Goal: Task Accomplishment & Management: Complete application form

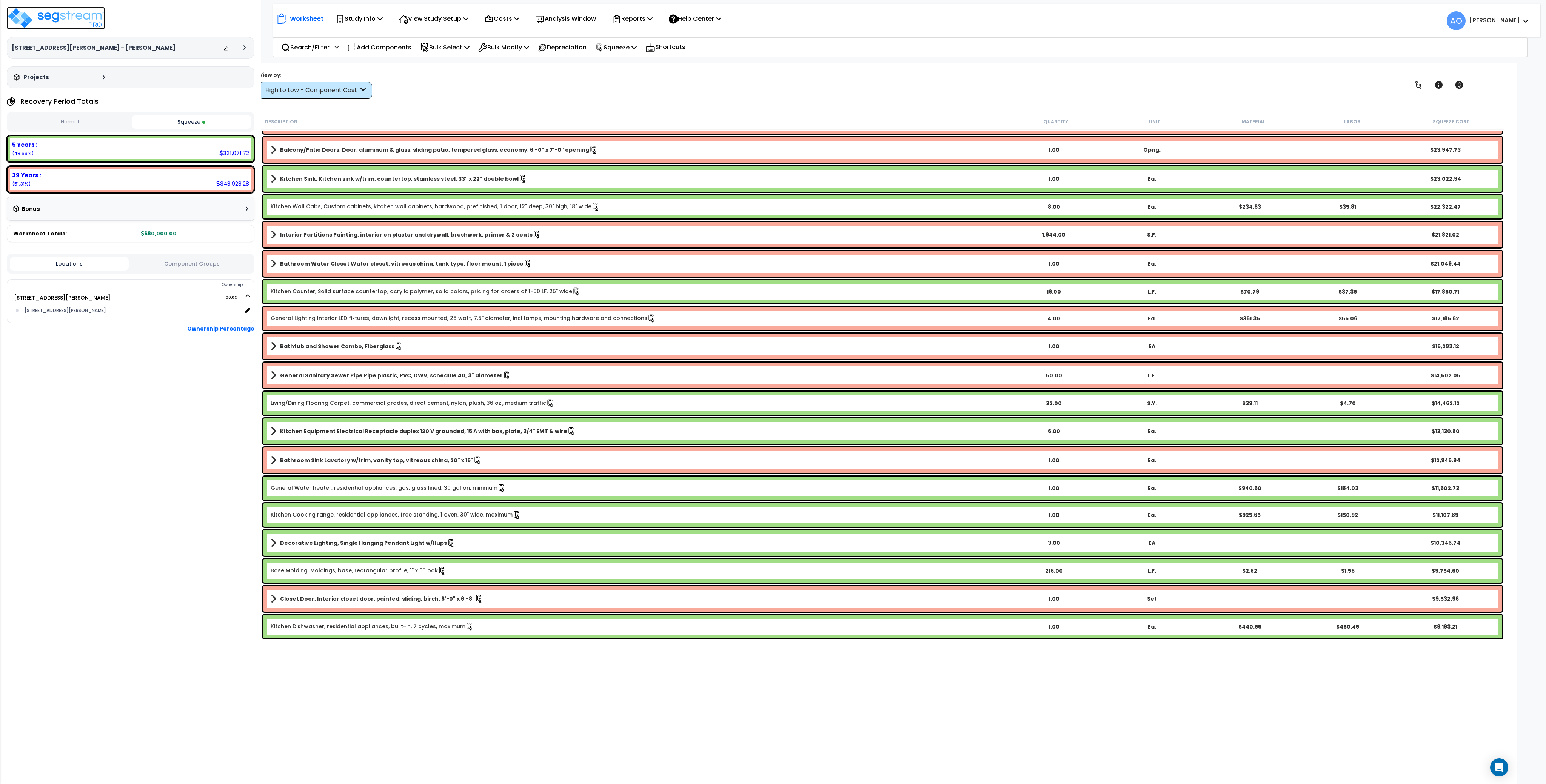
click at [73, 17] on img at bounding box center [56, 18] width 98 height 23
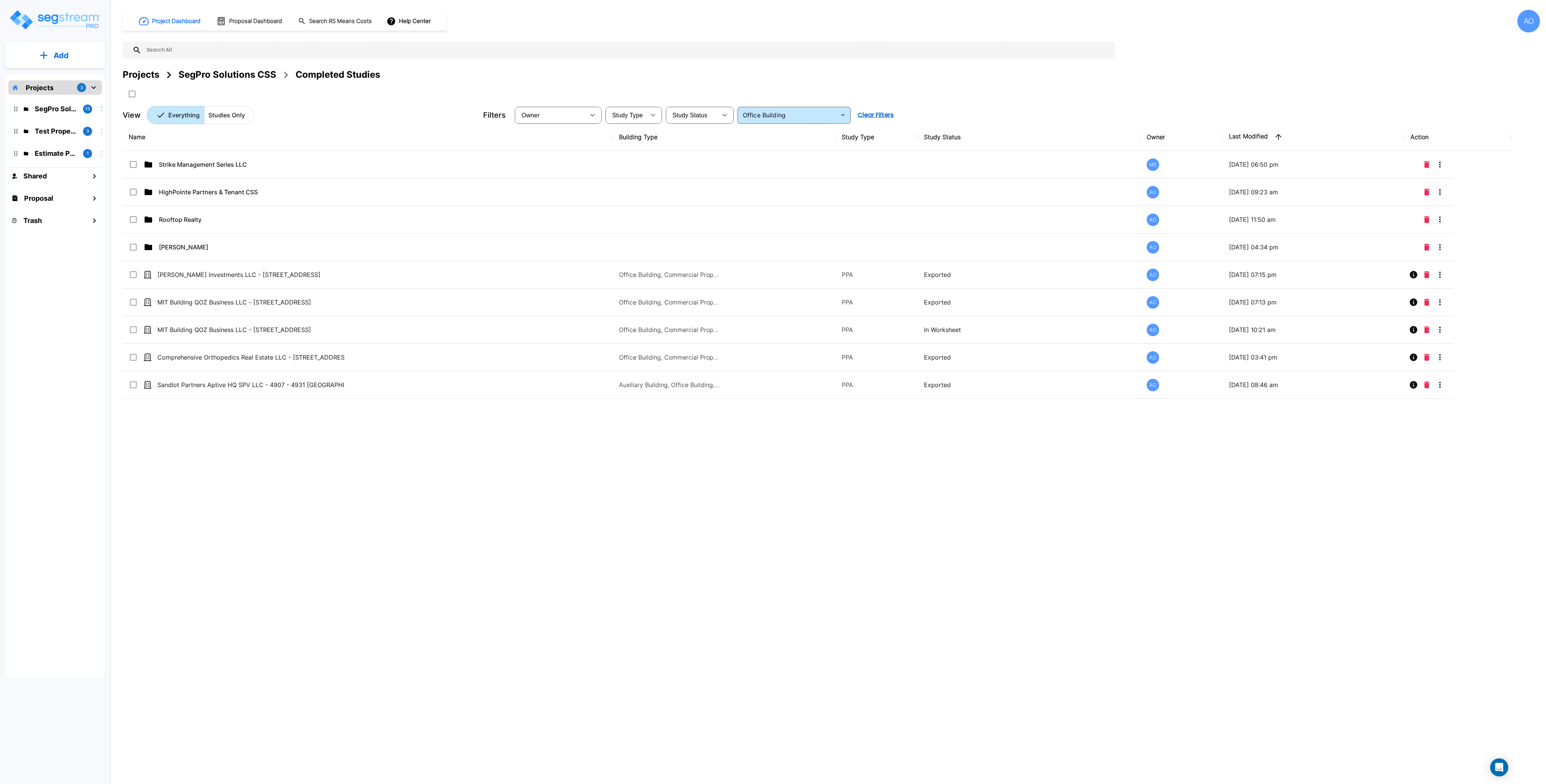
click at [214, 71] on div "SegPro Solutions CSS" at bounding box center [227, 74] width 98 height 14
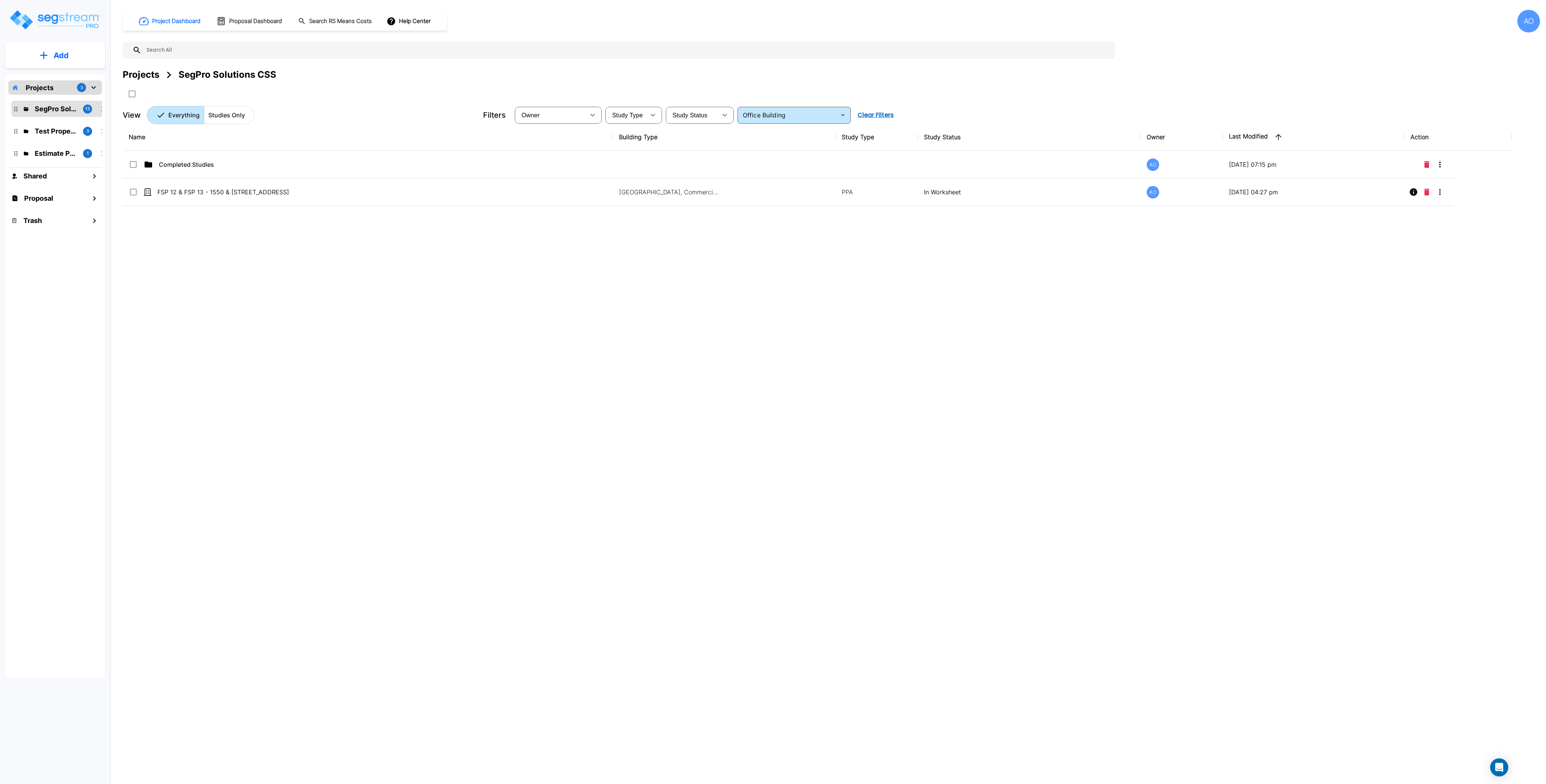
click at [245, 272] on div "Name Building Type Study Type Study Status Owner Last Modified Action Completed…" at bounding box center [817, 367] width 1389 height 486
click at [223, 79] on div "SegPro Solutions CSS" at bounding box center [227, 74] width 98 height 14
click at [258, 301] on div "Name Building Type Study Type Study Status Owner Last Modified Action Completed…" at bounding box center [817, 367] width 1389 height 486
click at [148, 75] on div "Projects" at bounding box center [140, 74] width 37 height 14
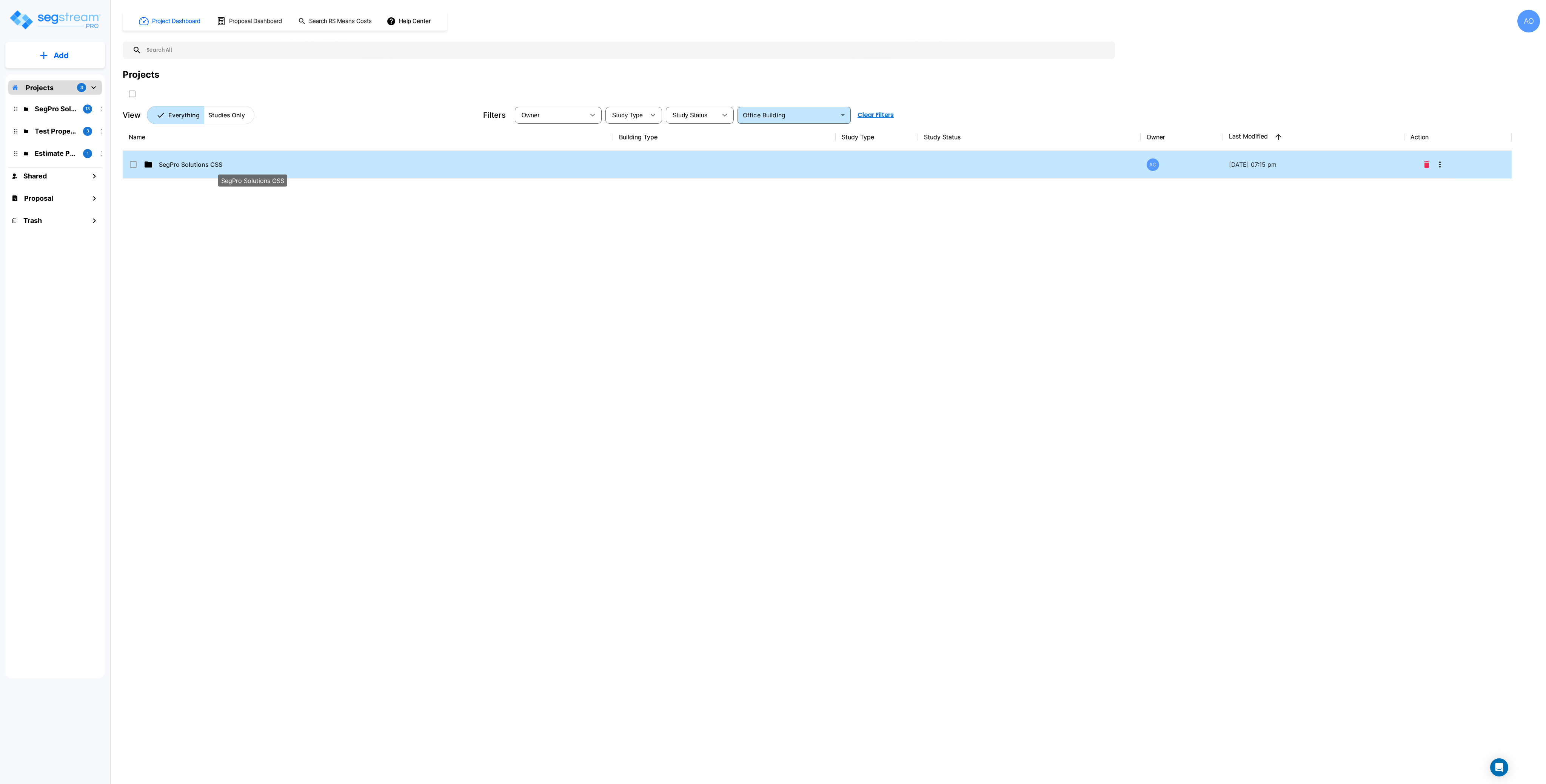
click at [185, 161] on p "SegPro Solutions CSS" at bounding box center [252, 164] width 187 height 9
checkbox input "true"
click at [185, 161] on p "SegPro Solutions CSS" at bounding box center [252, 164] width 187 height 9
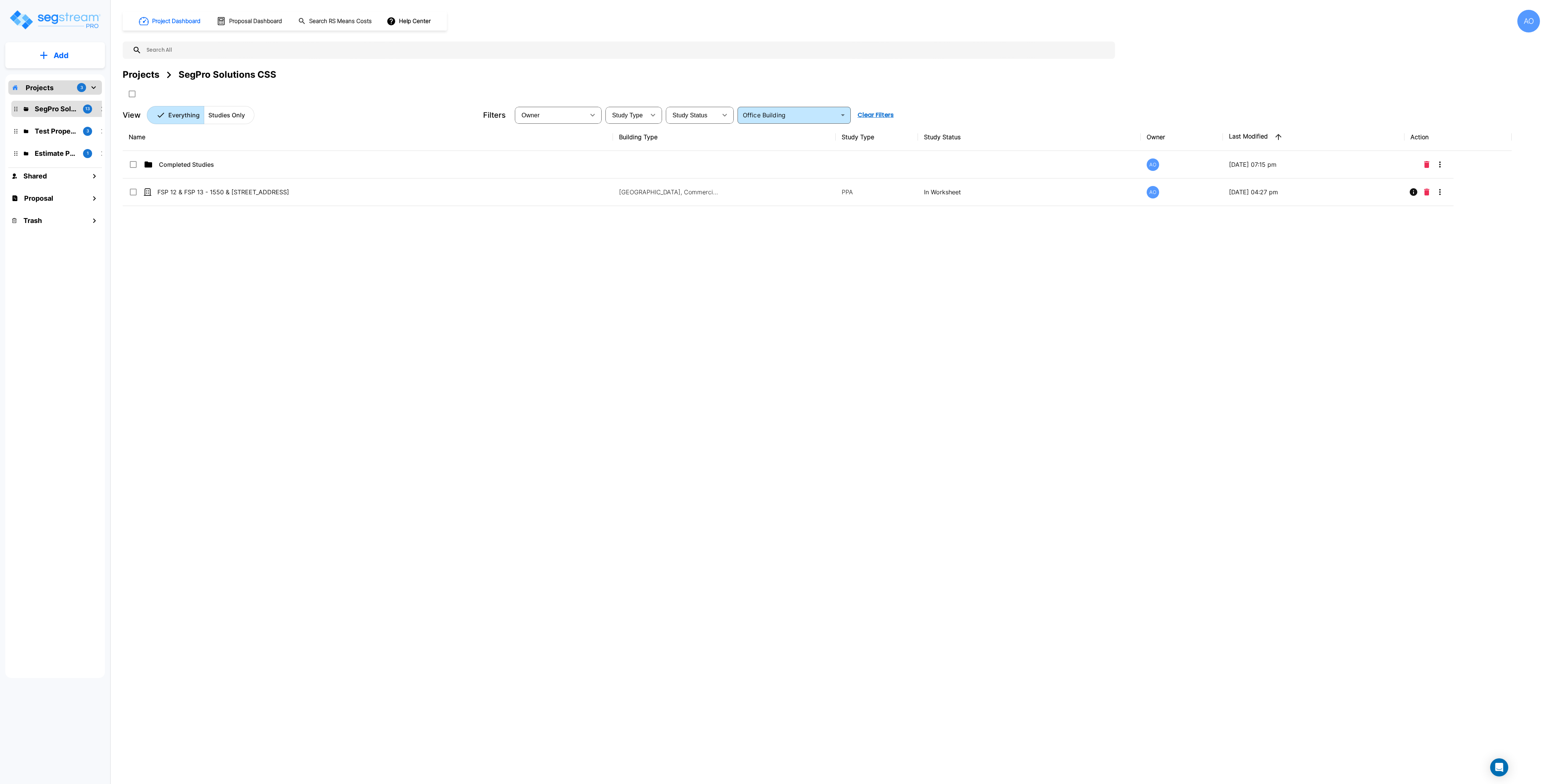
click at [298, 272] on div "Name Building Type Study Type Study Status Owner Last Modified Action Completed…" at bounding box center [817, 367] width 1389 height 486
click at [70, 19] on img "mailbox folders" at bounding box center [55, 20] width 92 height 22
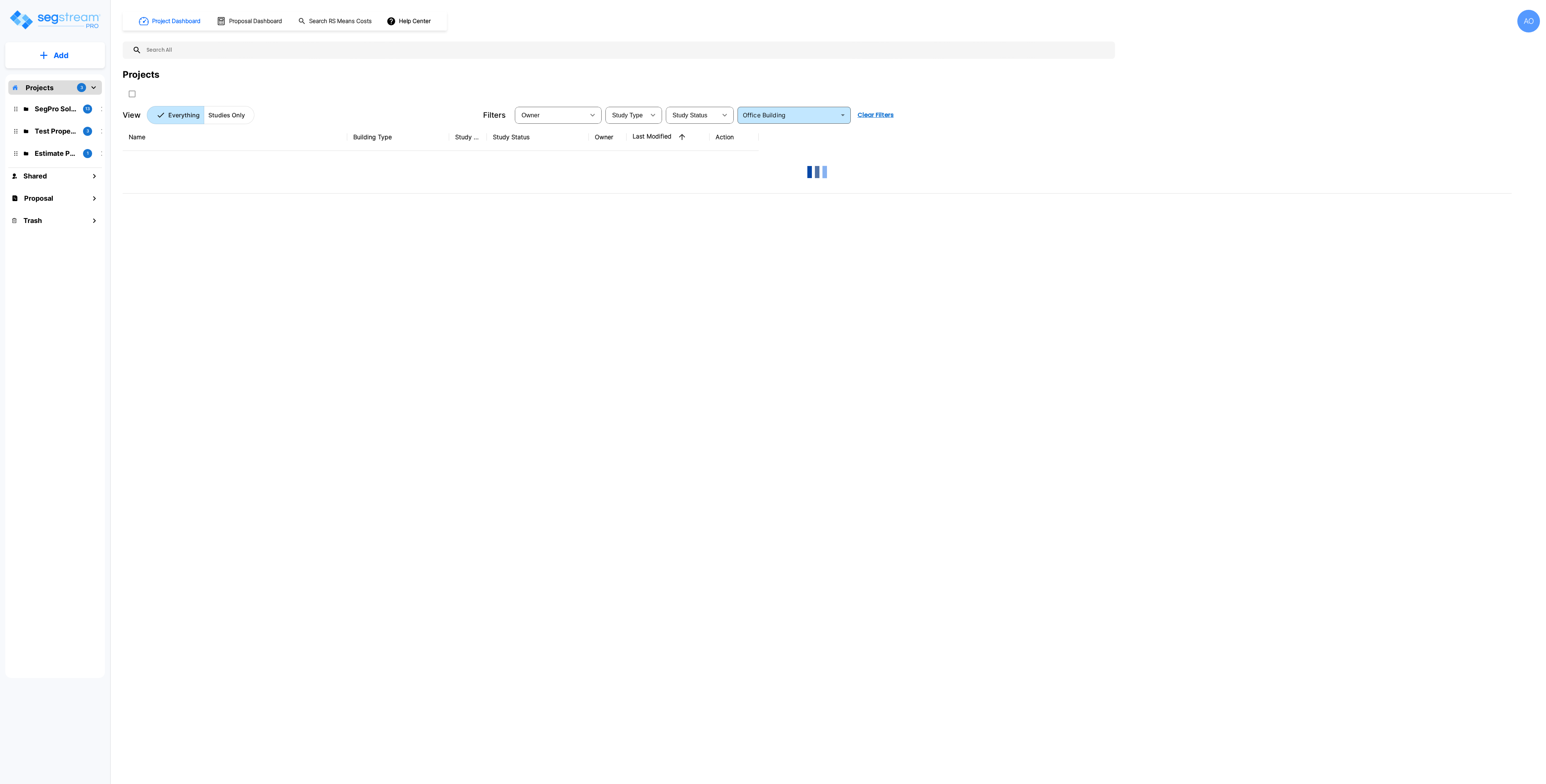
type input "Office Building"
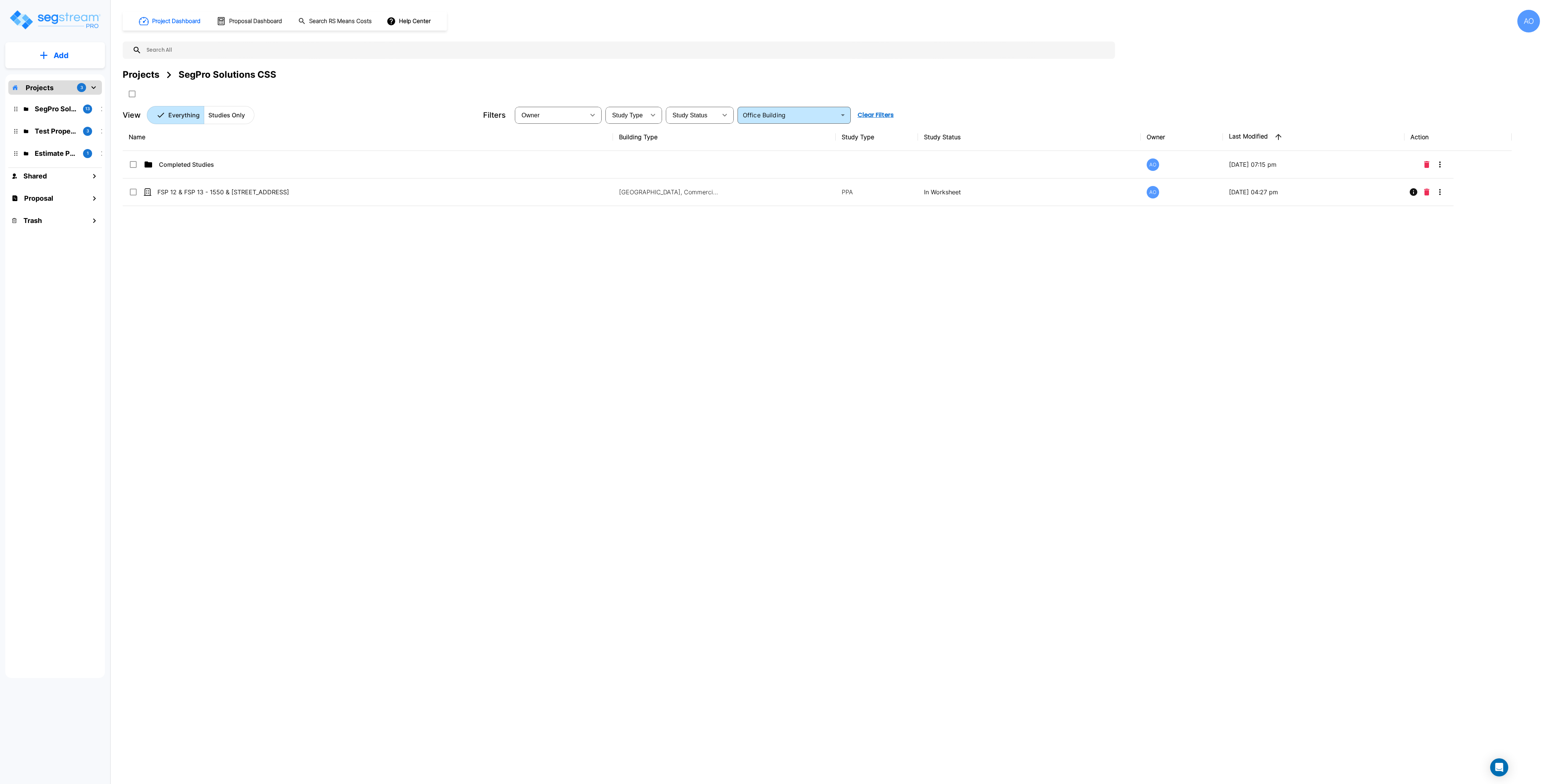
click at [302, 343] on div "Name Building Type Study Type Study Status Owner Last Modified Action Completed…" at bounding box center [817, 367] width 1389 height 486
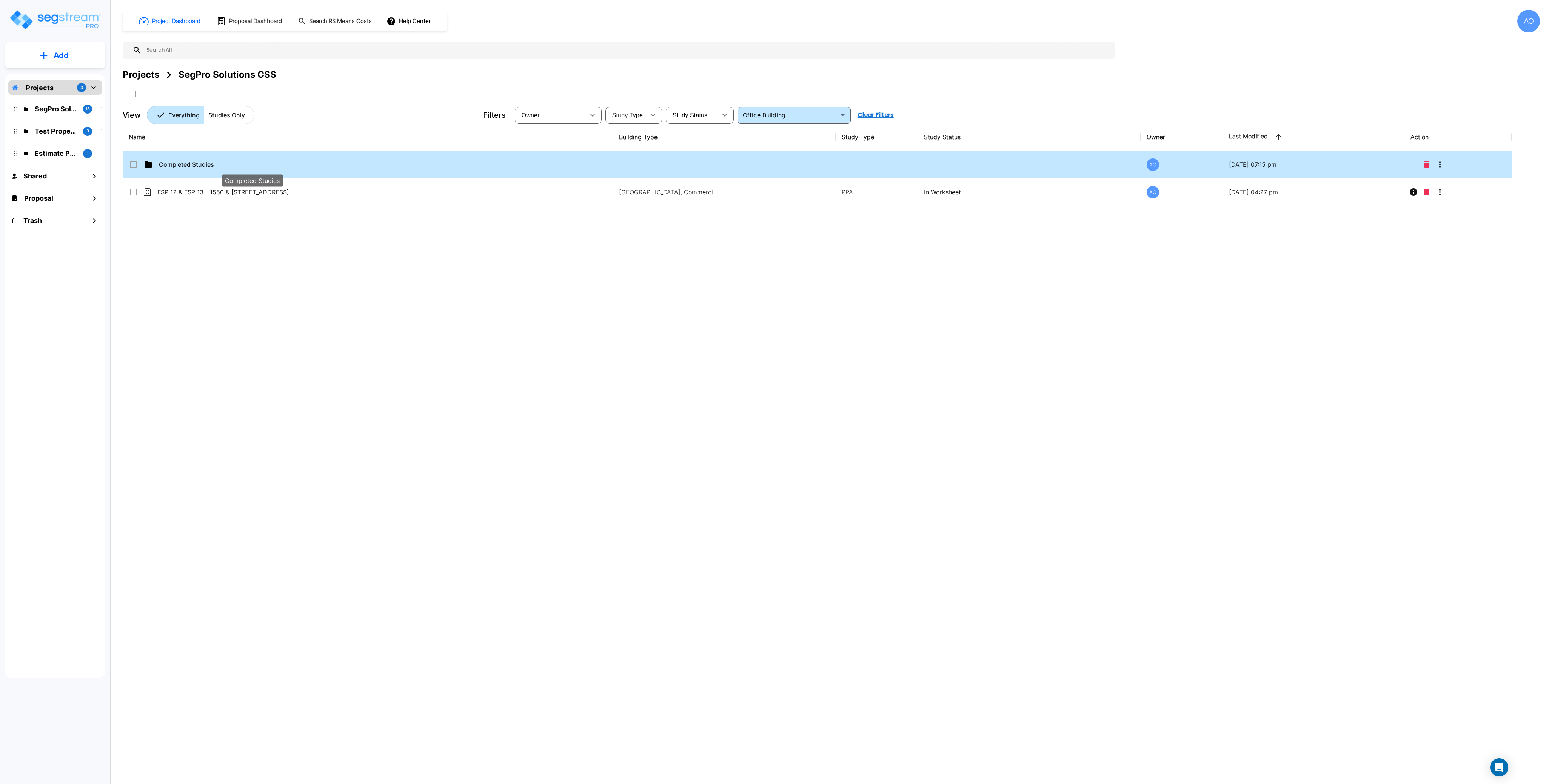
click at [186, 160] on p "Completed Studies" at bounding box center [252, 164] width 187 height 9
checkbox input "false"
click at [186, 160] on p "Completed Studies" at bounding box center [252, 164] width 187 height 9
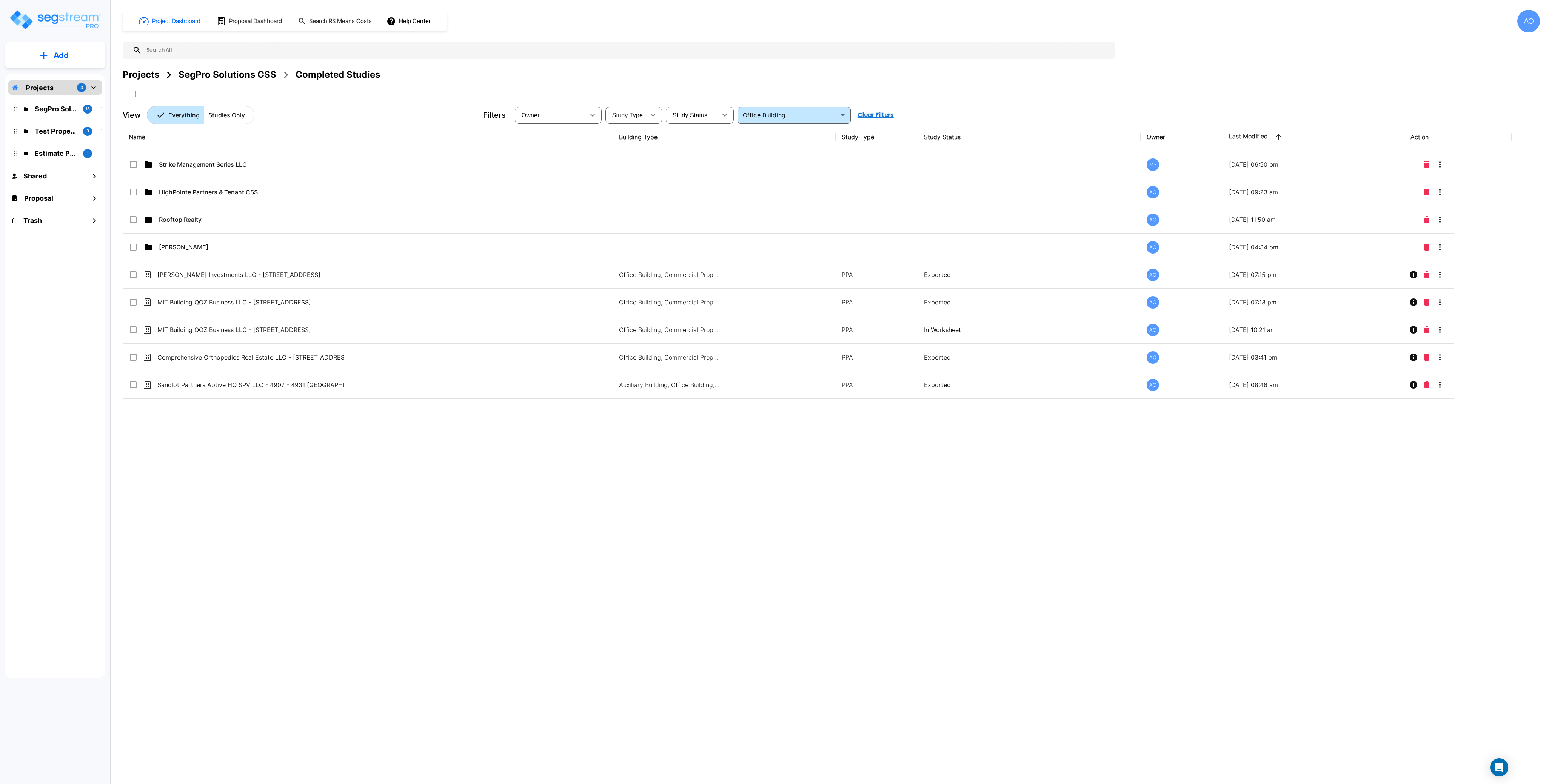
click at [535, 531] on div "Name Building Type Study Type Study Status Owner Last Modified Action Strike Ma…" at bounding box center [817, 367] width 1389 height 486
click at [256, 22] on h1 "Proposal Dashboard" at bounding box center [256, 21] width 53 height 8
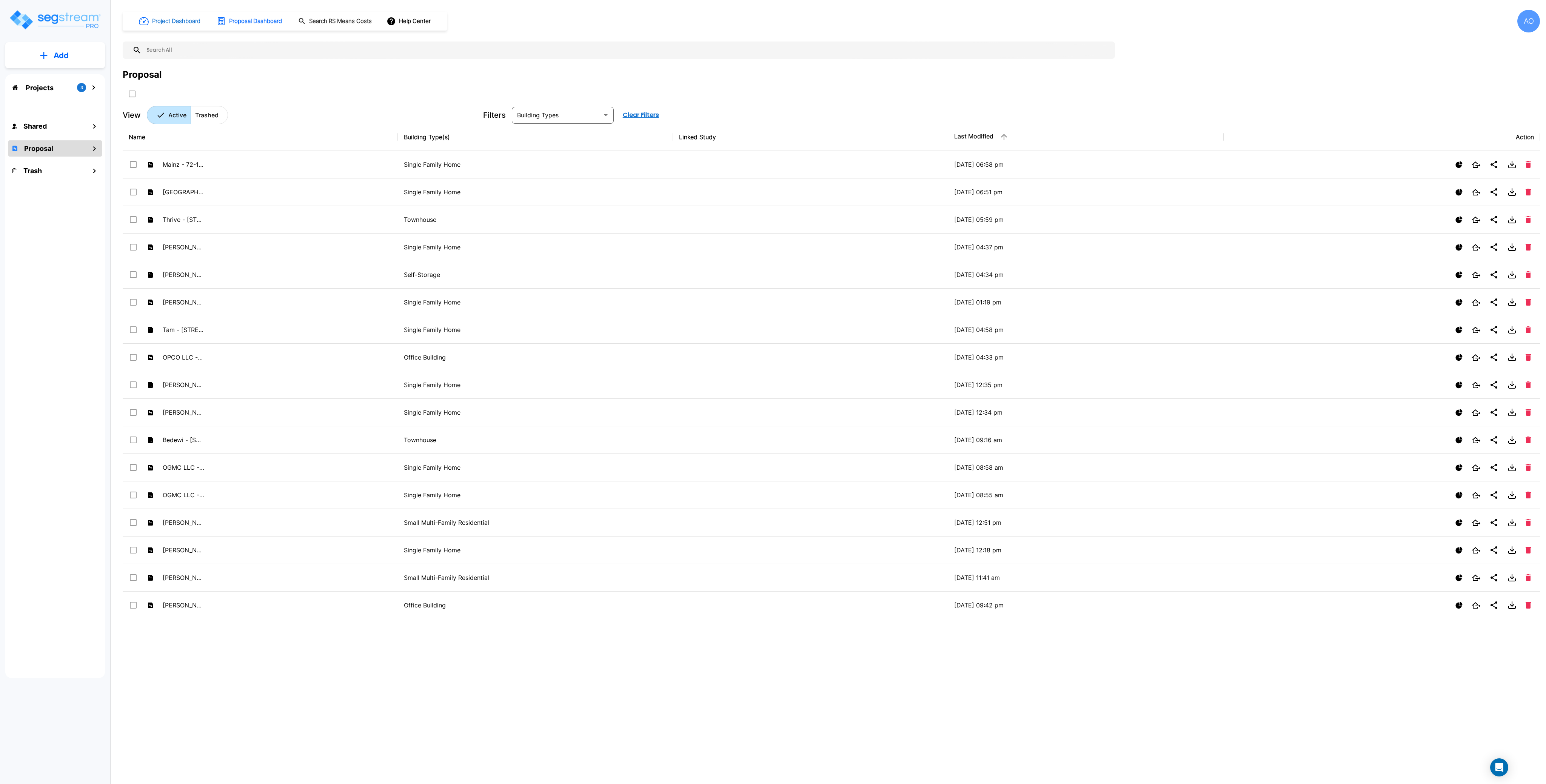
click at [182, 18] on h1 "Project Dashboard" at bounding box center [176, 21] width 48 height 8
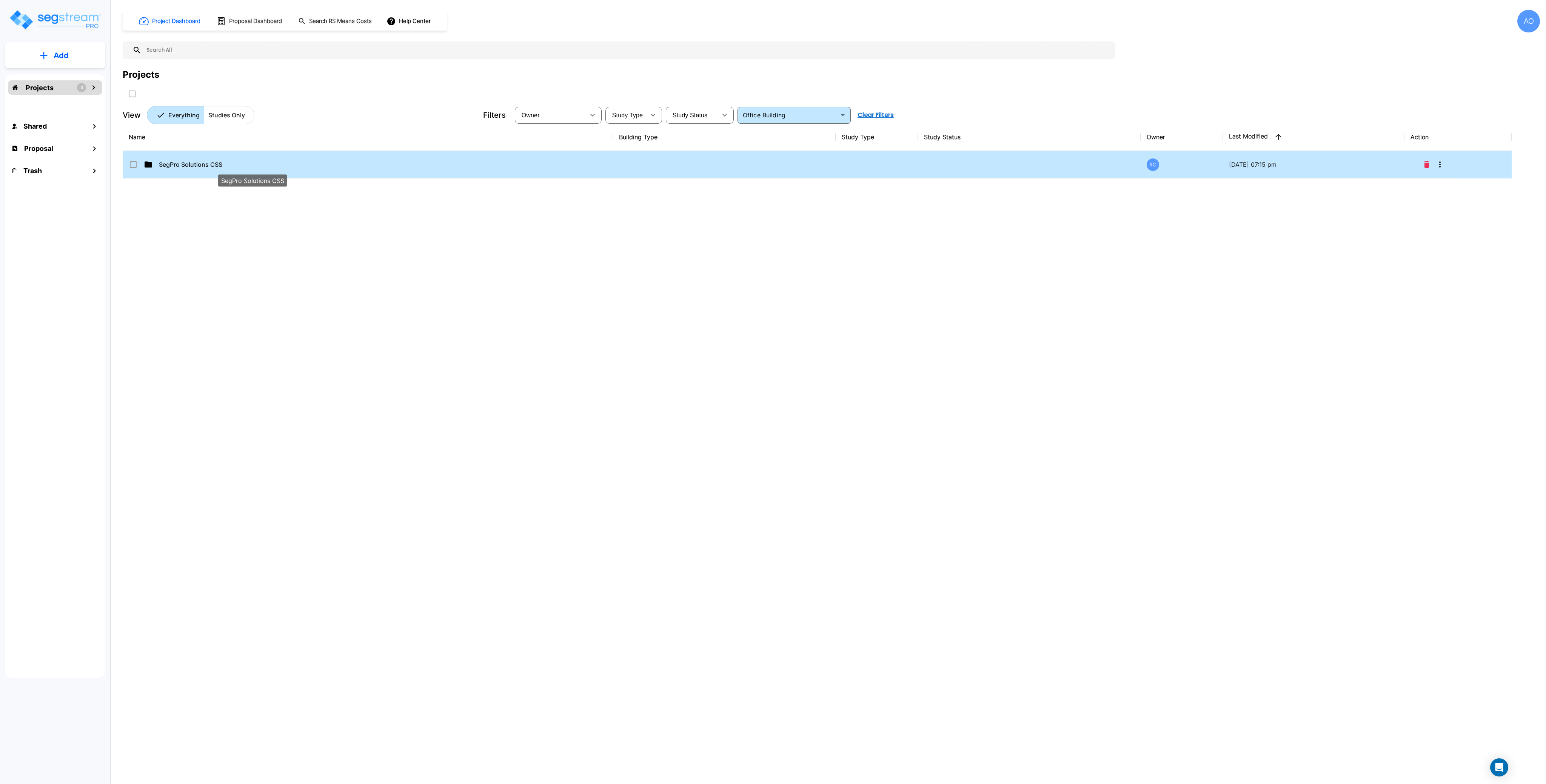
click at [202, 162] on p "SegPro Solutions CSS" at bounding box center [252, 164] width 187 height 9
checkbox input "true"
click at [202, 162] on p "SegPro Solutions CSS" at bounding box center [252, 164] width 187 height 9
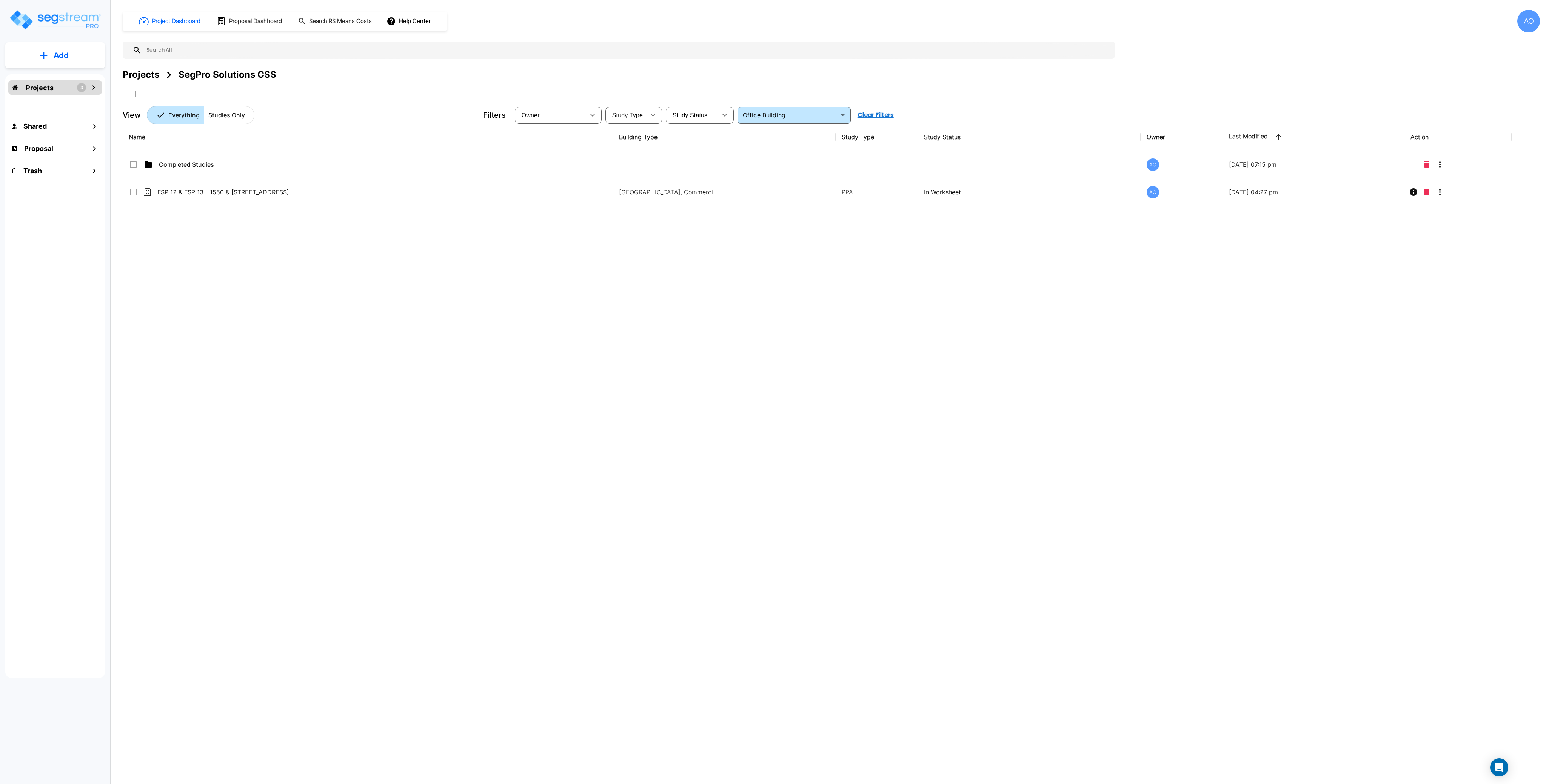
click at [238, 287] on div "Name Building Type Study Type Study Status Owner Last Modified Action Completed…" at bounding box center [817, 367] width 1389 height 486
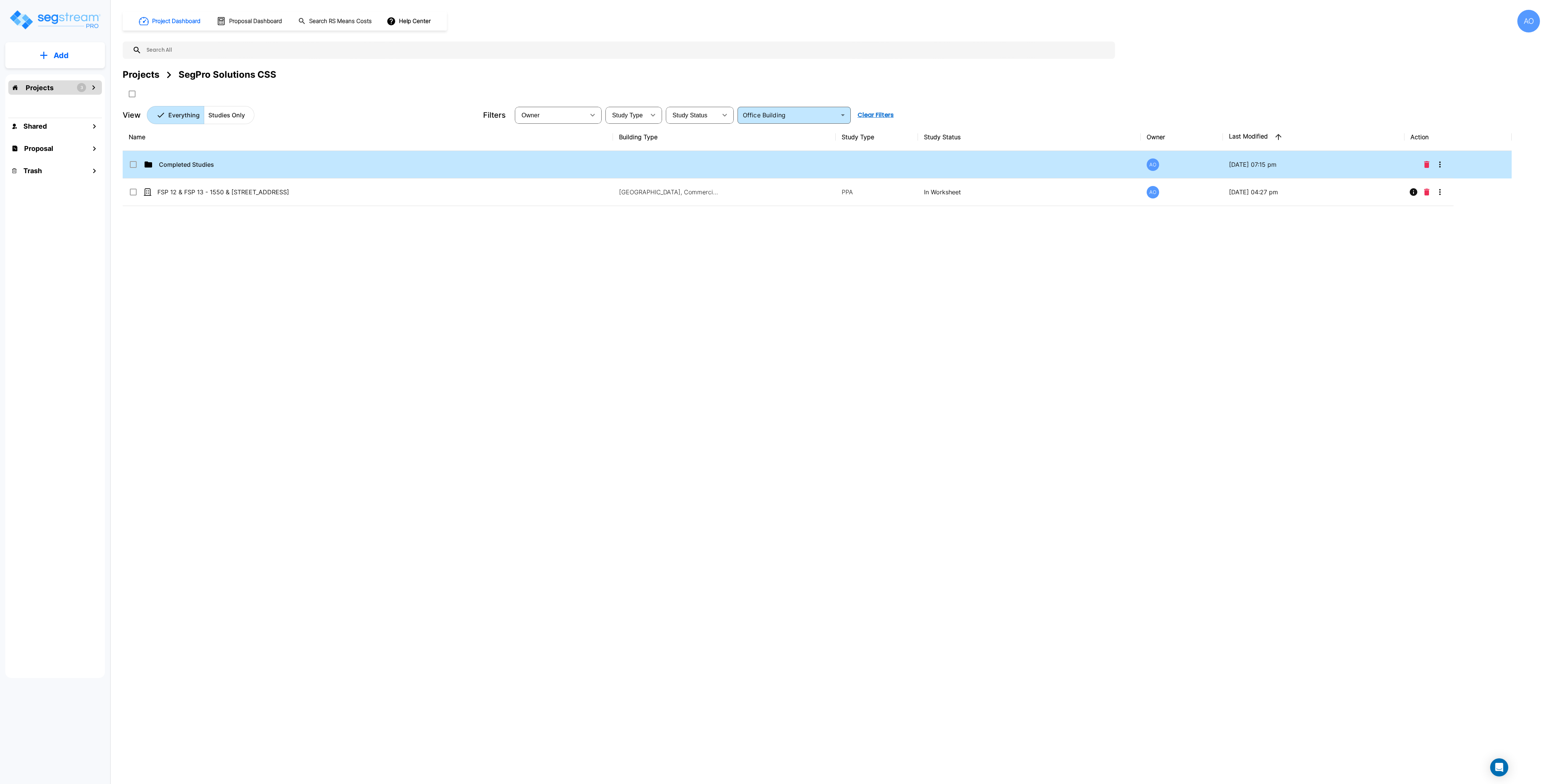
click at [183, 159] on td "Completed Studies" at bounding box center [367, 165] width 490 height 28
checkbox input "true"
click at [183, 159] on td "Completed Studies" at bounding box center [367, 165] width 490 height 28
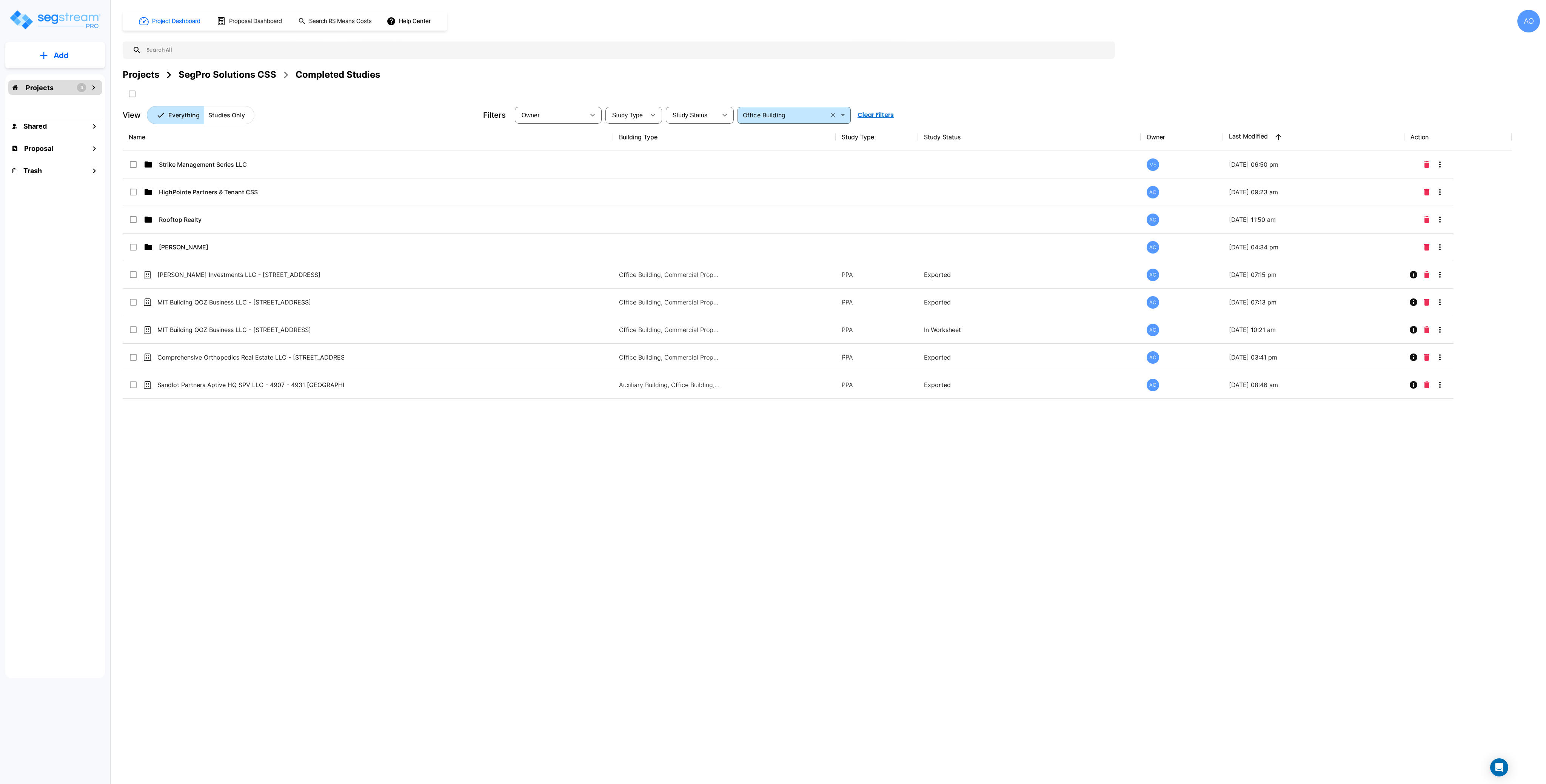
click at [790, 116] on input "Office Building" at bounding box center [783, 115] width 86 height 11
click at [878, 115] on button "Clear Filters" at bounding box center [876, 115] width 42 height 15
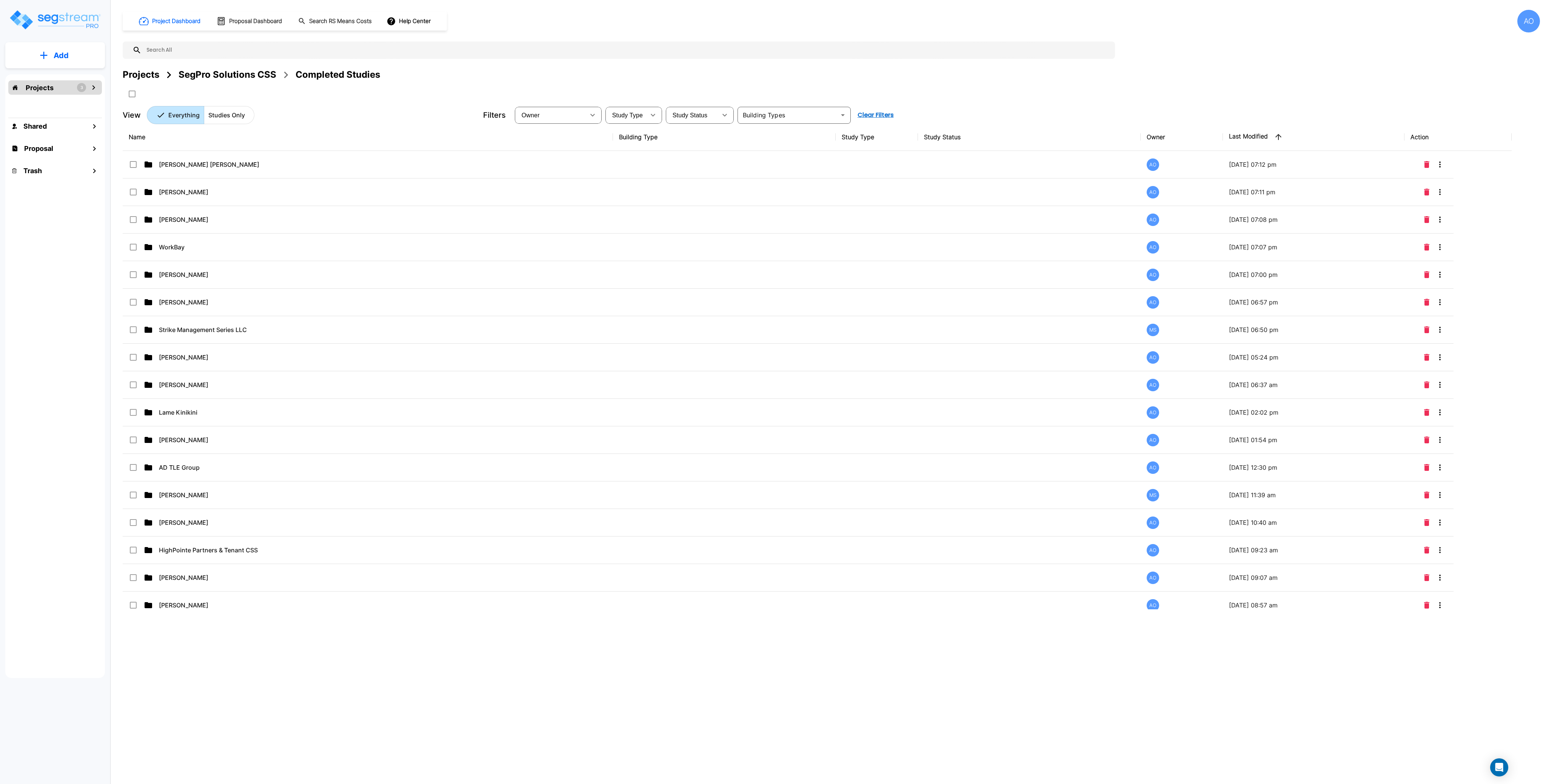
click at [242, 74] on div "SegPro Solutions CSS" at bounding box center [227, 74] width 98 height 14
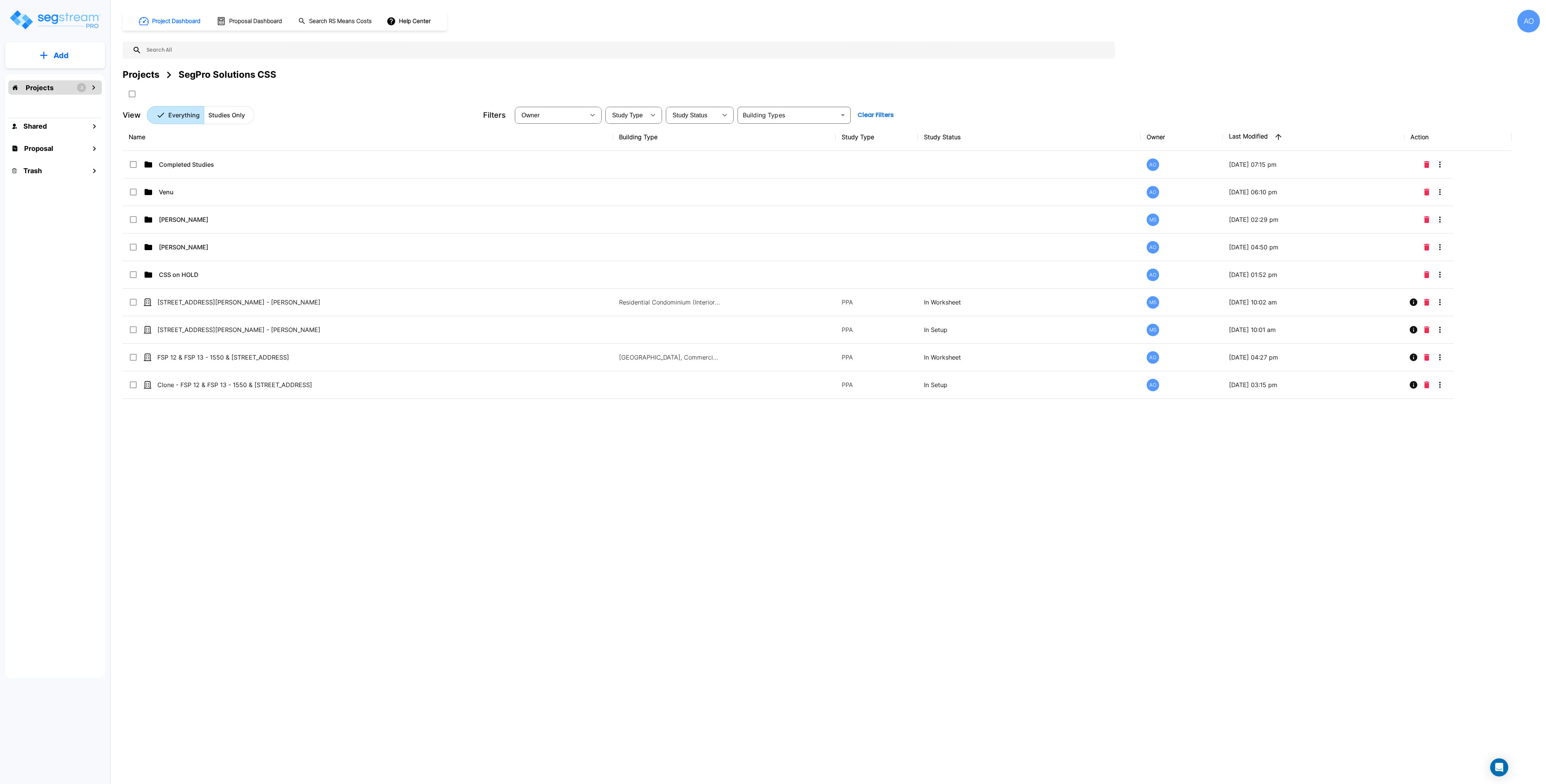
click at [877, 111] on button "Clear Filters" at bounding box center [876, 115] width 42 height 15
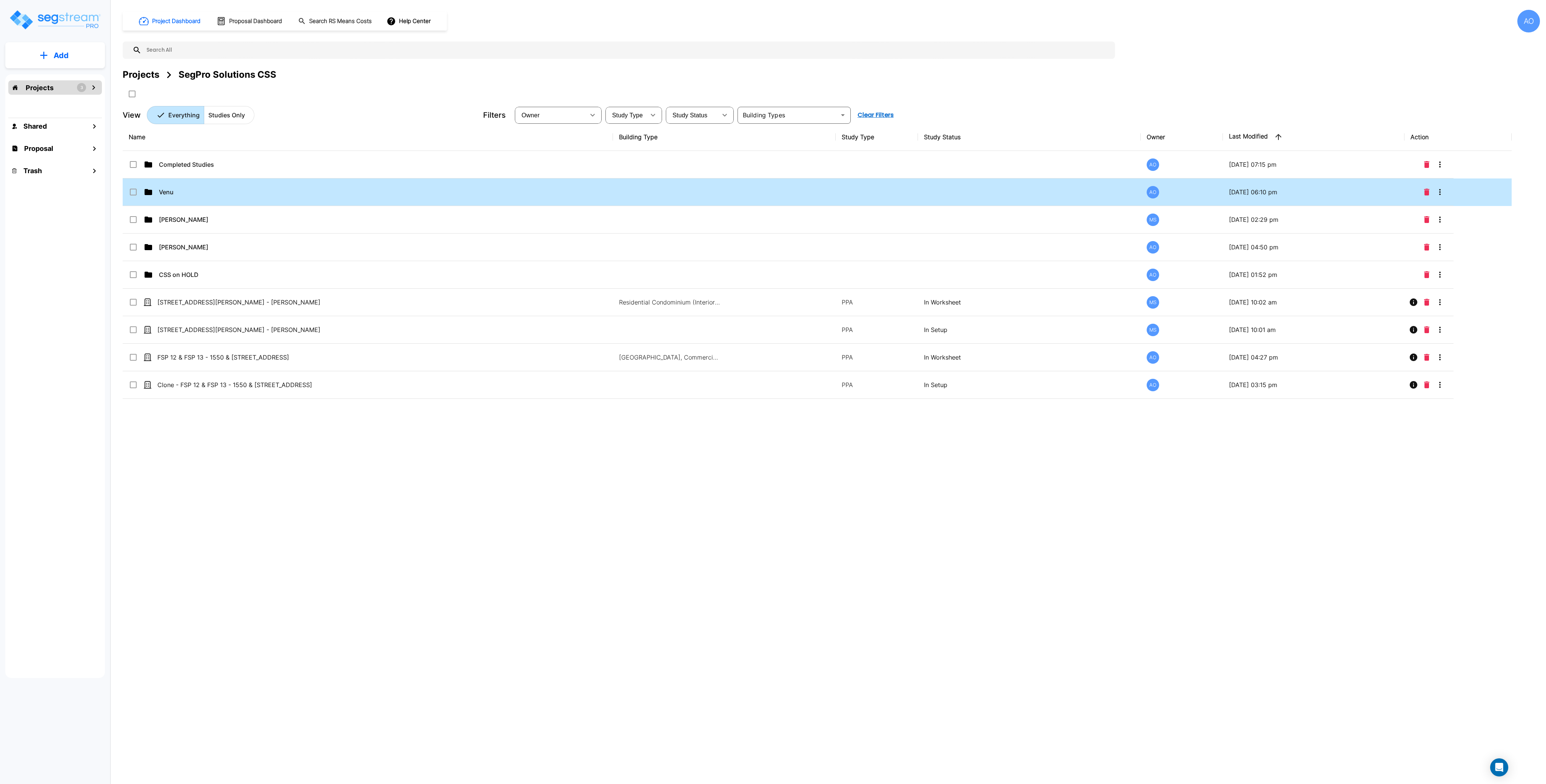
click at [160, 199] on td "Venu" at bounding box center [367, 192] width 490 height 28
checkbox input "true"
click at [160, 199] on td "Venu" at bounding box center [367, 192] width 490 height 28
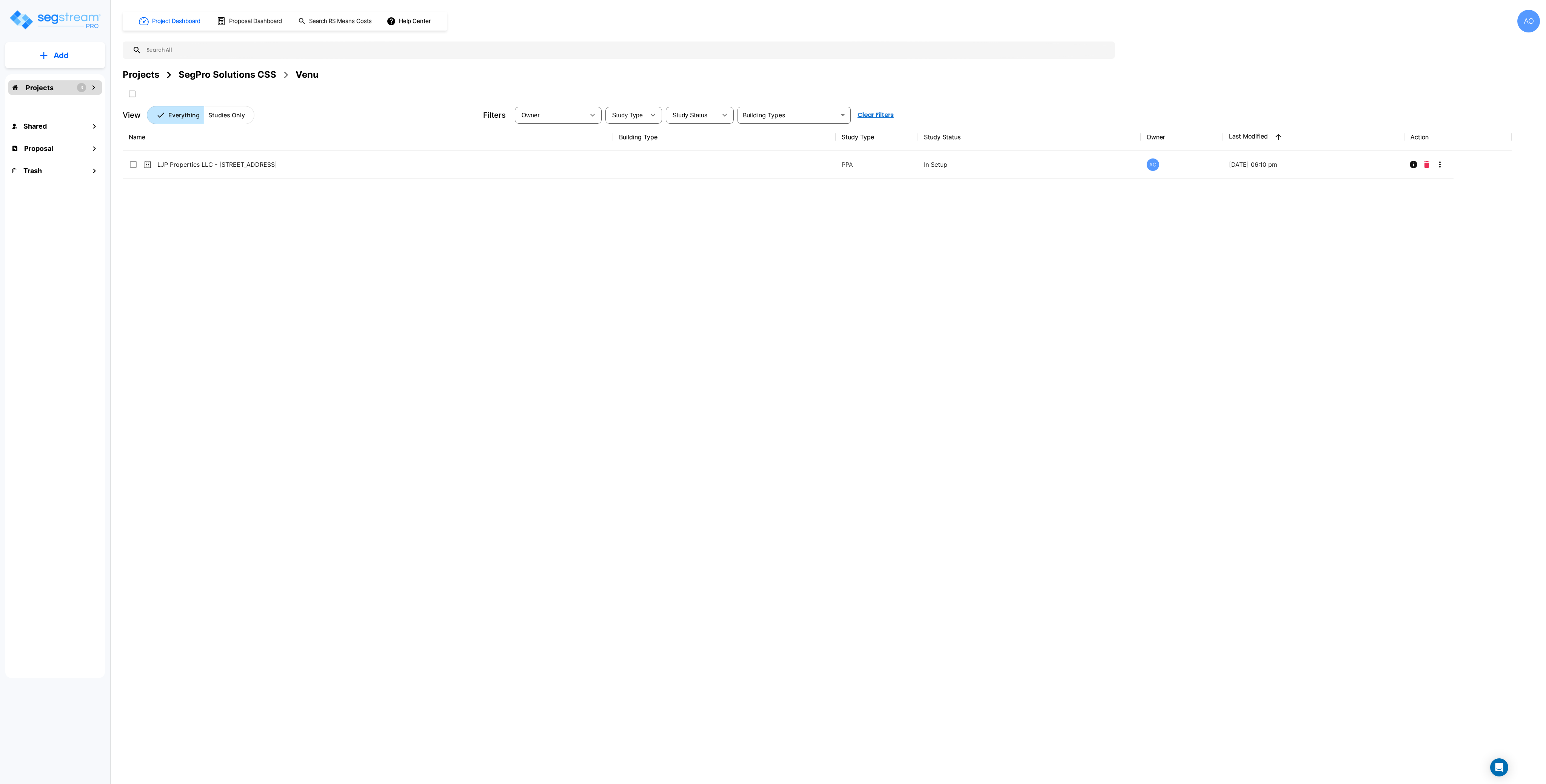
click at [538, 425] on div "Name Building Type Study Type Study Status Owner Last Modified Action LJP Prope…" at bounding box center [817, 367] width 1389 height 486
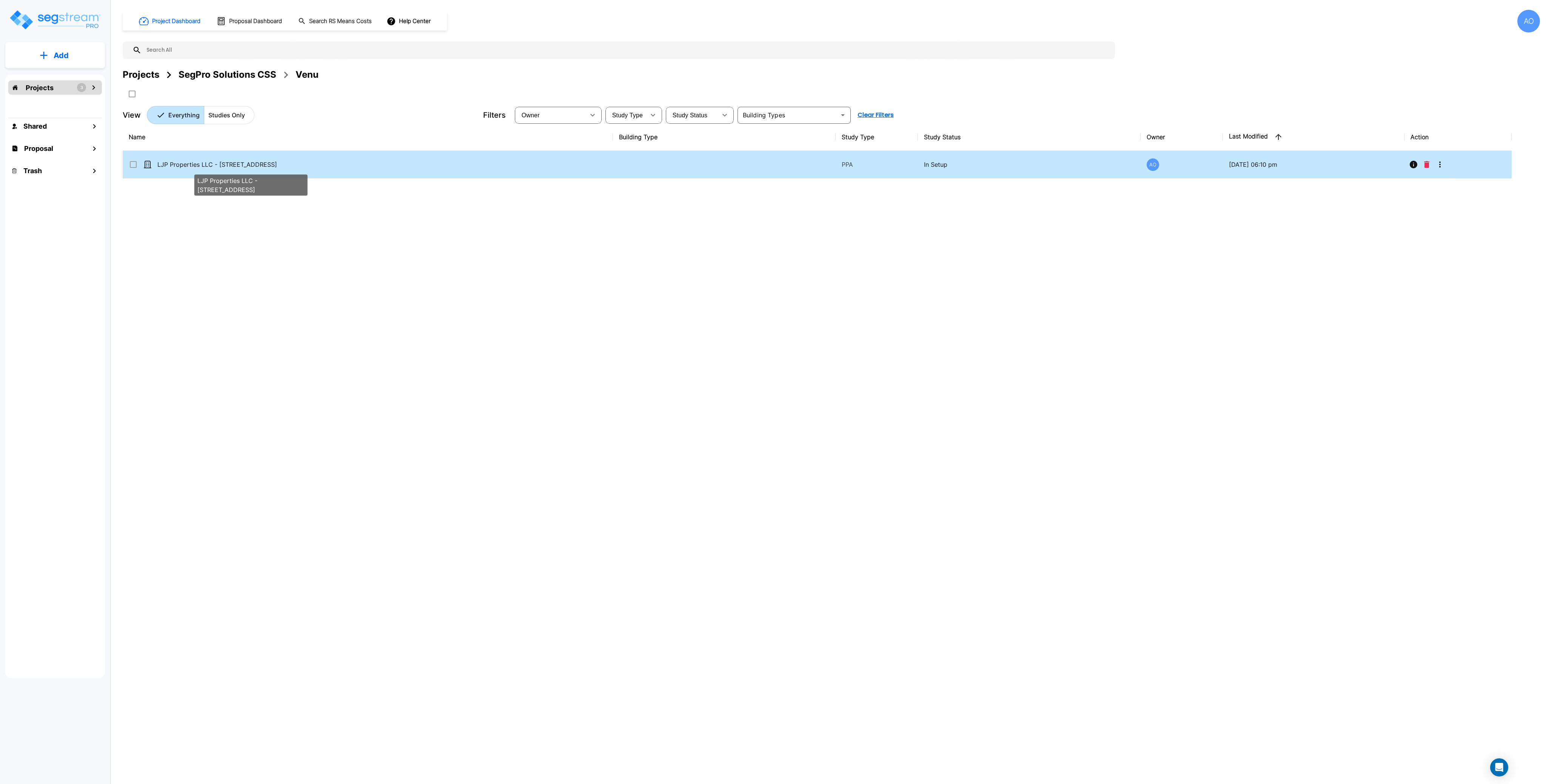
click at [219, 165] on p "LJP Properties LLC - [STREET_ADDRESS]" at bounding box center [250, 164] width 187 height 9
checkbox input "true"
click at [219, 165] on p "LJP Properties LLC - [STREET_ADDRESS]" at bounding box center [250, 164] width 187 height 9
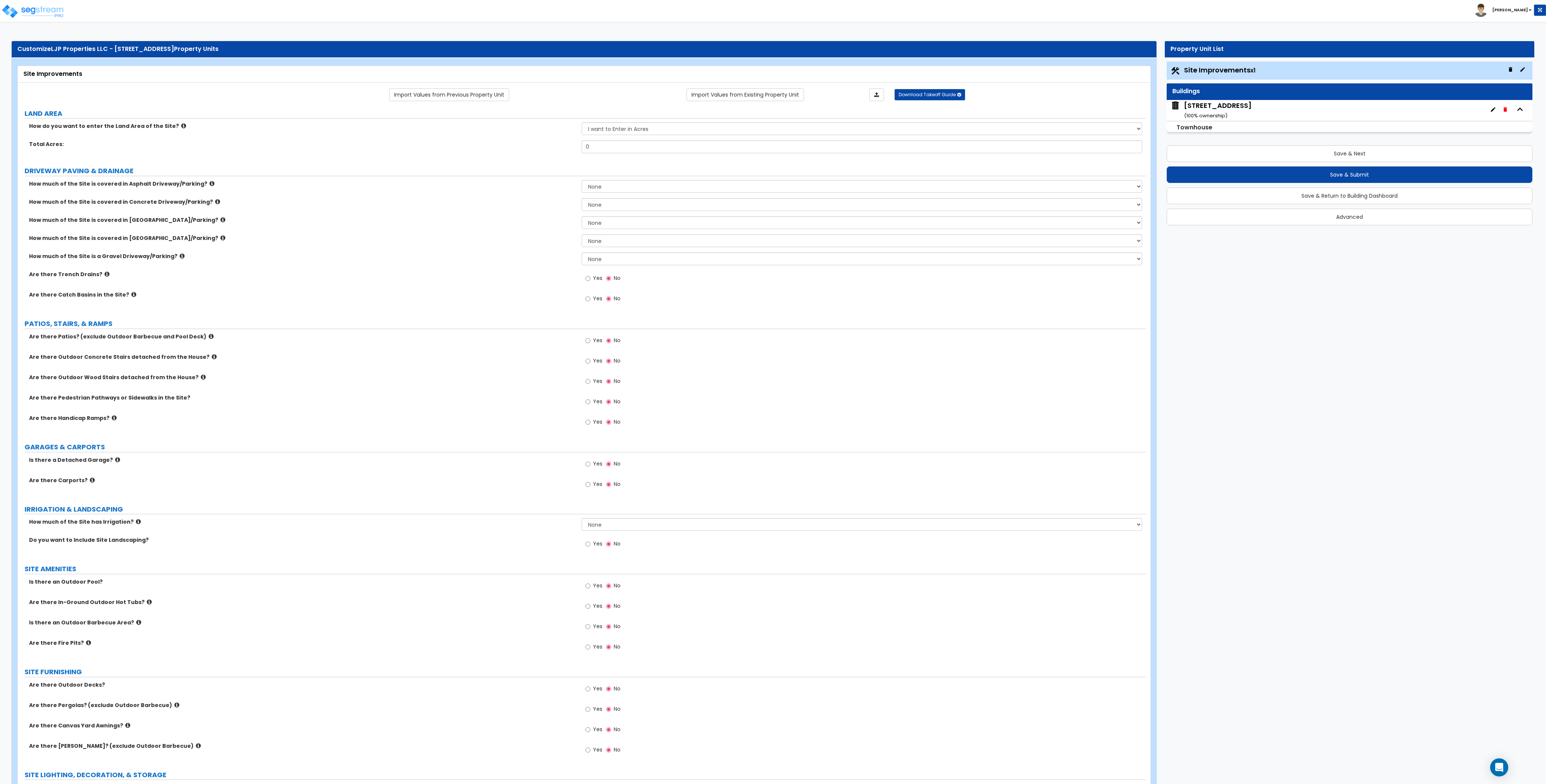
click at [1217, 107] on div "204 Greenville Avenue, Unit #1 ( 100 % ownership)" at bounding box center [1218, 110] width 68 height 19
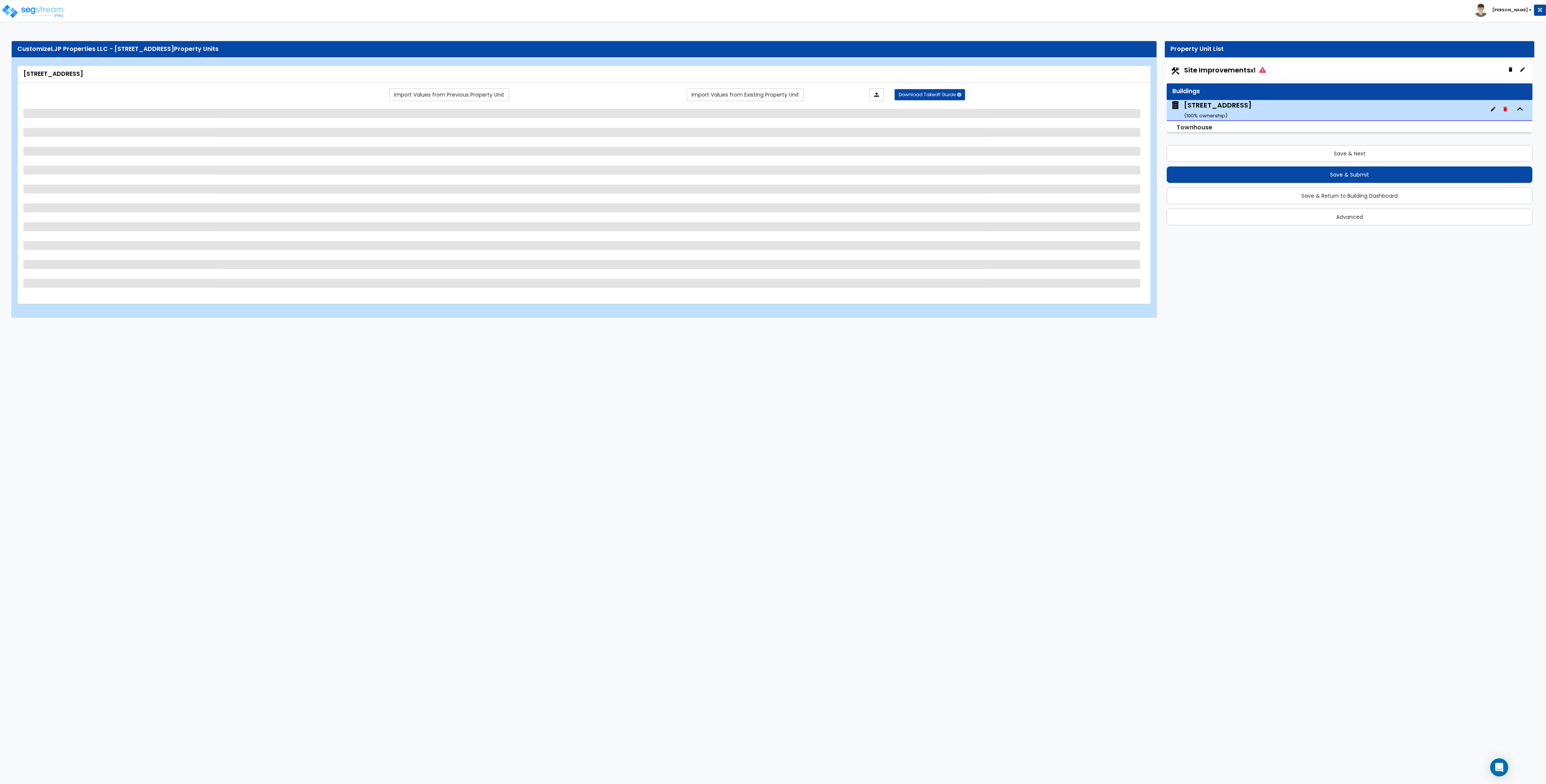
select select "2"
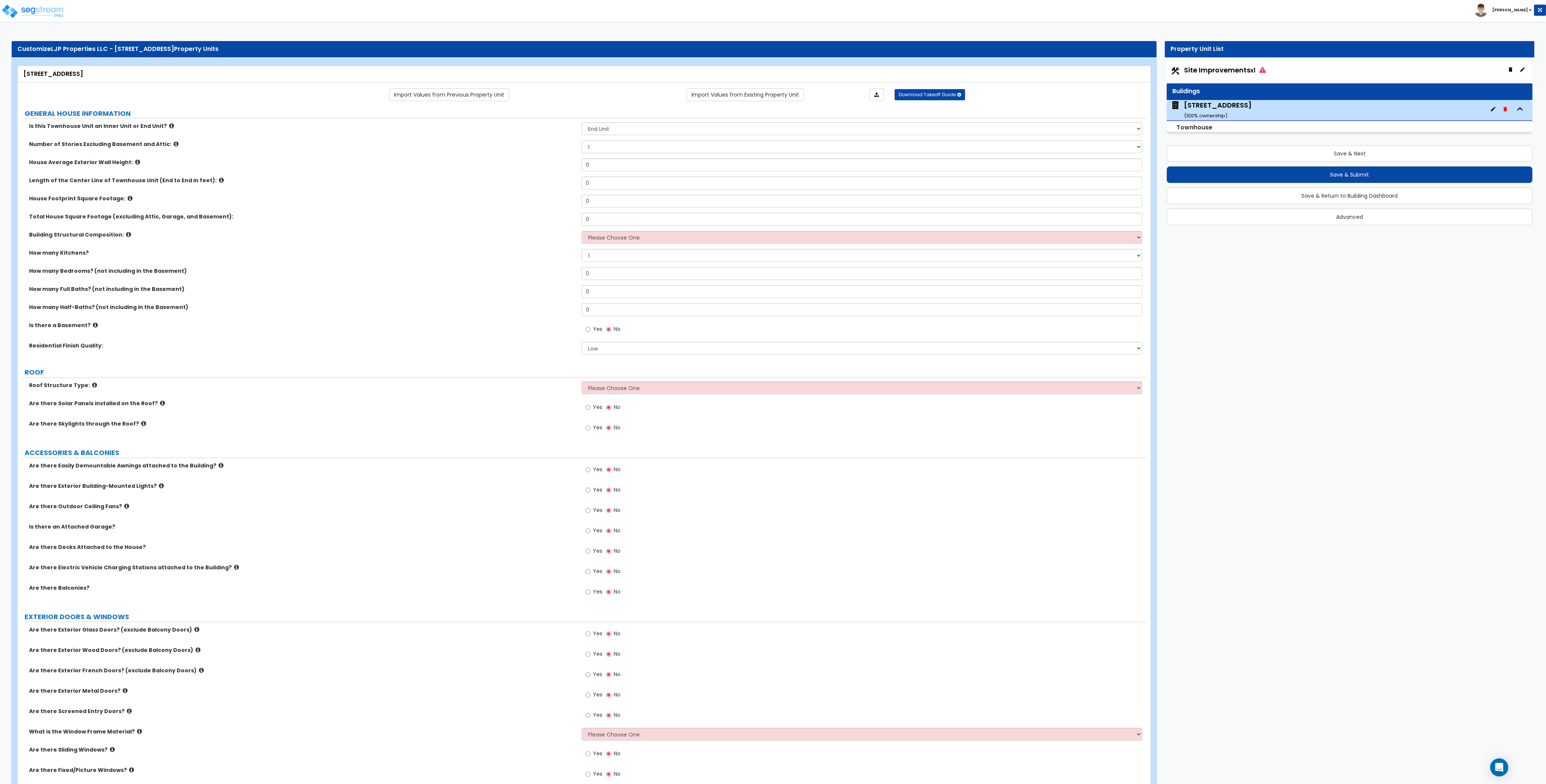
click at [444, 347] on label "Residential Finish Quality:" at bounding box center [302, 346] width 547 height 8
click at [41, 9] on img at bounding box center [33, 11] width 64 height 15
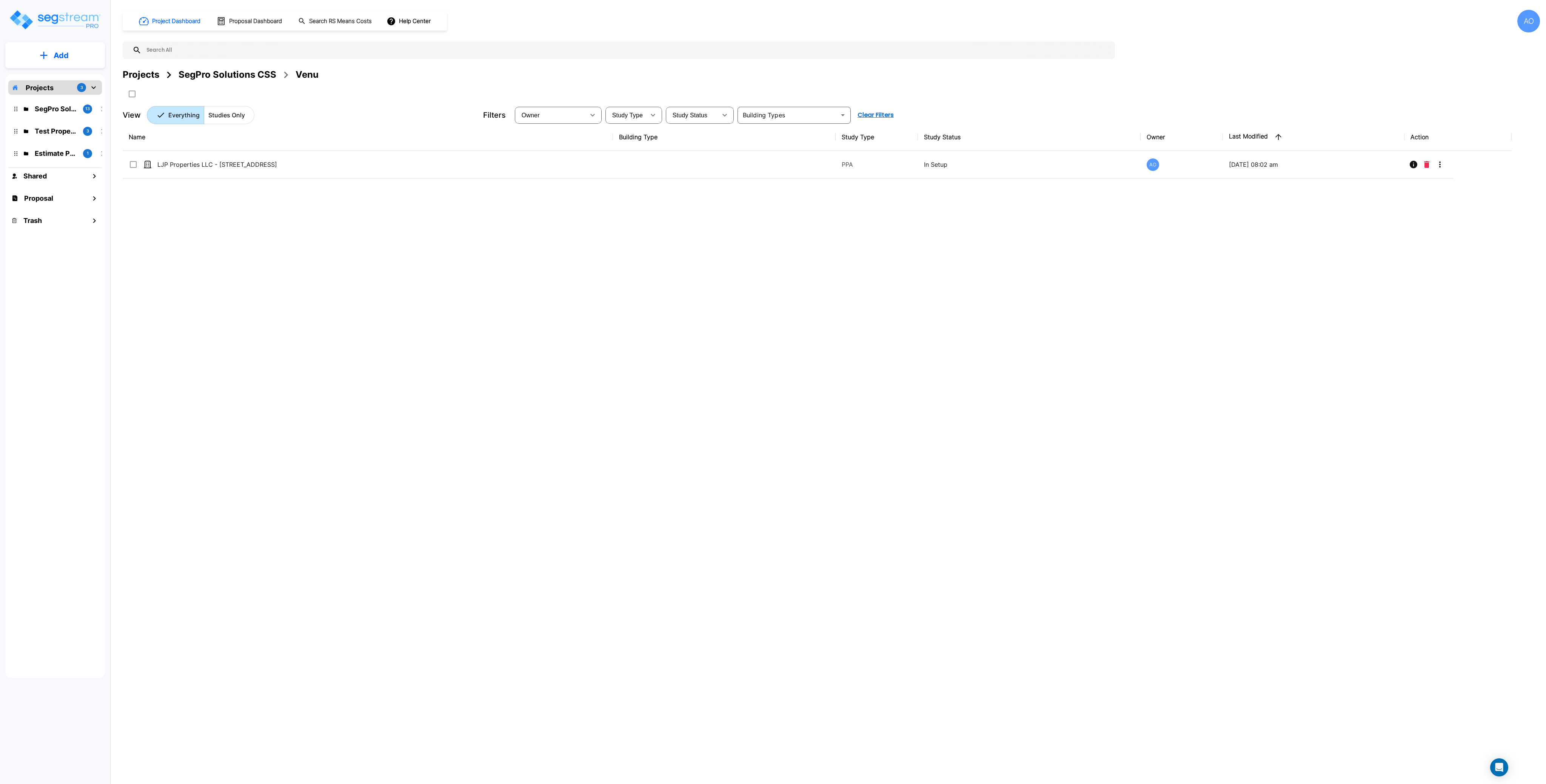
click at [463, 503] on div "Name Building Type Study Type Study Status Owner Last Modified Action LJP Prope…" at bounding box center [817, 367] width 1389 height 486
click at [387, 294] on div "Name Building Type Study Type Study Status Owner Last Modified Action LJP Prope…" at bounding box center [817, 367] width 1389 height 486
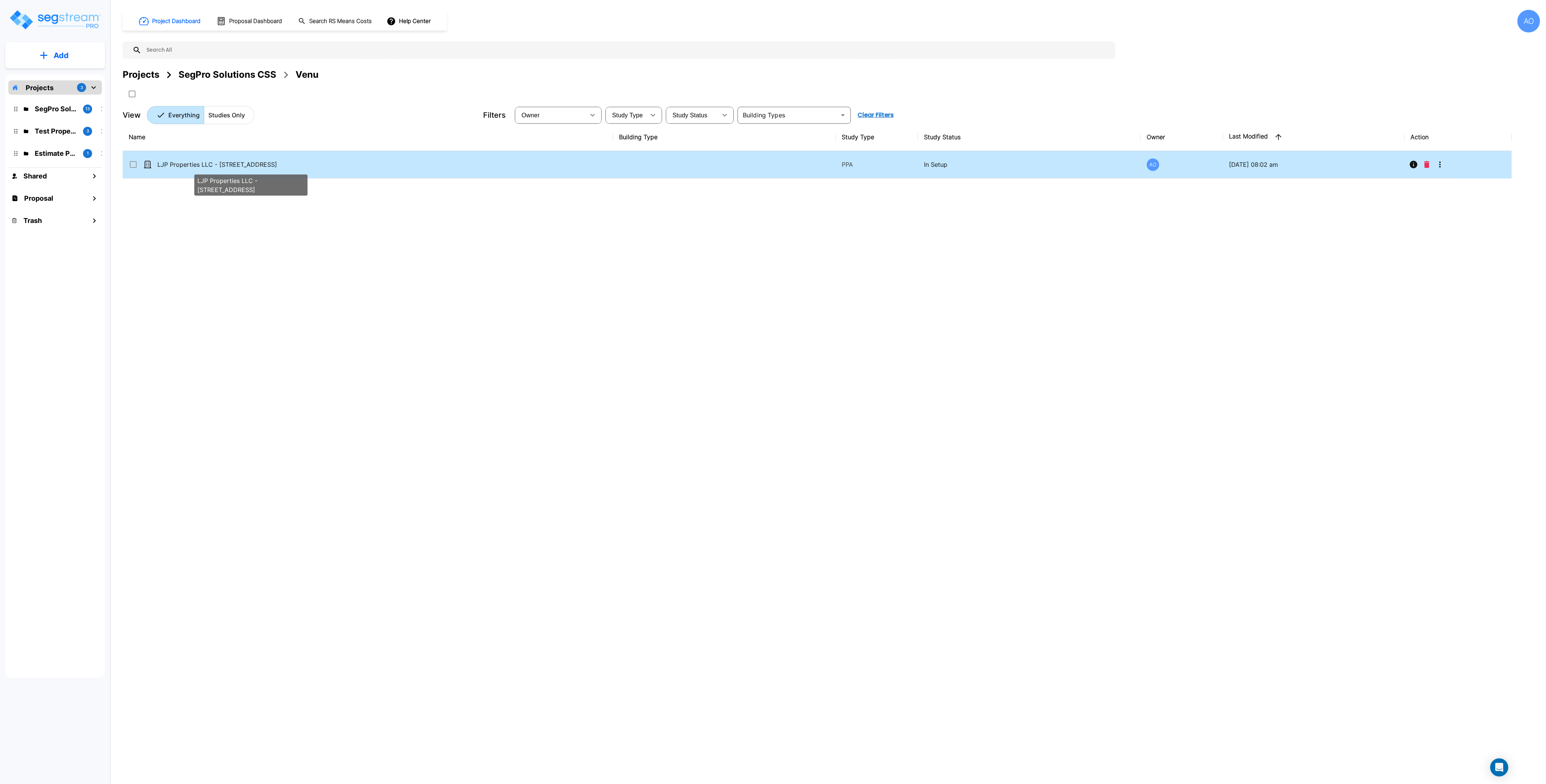
click at [199, 166] on p "LJP Properties LLC - [STREET_ADDRESS]" at bounding box center [250, 164] width 187 height 9
checkbox input "true"
click at [199, 166] on p "LJP Properties LLC - [STREET_ADDRESS]" at bounding box center [250, 164] width 187 height 9
click at [198, 163] on p "LJP Properties LLC - 204 Greenville Ave" at bounding box center [250, 164] width 187 height 9
checkbox input "true"
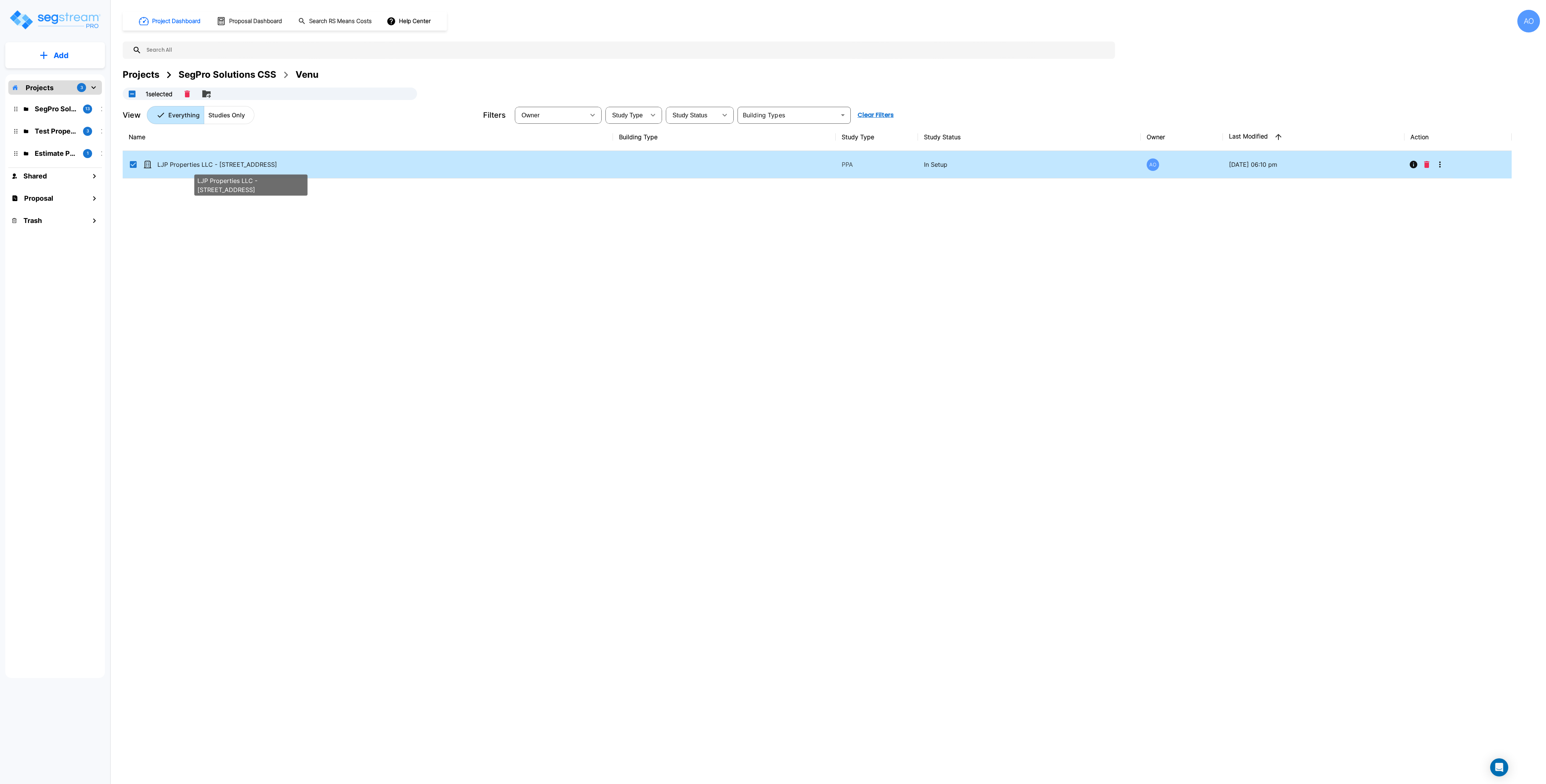
click at [198, 163] on p "LJP Properties LLC - [STREET_ADDRESS]" at bounding box center [250, 164] width 187 height 9
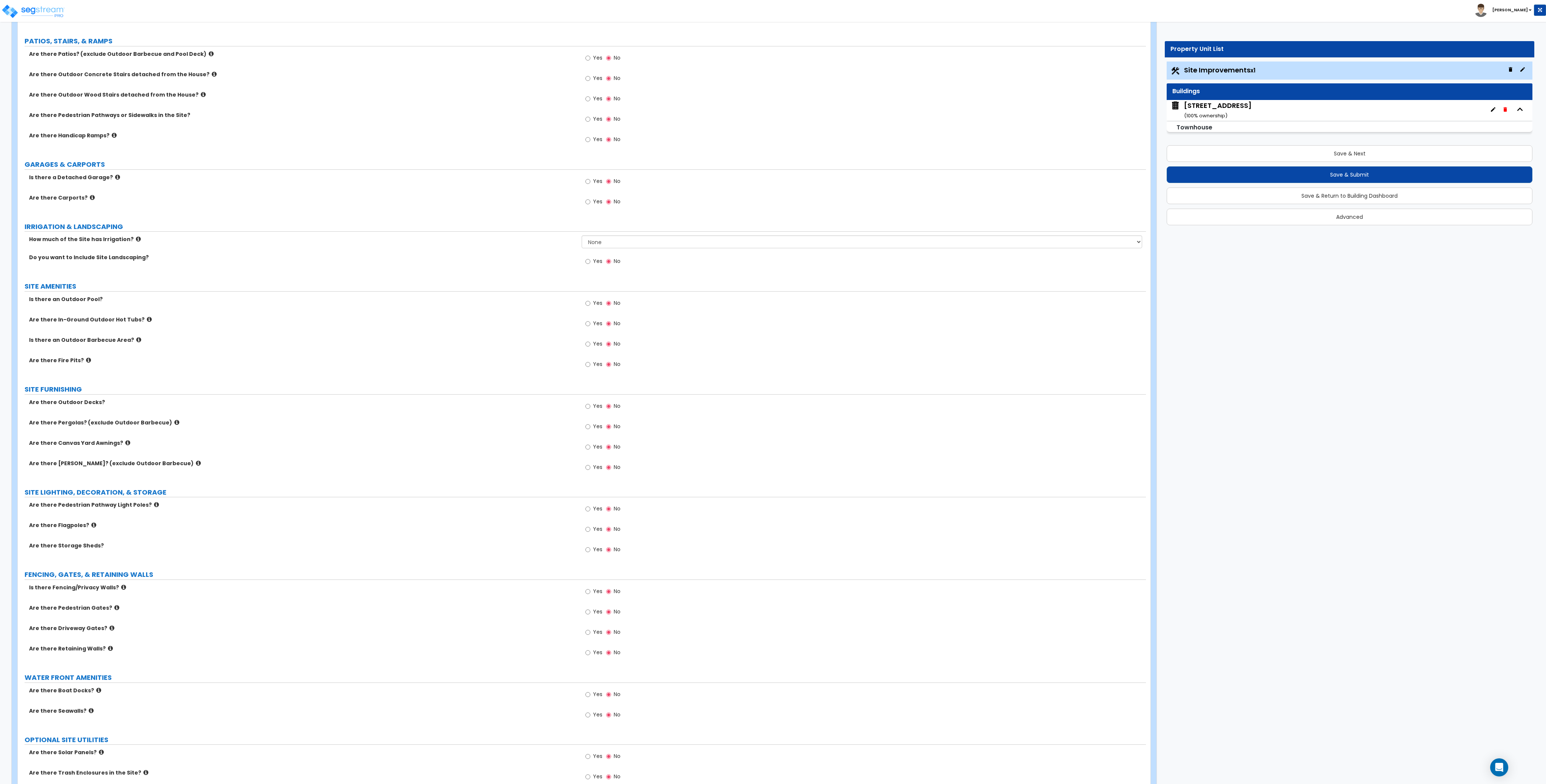
scroll to position [283, 0]
click at [1349, 196] on button "Save & Return to Building Dashboard" at bounding box center [1349, 196] width 365 height 17
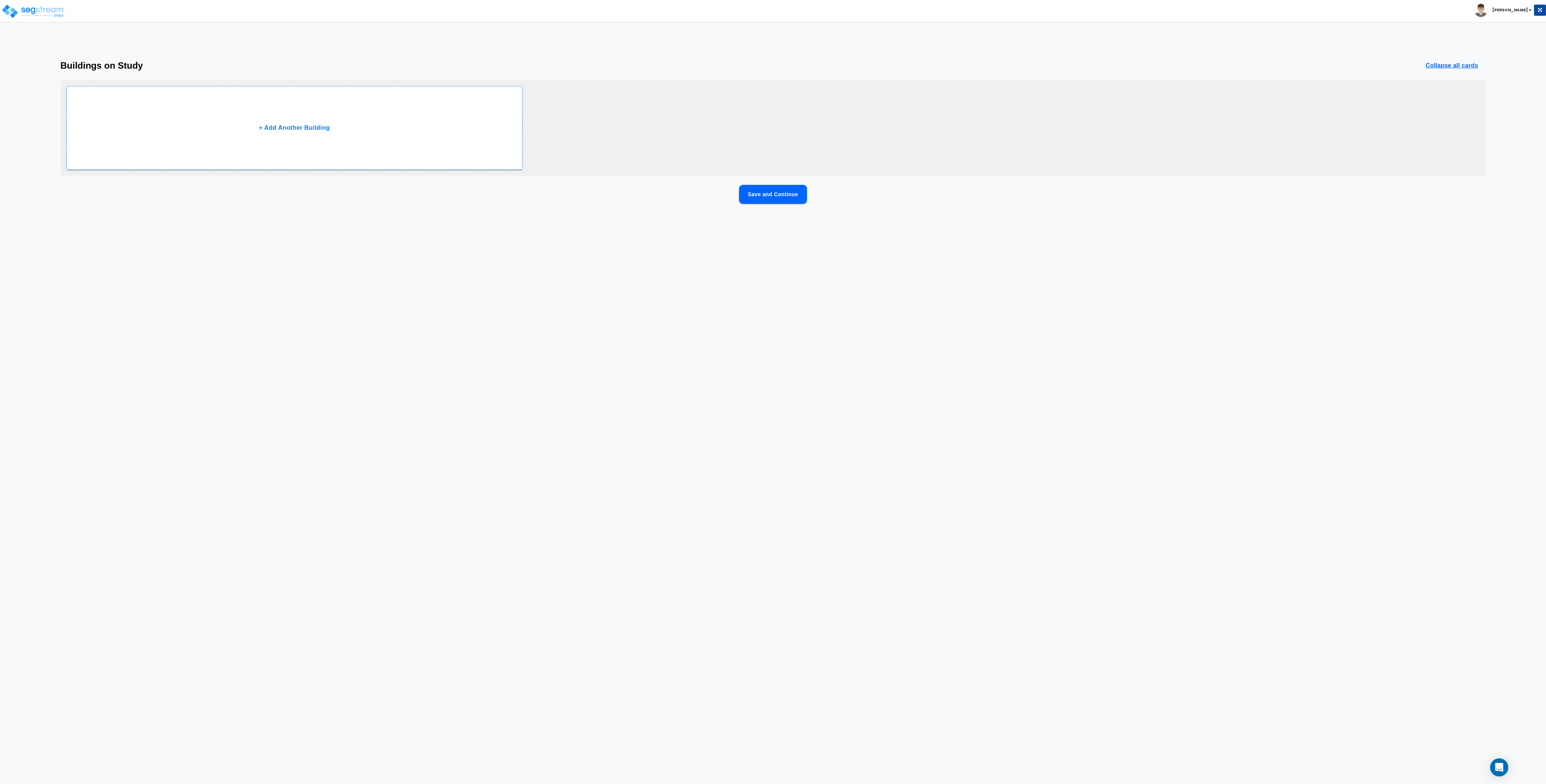
scroll to position [0, 0]
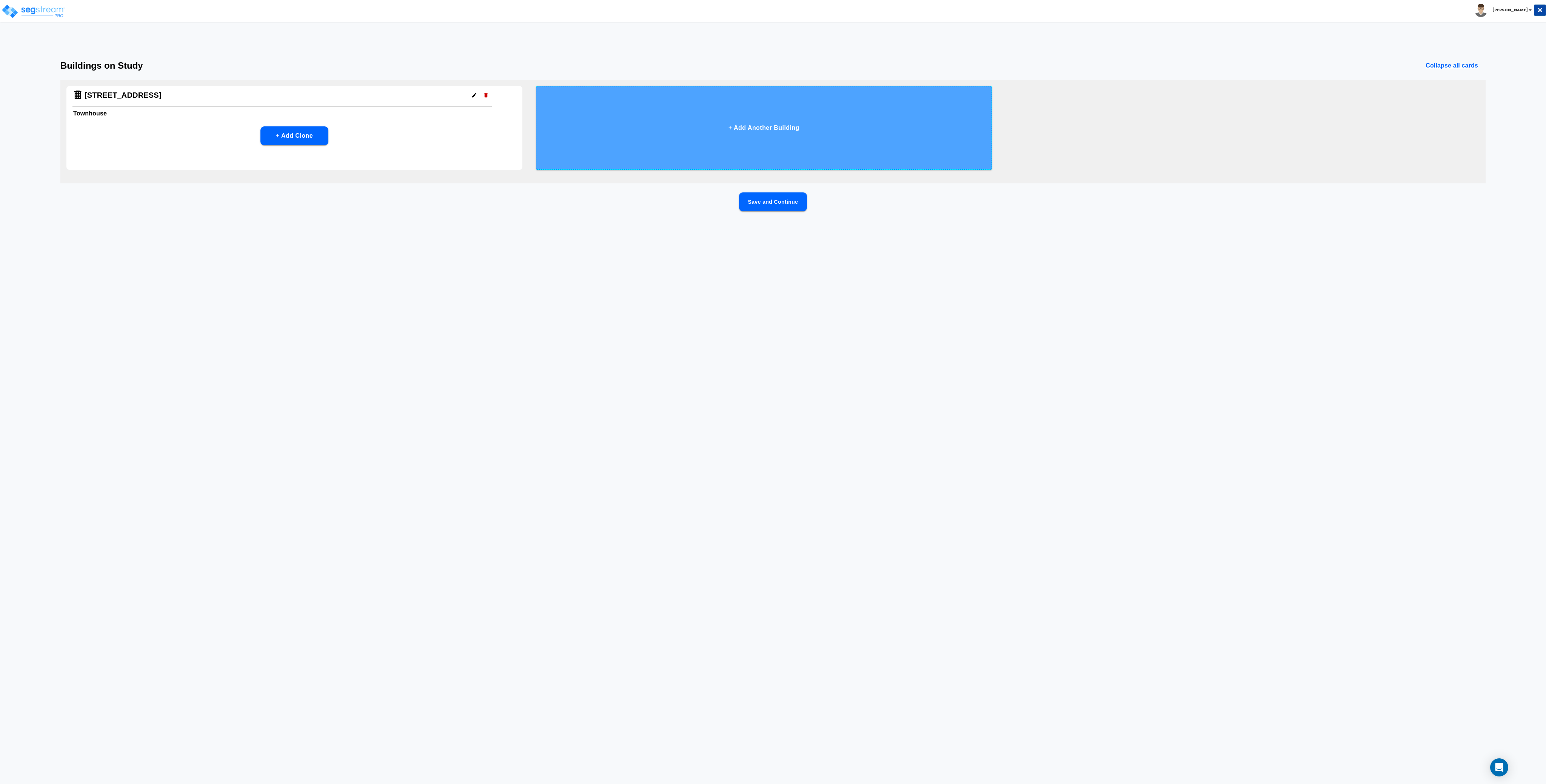
click at [714, 133] on button "+ Add Another Building" at bounding box center [764, 128] width 456 height 84
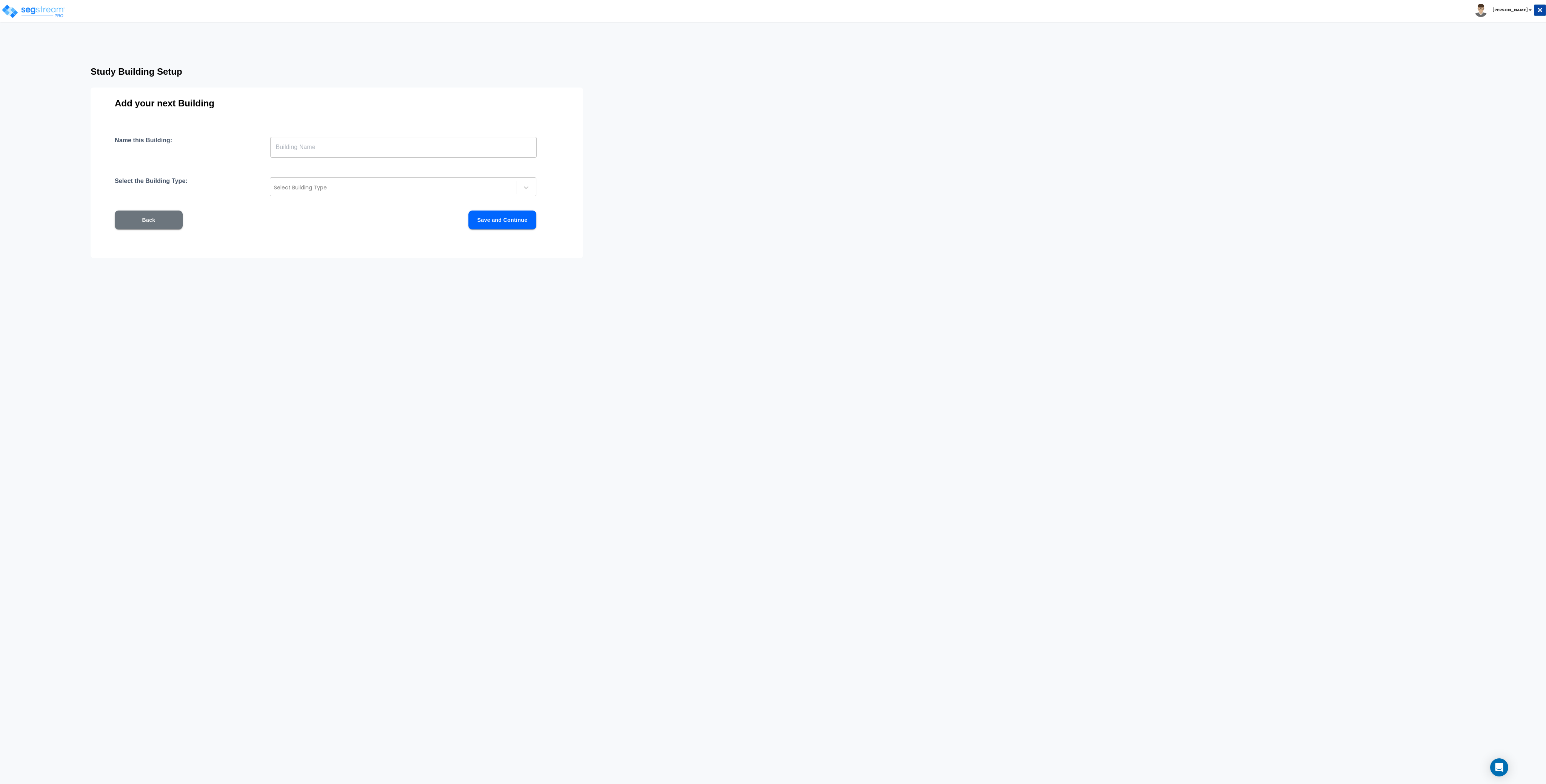
click at [306, 149] on input "text" at bounding box center [403, 147] width 266 height 21
type input "B"
type input "Pool House"
click at [314, 185] on div at bounding box center [393, 187] width 238 height 9
type input "a"
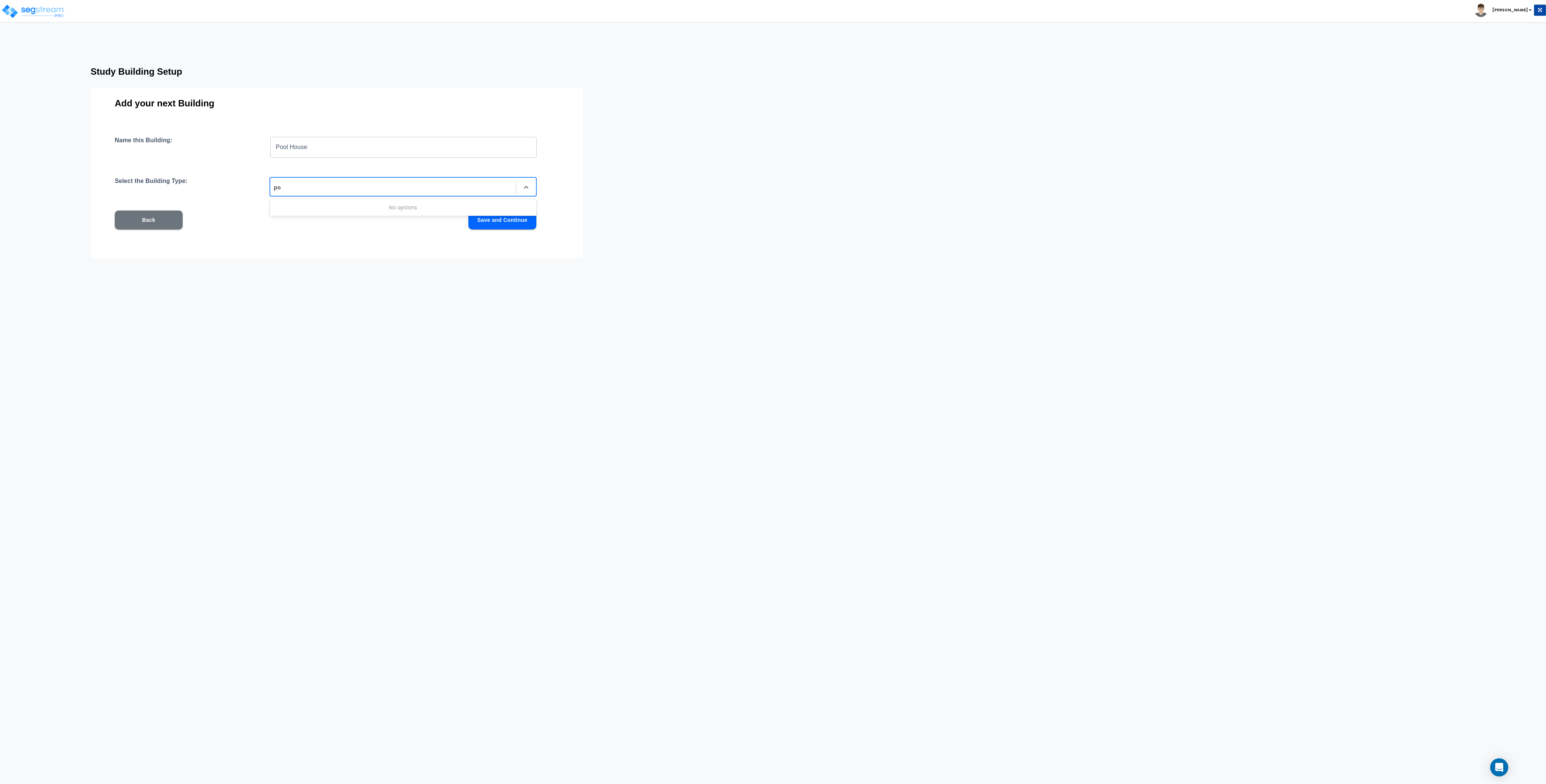
type input "p"
click at [804, 240] on div "Study Building Setup Add your next Building Name this Building: Pool House ​ Se…" at bounding box center [773, 156] width 1546 height 191
click at [325, 182] on div "Select Building Type" at bounding box center [393, 188] width 245 height 12
type input "club"
click at [332, 221] on div "Multi-family Residential Clubhouse" at bounding box center [403, 221] width 266 height 14
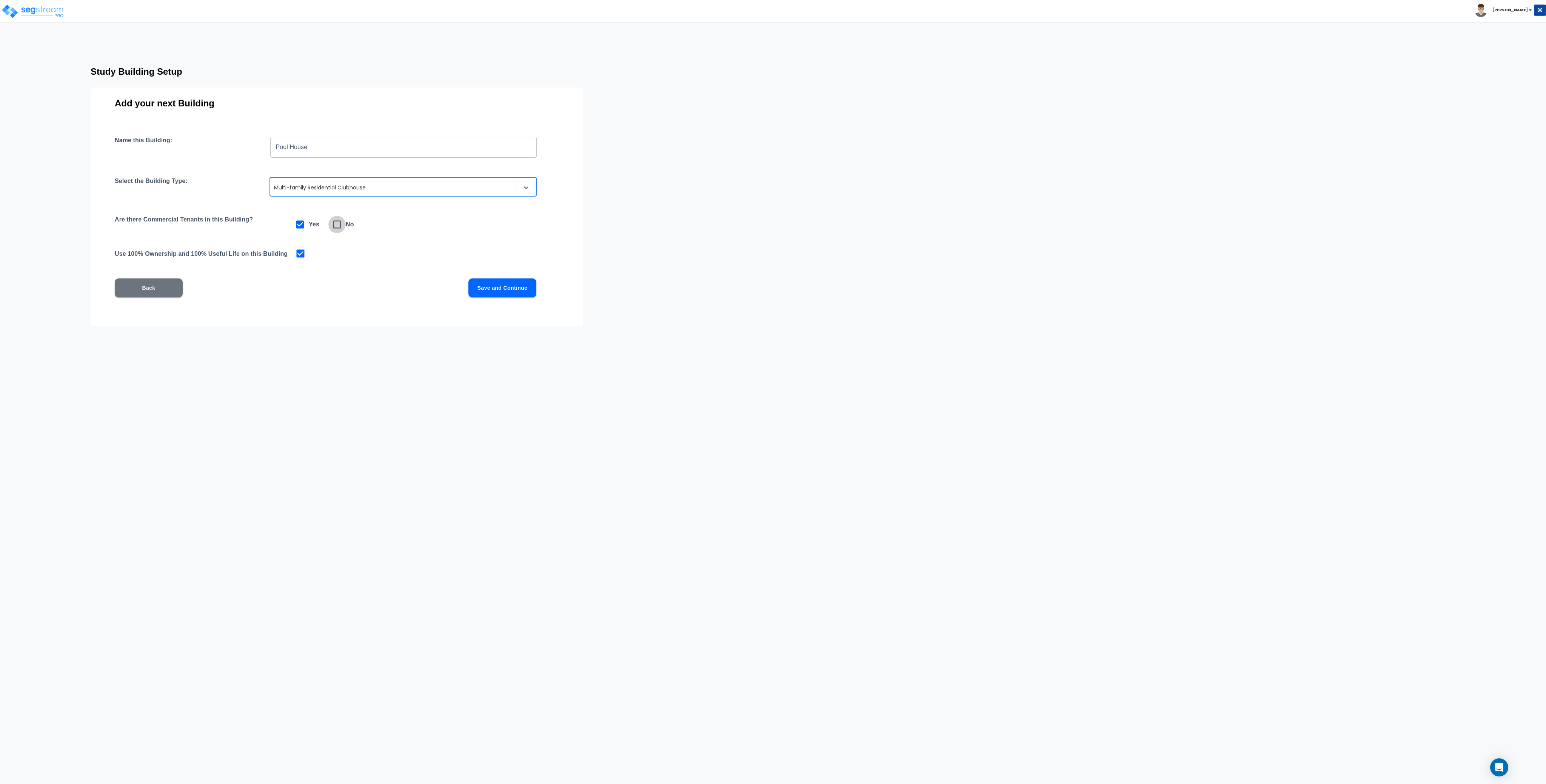
click at [336, 222] on icon at bounding box center [337, 224] width 11 height 11
checkbox input "false"
checkbox input "true"
click at [503, 287] on button "Save and Continue" at bounding box center [502, 287] width 68 height 19
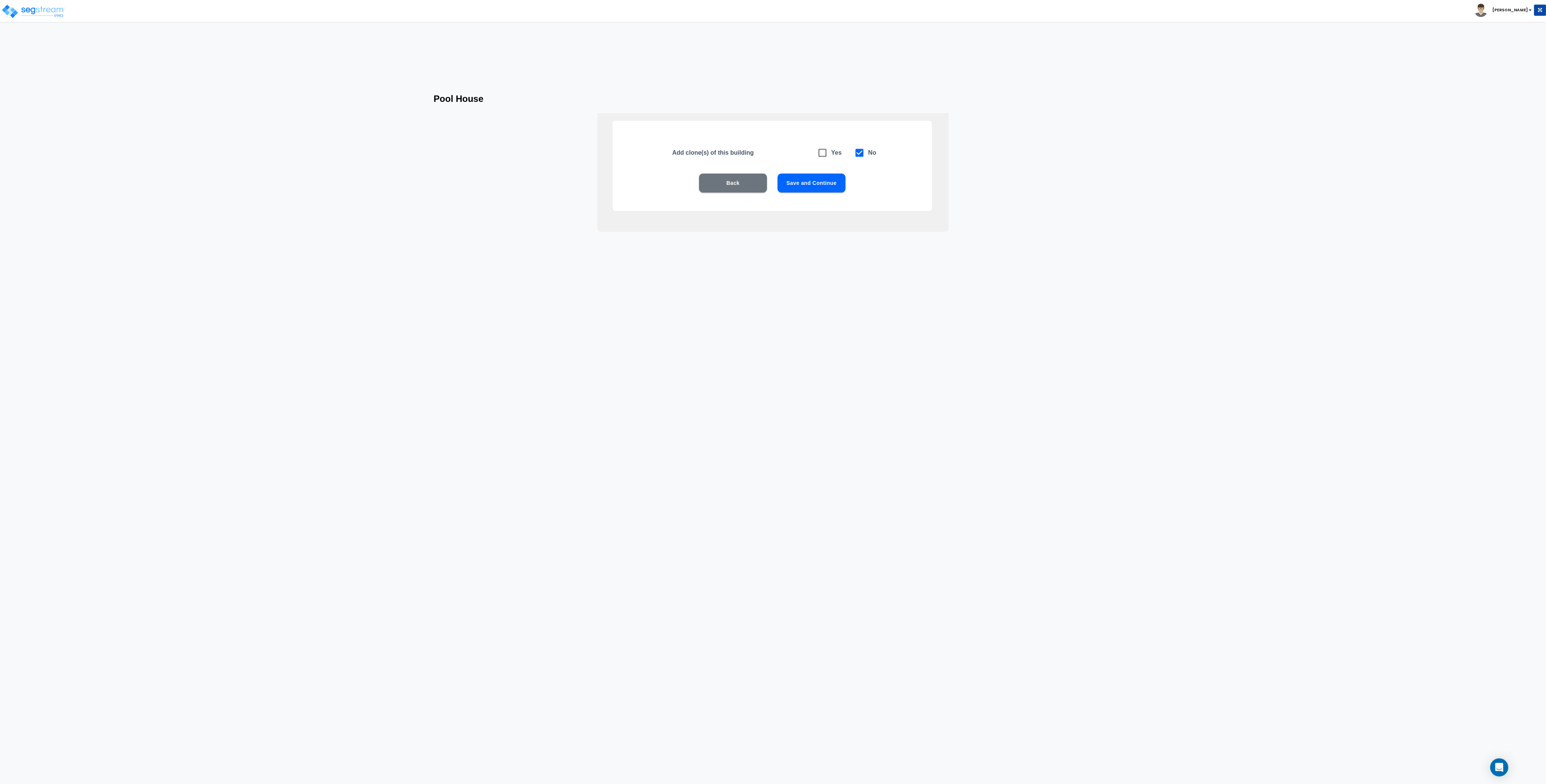
click at [796, 182] on button "Save and Continue" at bounding box center [811, 182] width 68 height 19
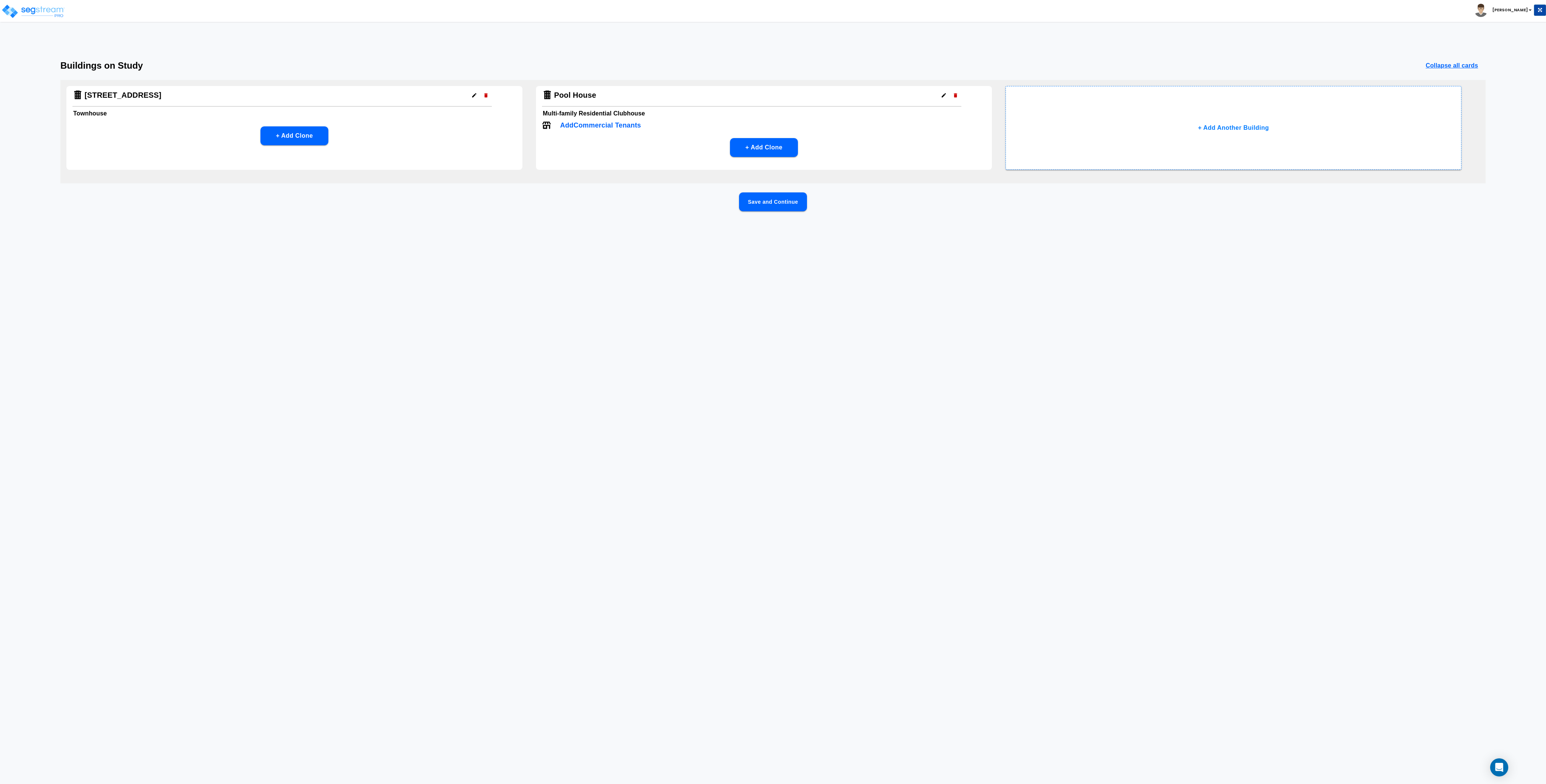
click at [649, 245] on html "Toggle navigation Andrew x" at bounding box center [773, 122] width 1546 height 245
click at [941, 93] on icon "button" at bounding box center [943, 95] width 5 height 5
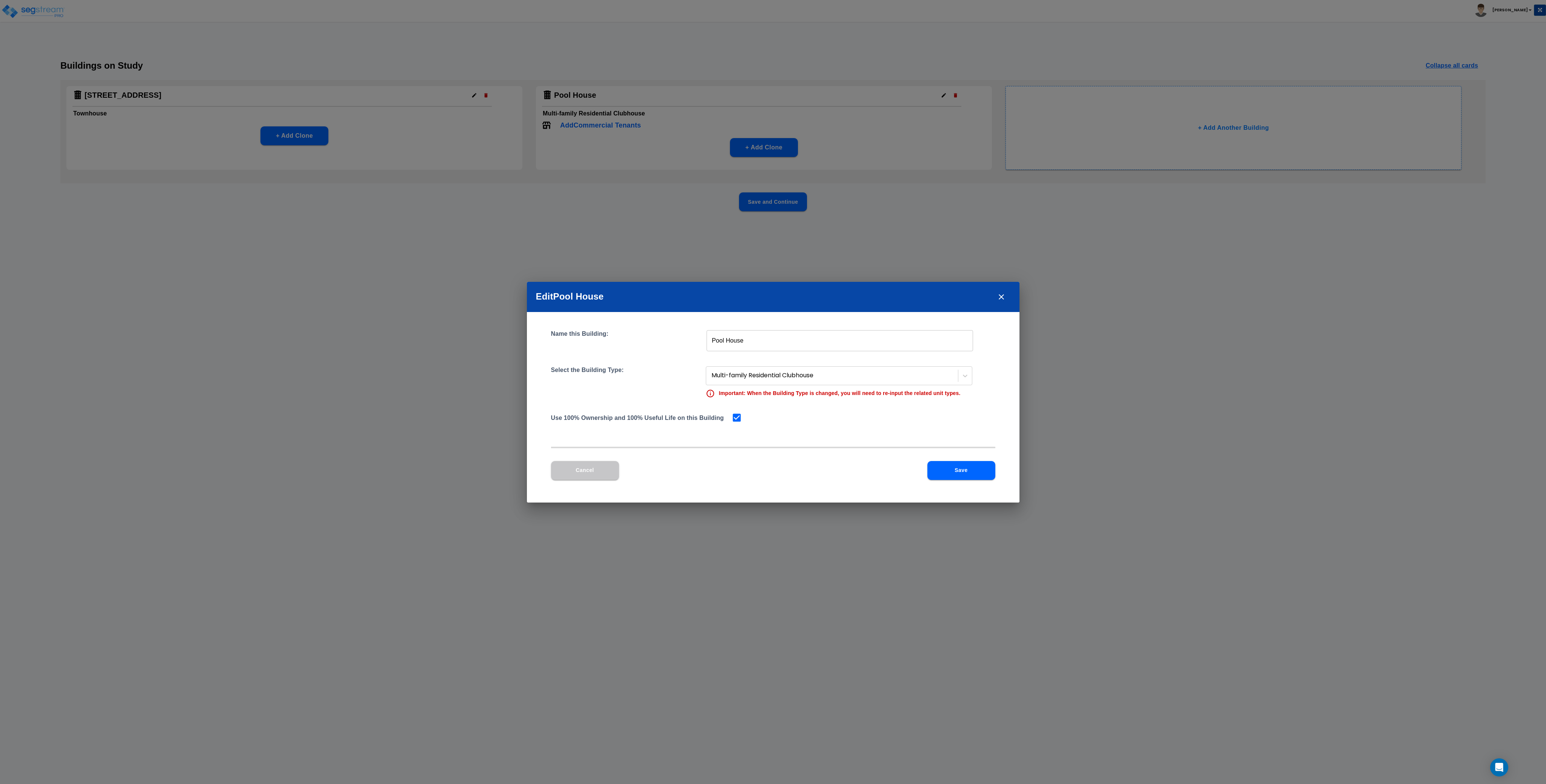
click at [710, 340] on input "Pool House" at bounding box center [840, 340] width 266 height 21
type input "Community Pool House"
click at [956, 472] on button "Save" at bounding box center [961, 470] width 68 height 19
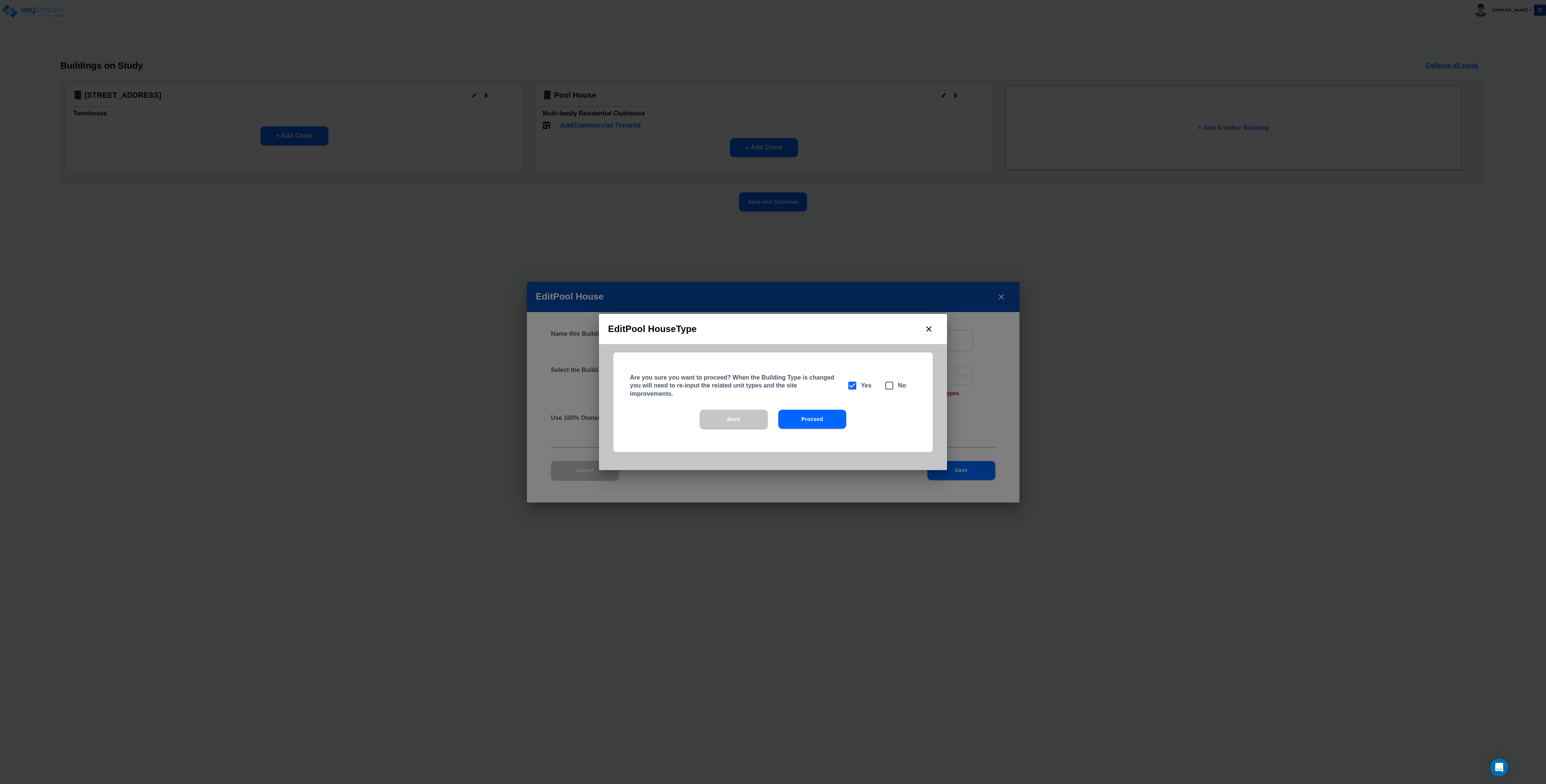
click at [807, 422] on button "Proceed" at bounding box center [812, 419] width 68 height 19
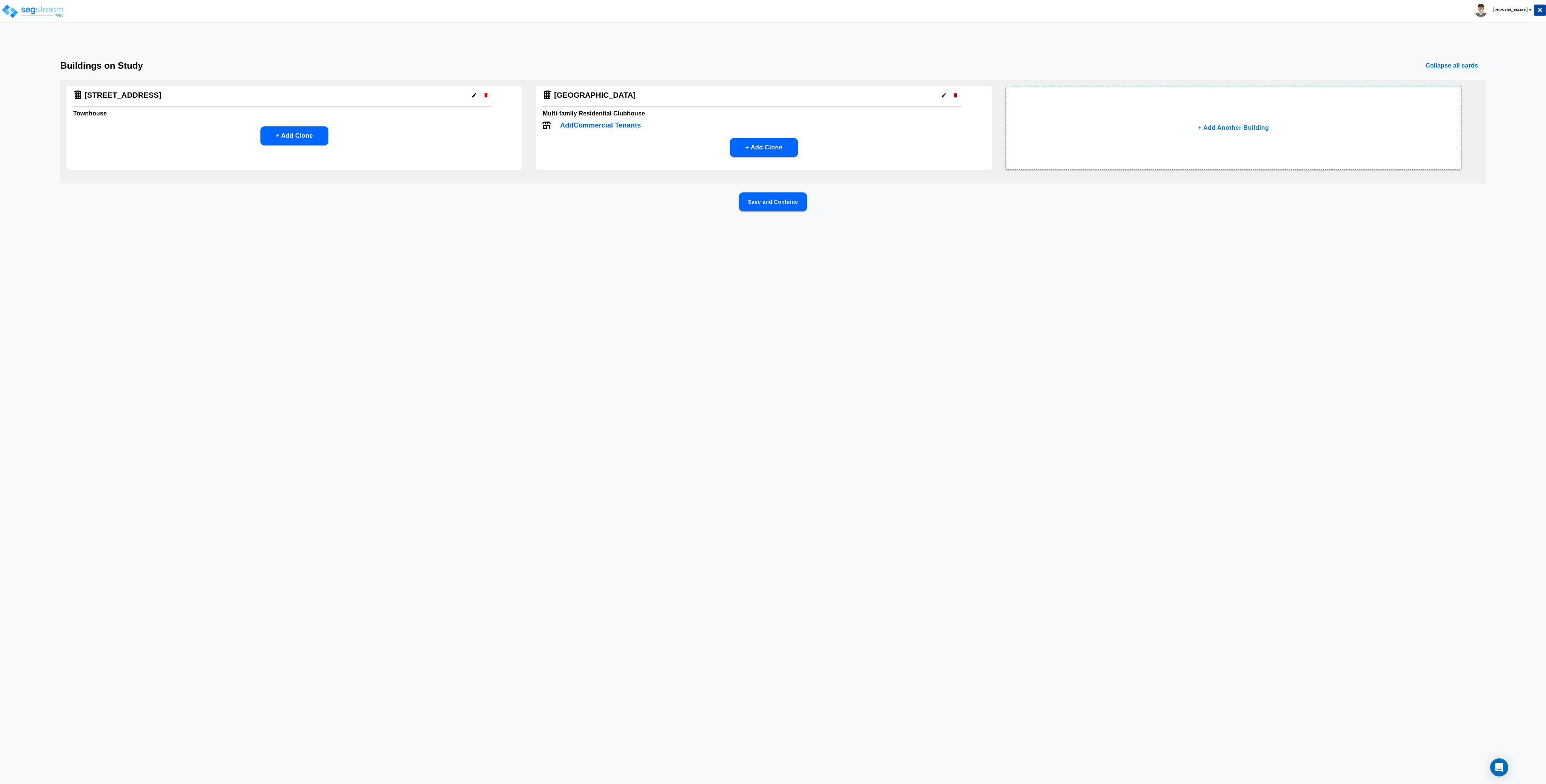
click at [806, 245] on html "Toggle navigation Andrew x" at bounding box center [773, 122] width 1546 height 245
click at [768, 206] on button "Save and Continue" at bounding box center [772, 202] width 68 height 19
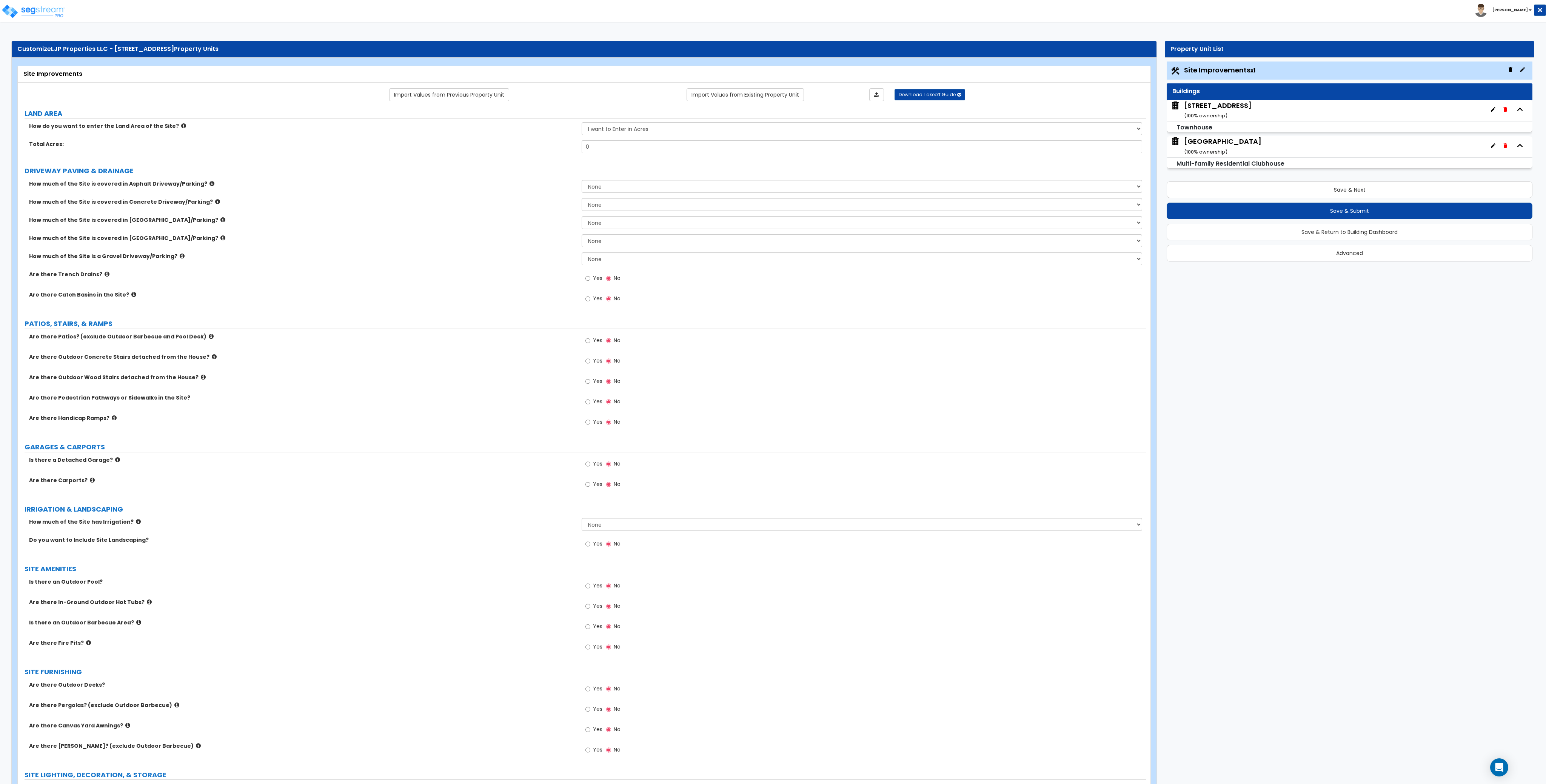
click at [488, 281] on div "Are there Trench Drains? Yes No" at bounding box center [582, 281] width 1128 height 20
click at [1266, 447] on div "Customize LJP Properties LLC - 204 Greenville Ave Property Units Site Improveme…" at bounding box center [773, 620] width 1546 height 1175
click at [442, 223] on label "How much of the Site is covered in Brick Driveway/Parking?" at bounding box center [302, 220] width 547 height 8
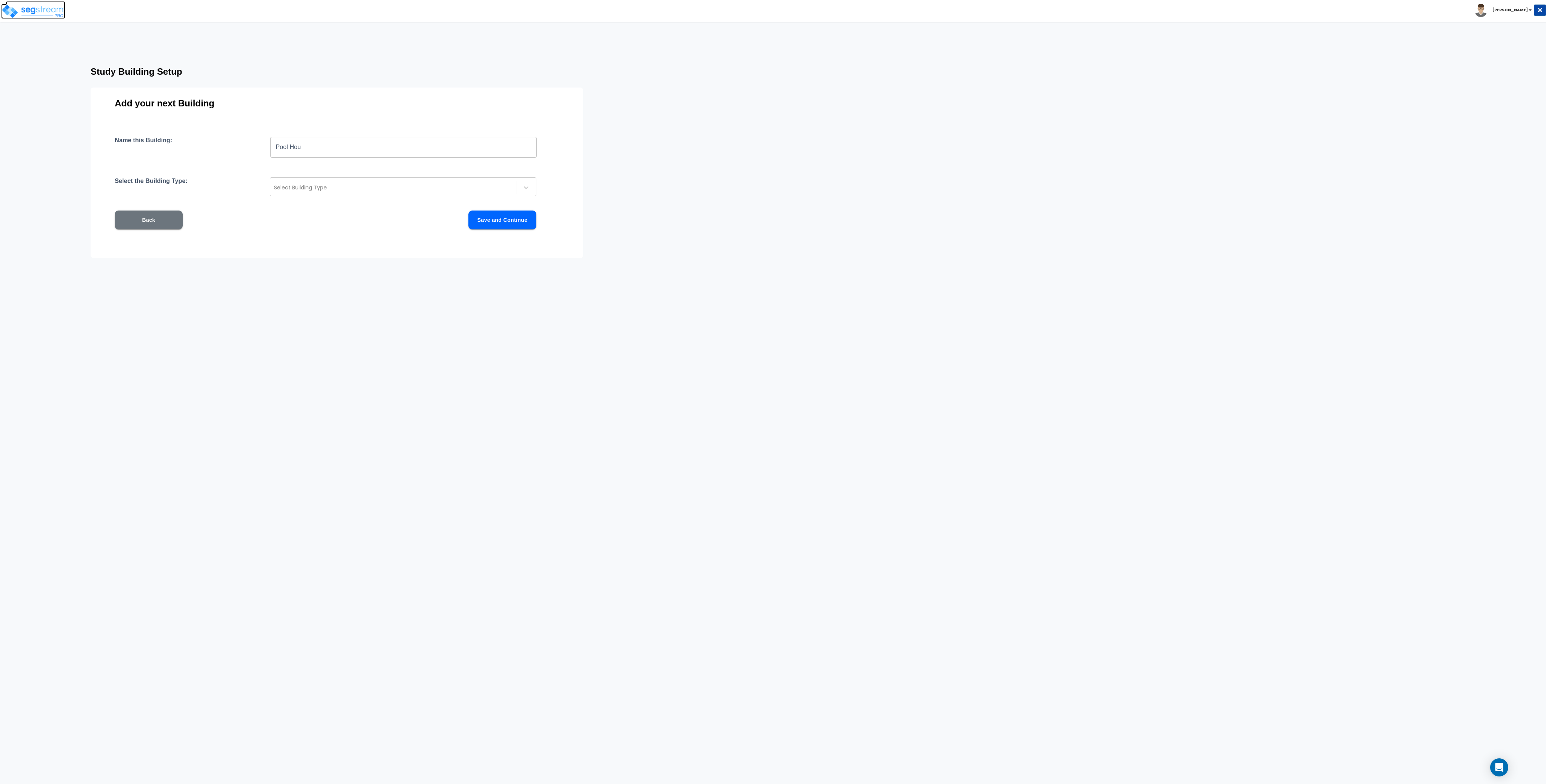
click at [41, 13] on img at bounding box center [33, 11] width 64 height 15
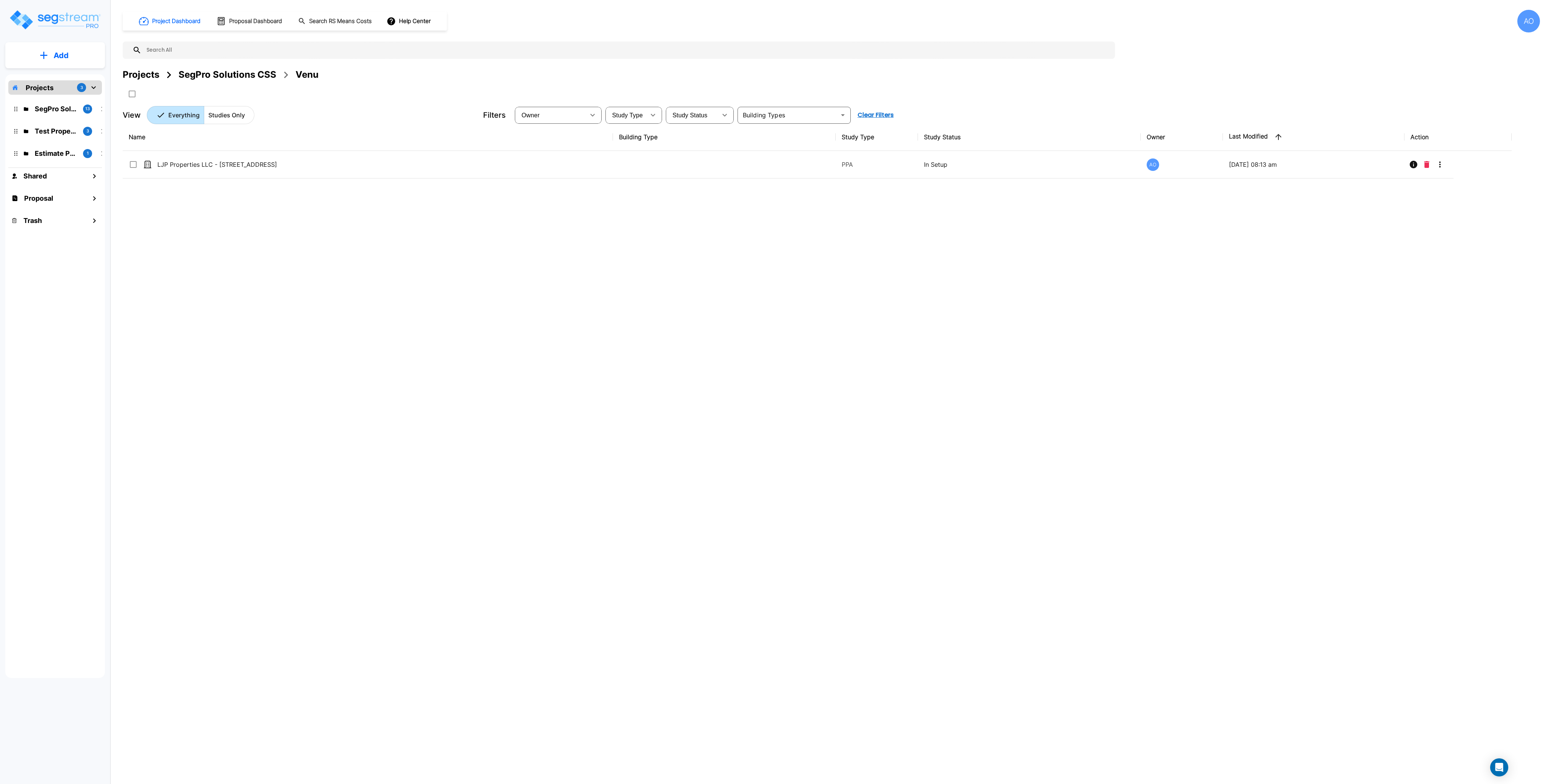
click at [217, 79] on div "SegPro Solutions CSS" at bounding box center [227, 74] width 98 height 14
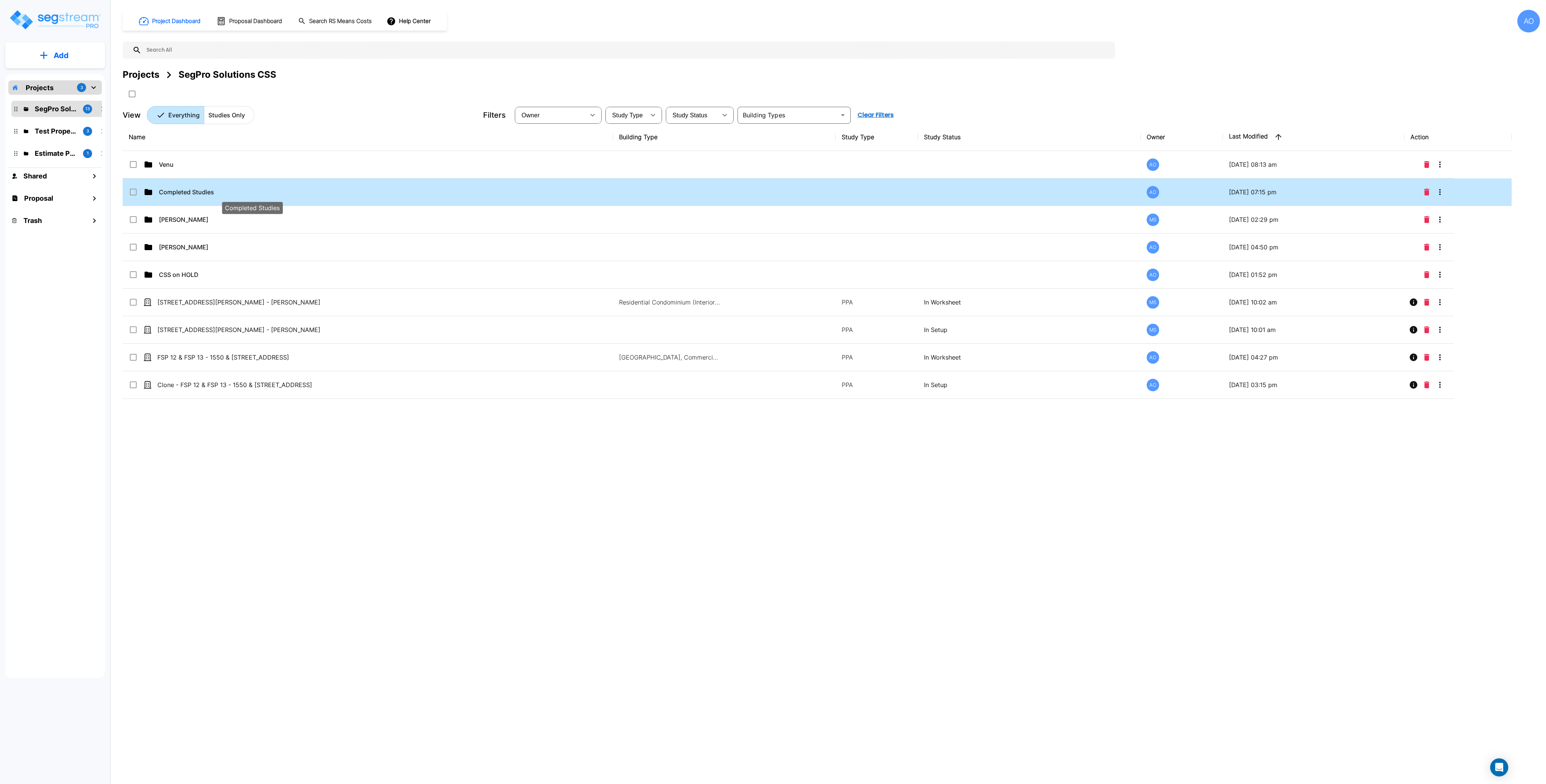
click at [204, 195] on p "Completed Studies" at bounding box center [252, 192] width 187 height 9
checkbox input "true"
click at [204, 195] on p "Completed Studies" at bounding box center [252, 192] width 187 height 9
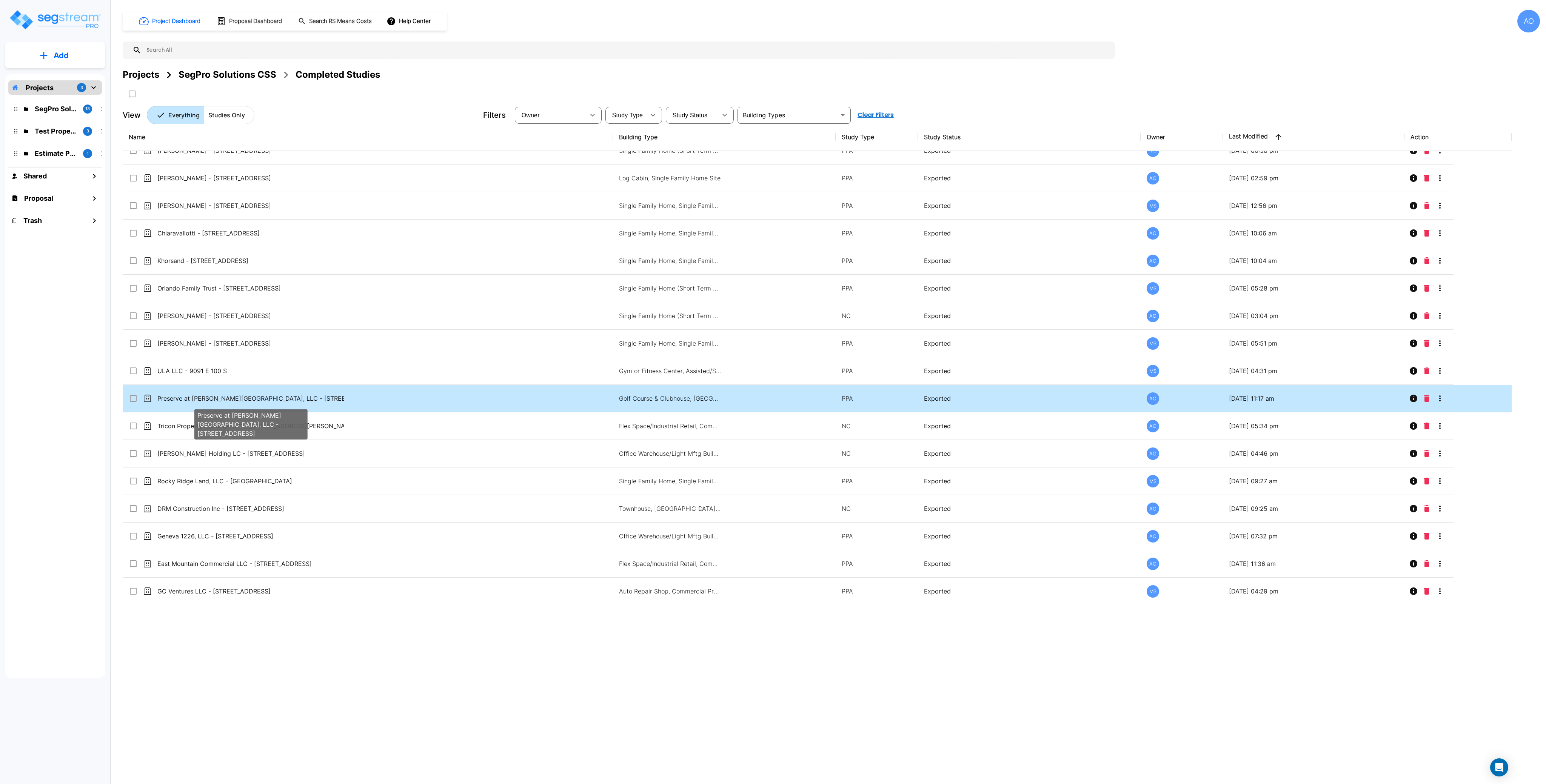
scroll to position [1089, 0]
click at [259, 395] on p "Preserve at [PERSON_NAME][GEOGRAPHIC_DATA], LLC - [STREET_ADDRESS]" at bounding box center [250, 397] width 187 height 9
checkbox input "true"
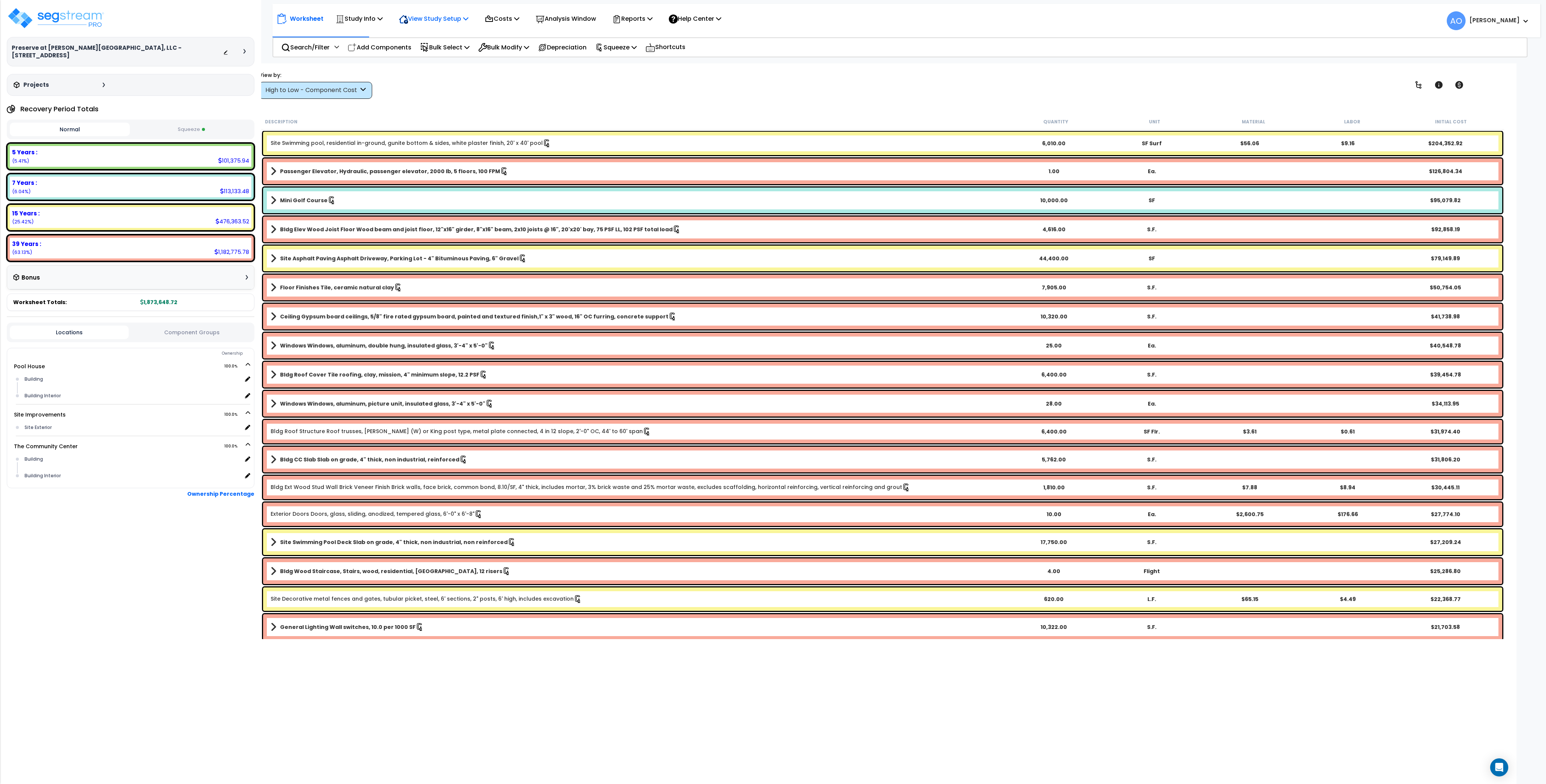
click at [418, 21] on p "View Study Setup" at bounding box center [434, 19] width 70 height 10
click at [420, 34] on link "Building Setup" at bounding box center [432, 35] width 75 height 15
click at [36, 362] on link "Pool House 100.0%" at bounding box center [33, 366] width 38 height 8
click at [351, 17] on p "Study Info" at bounding box center [359, 19] width 47 height 10
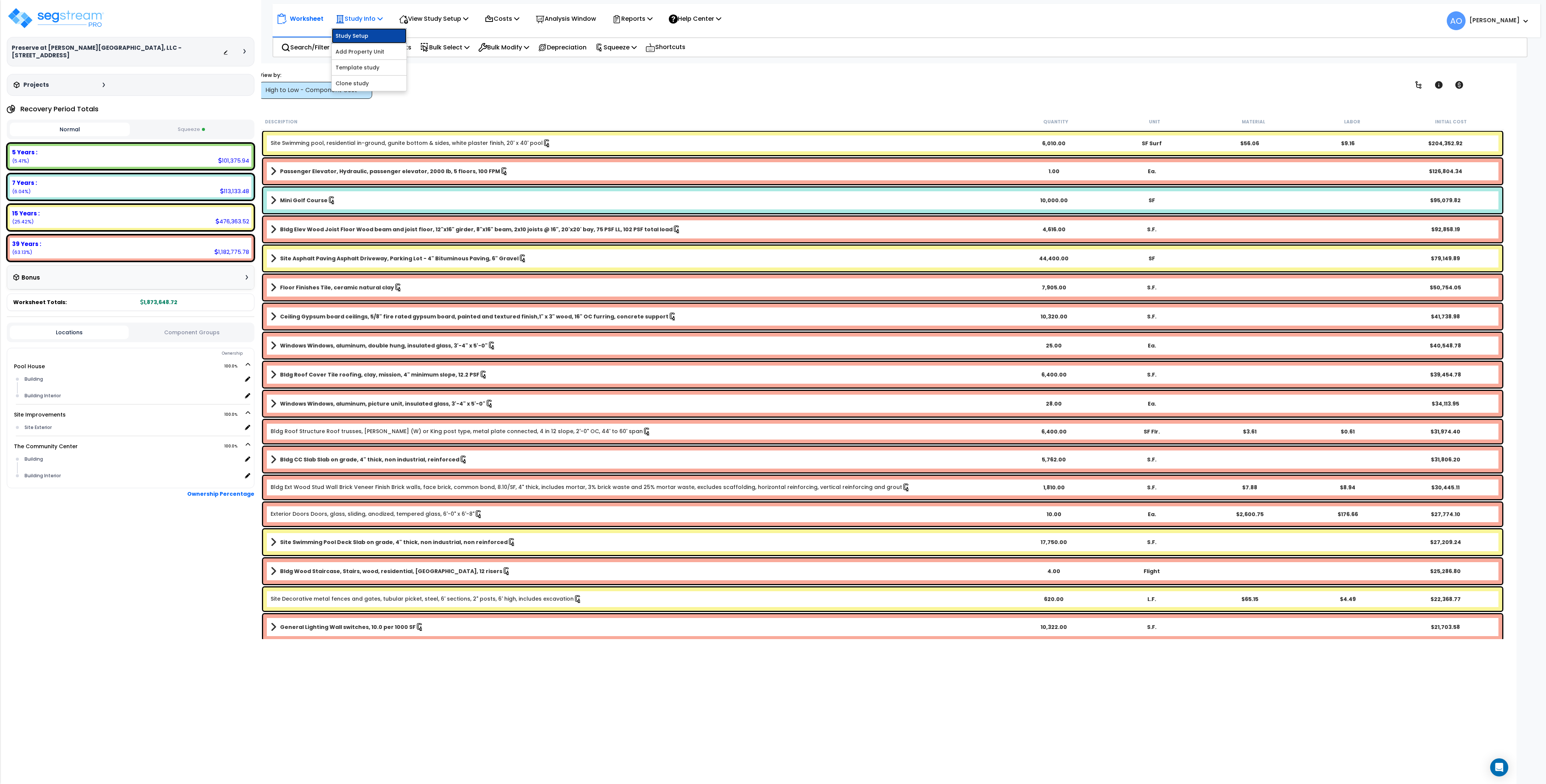
click at [369, 37] on link "Study Setup" at bounding box center [369, 35] width 75 height 15
click at [424, 17] on p "View Study Setup" at bounding box center [434, 19] width 70 height 10
click at [421, 32] on link "Building Setup" at bounding box center [432, 35] width 75 height 15
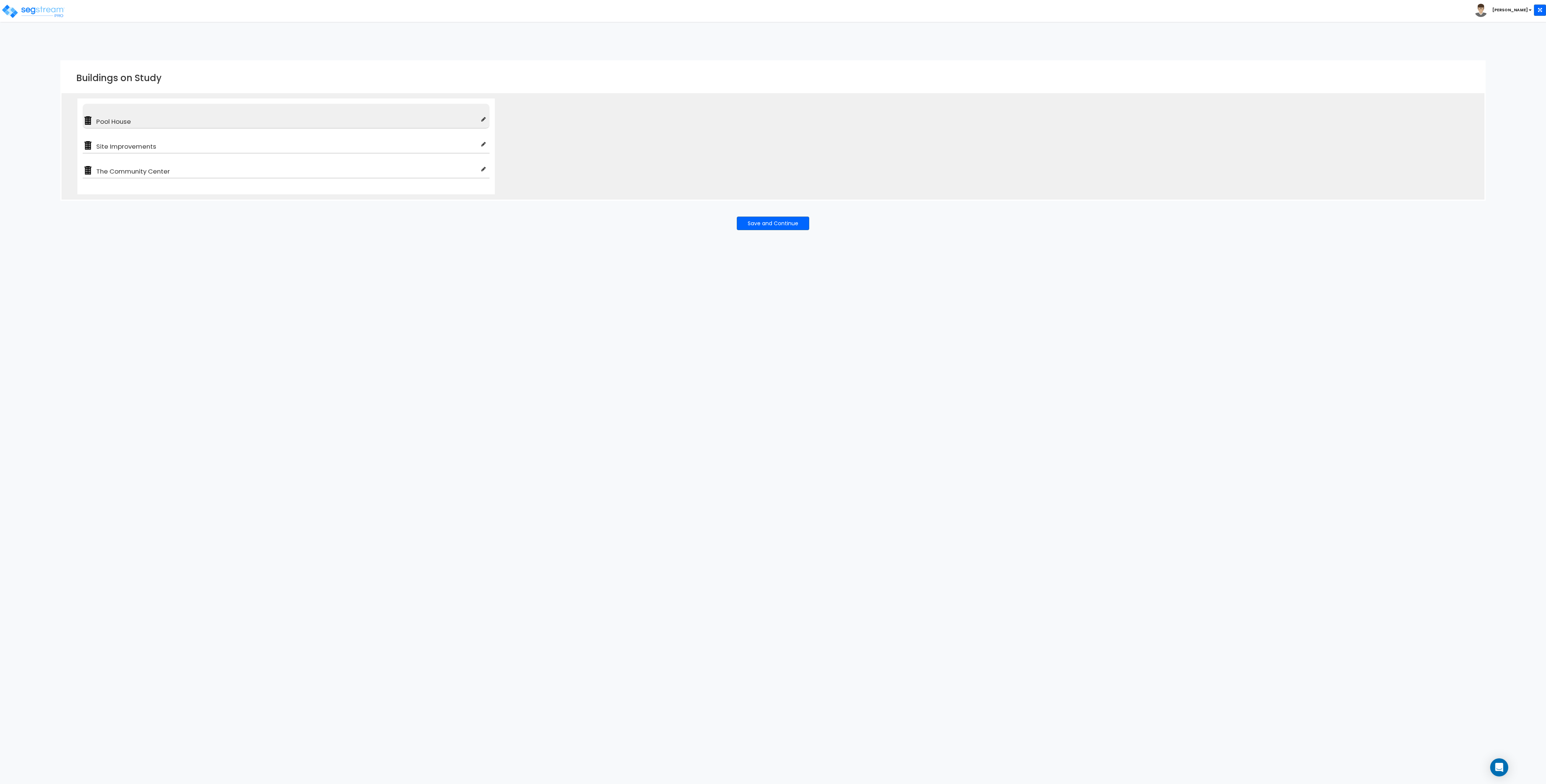
click at [124, 118] on span "Pool House" at bounding box center [287, 121] width 388 height 9
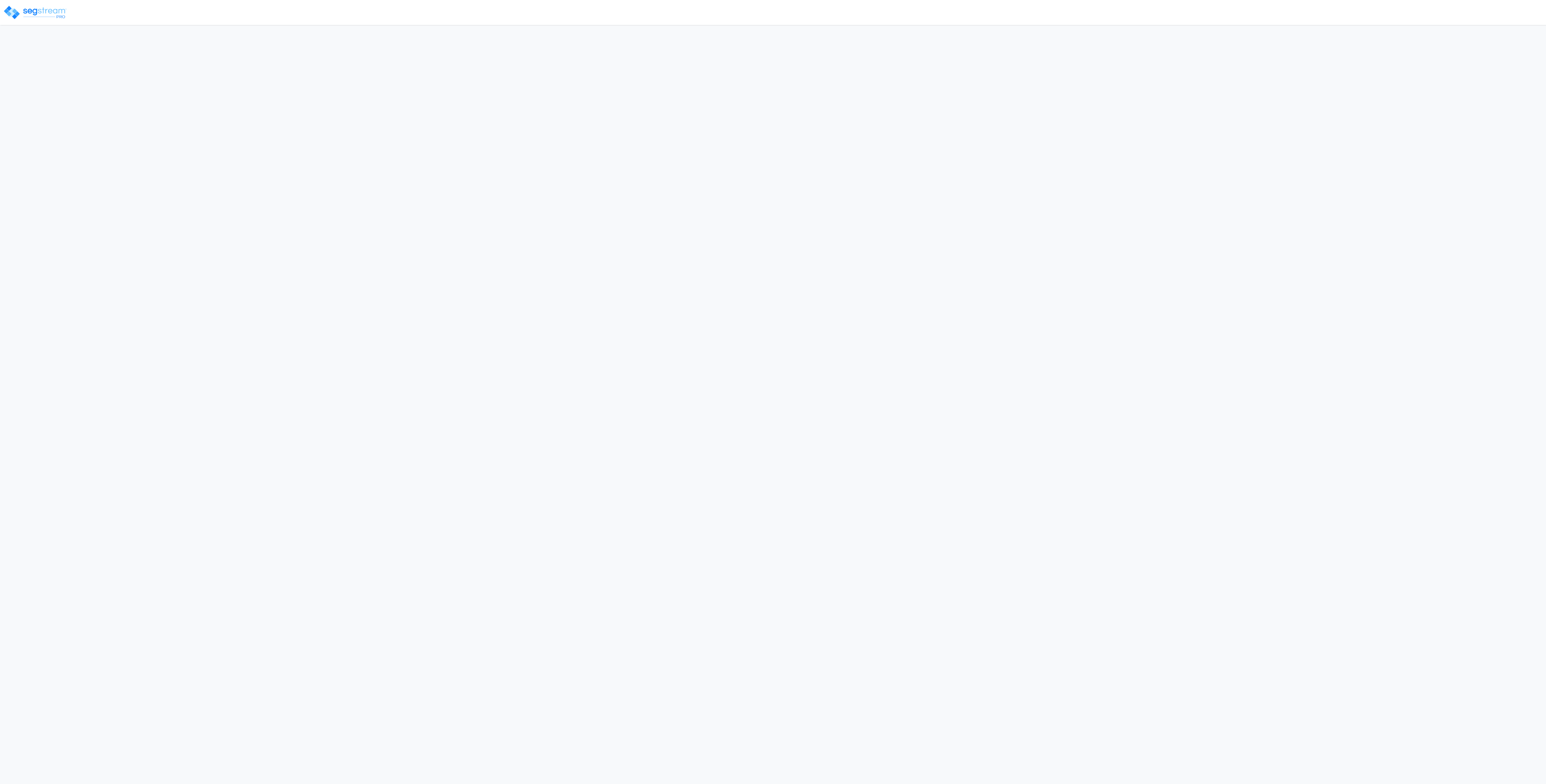
select select "2024"
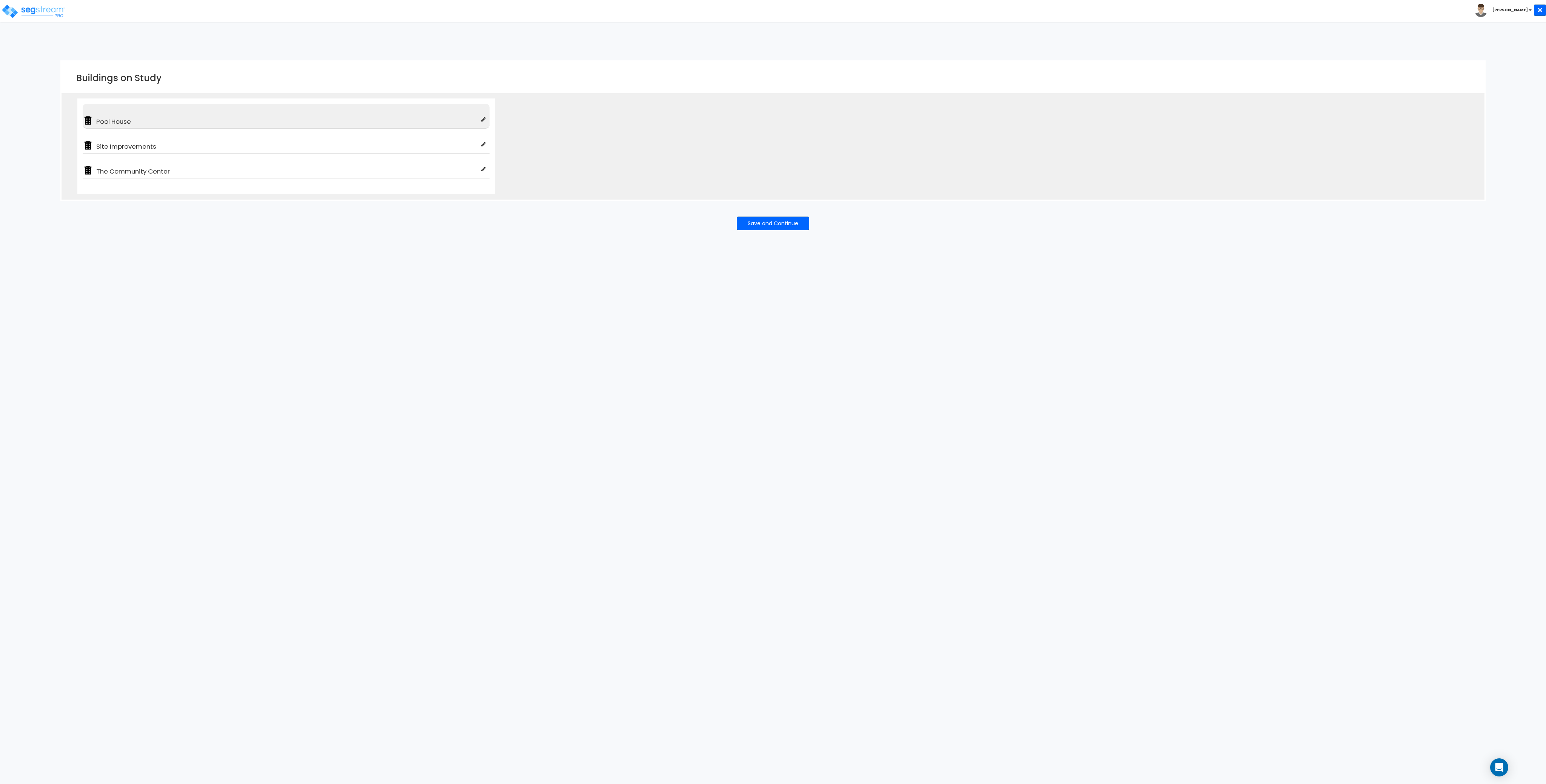
click at [137, 119] on span "Pool House" at bounding box center [287, 121] width 388 height 9
click at [482, 118] on icon at bounding box center [484, 119] width 5 height 5
type input "Pool House"
type input "Golf Course & Clubhouse"
checkbox input "true"
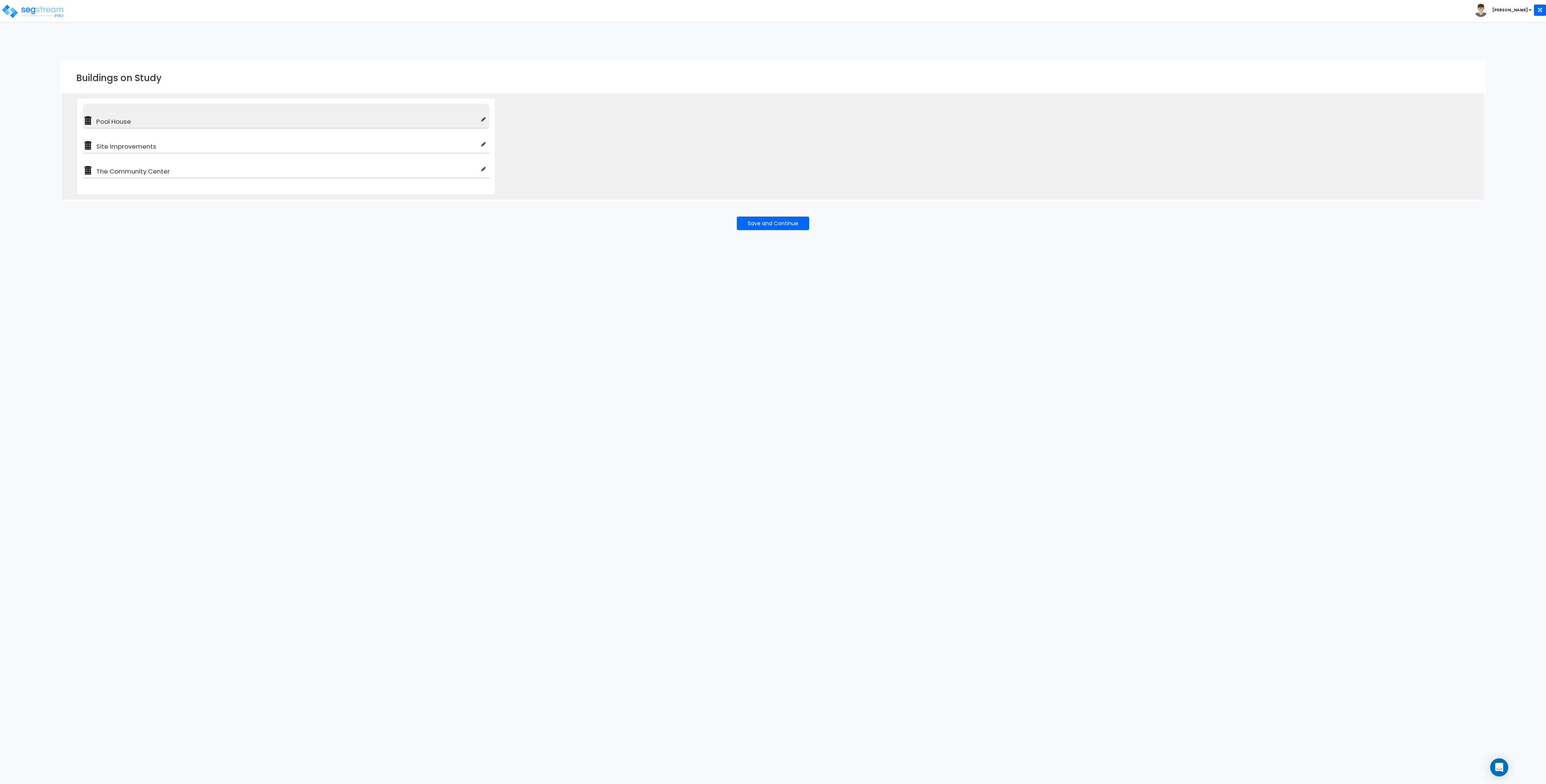
type input "100"
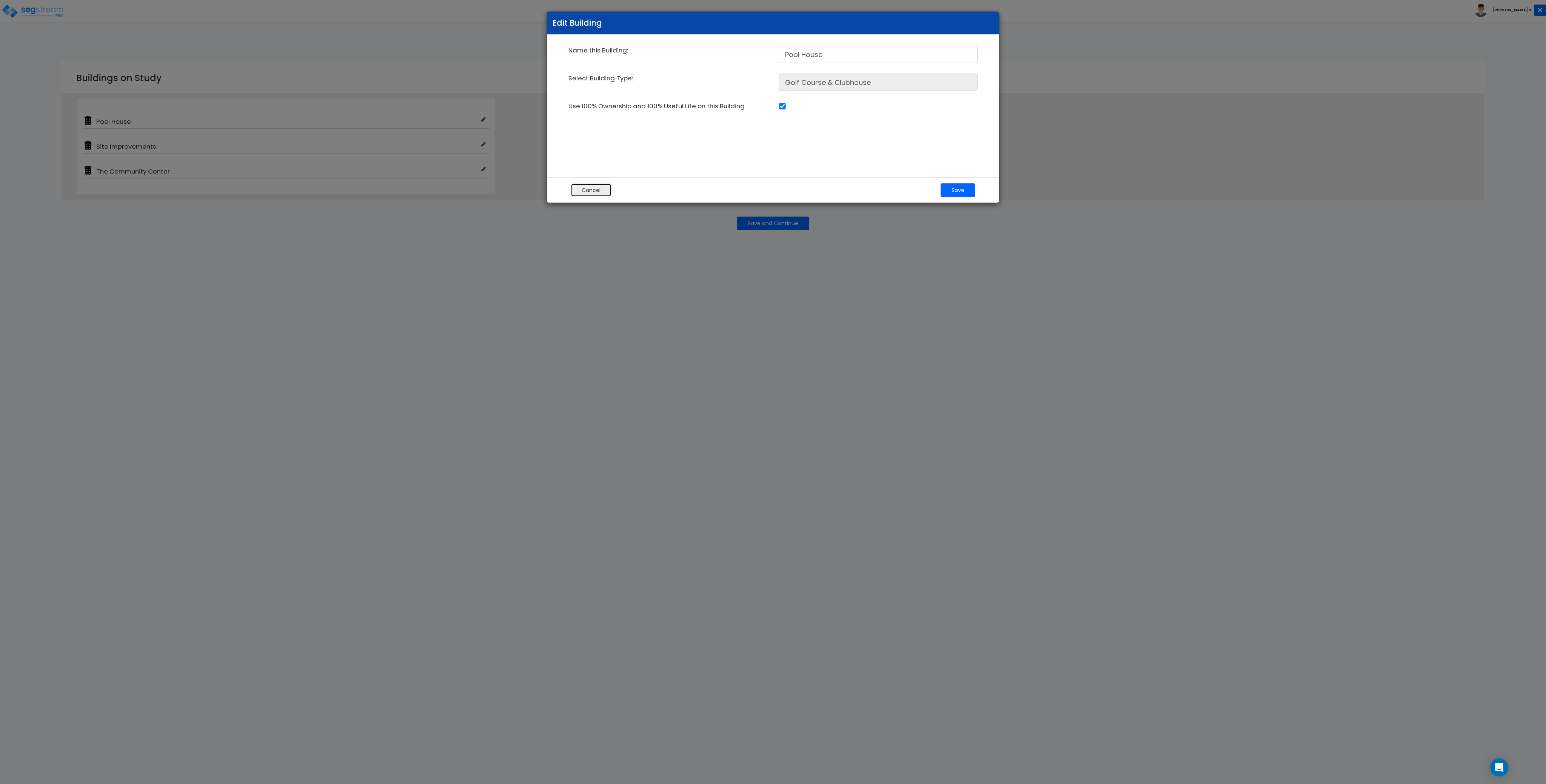
click at [590, 190] on button "Cancel" at bounding box center [591, 190] width 41 height 14
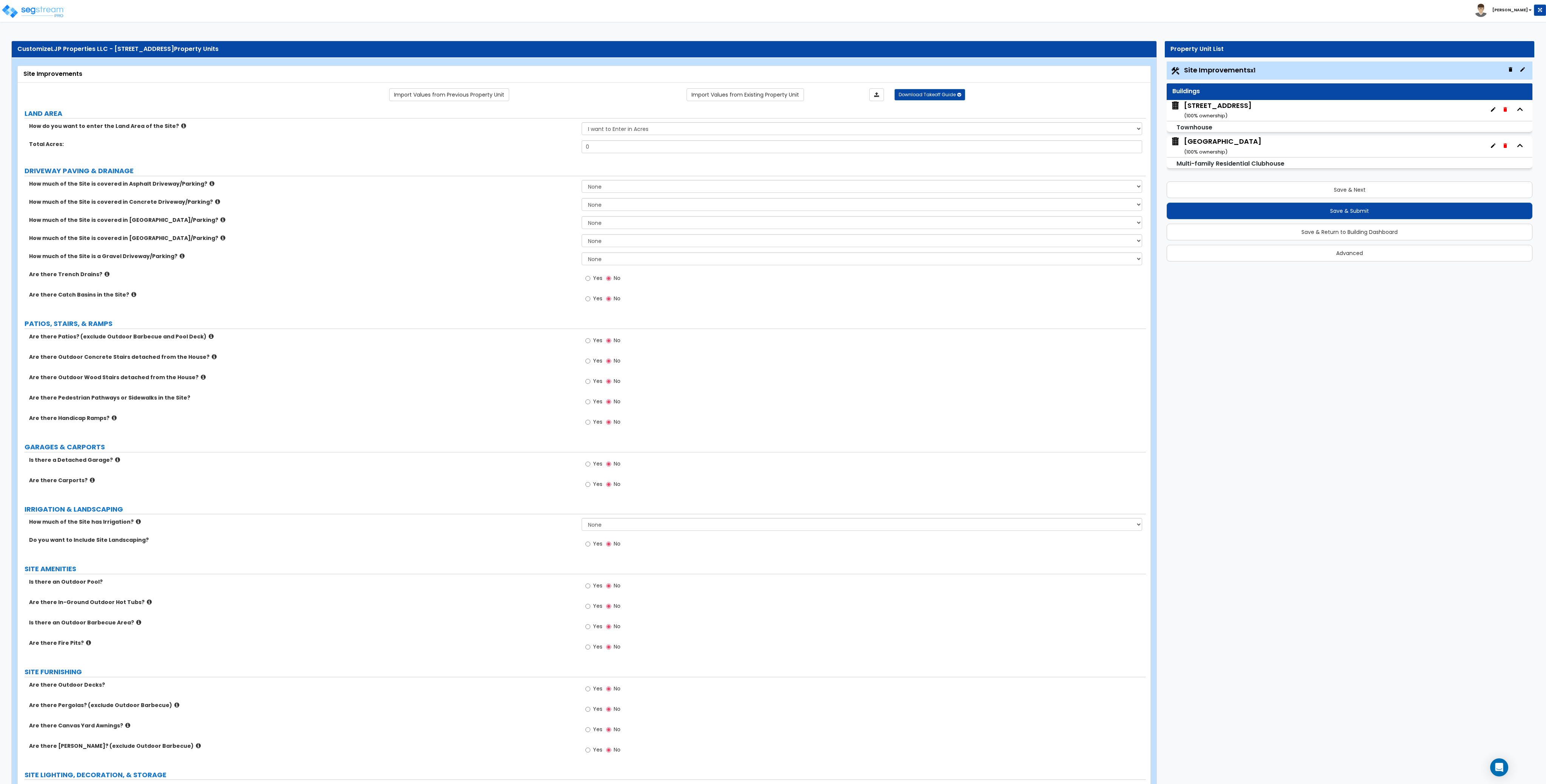
click at [403, 265] on div "How much of the Site is a Gravel Driveway/Parking? None I want to Enter an Appr…" at bounding box center [582, 262] width 1128 height 18
click at [425, 326] on label "PATIOS, STAIRS, & RAMPS" at bounding box center [585, 323] width 1121 height 10
click at [429, 295] on label "Are there Catch Basins in the Site?" at bounding box center [302, 295] width 547 height 8
click at [586, 587] on input "Yes" at bounding box center [588, 586] width 5 height 8
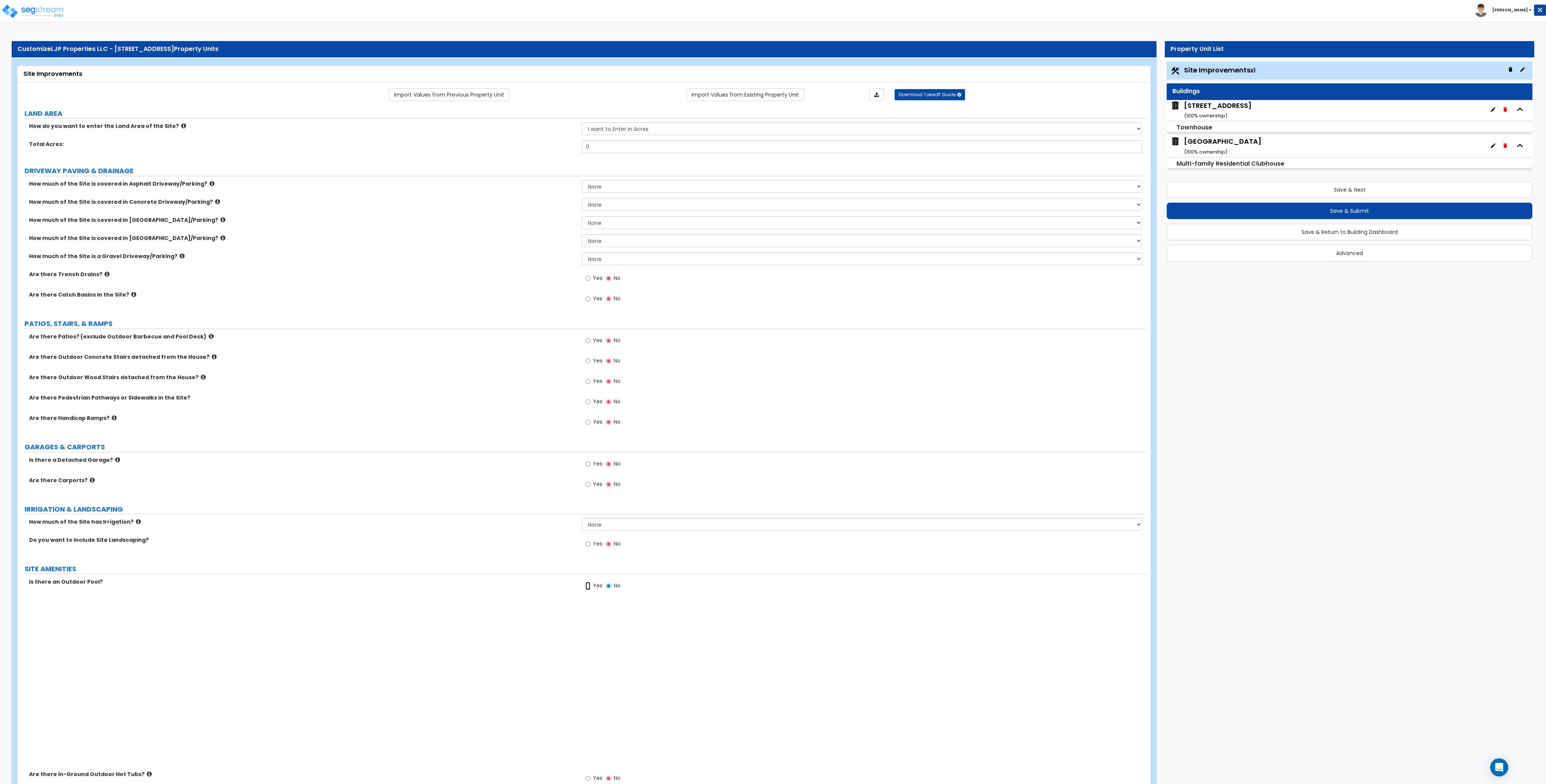
radio input "true"
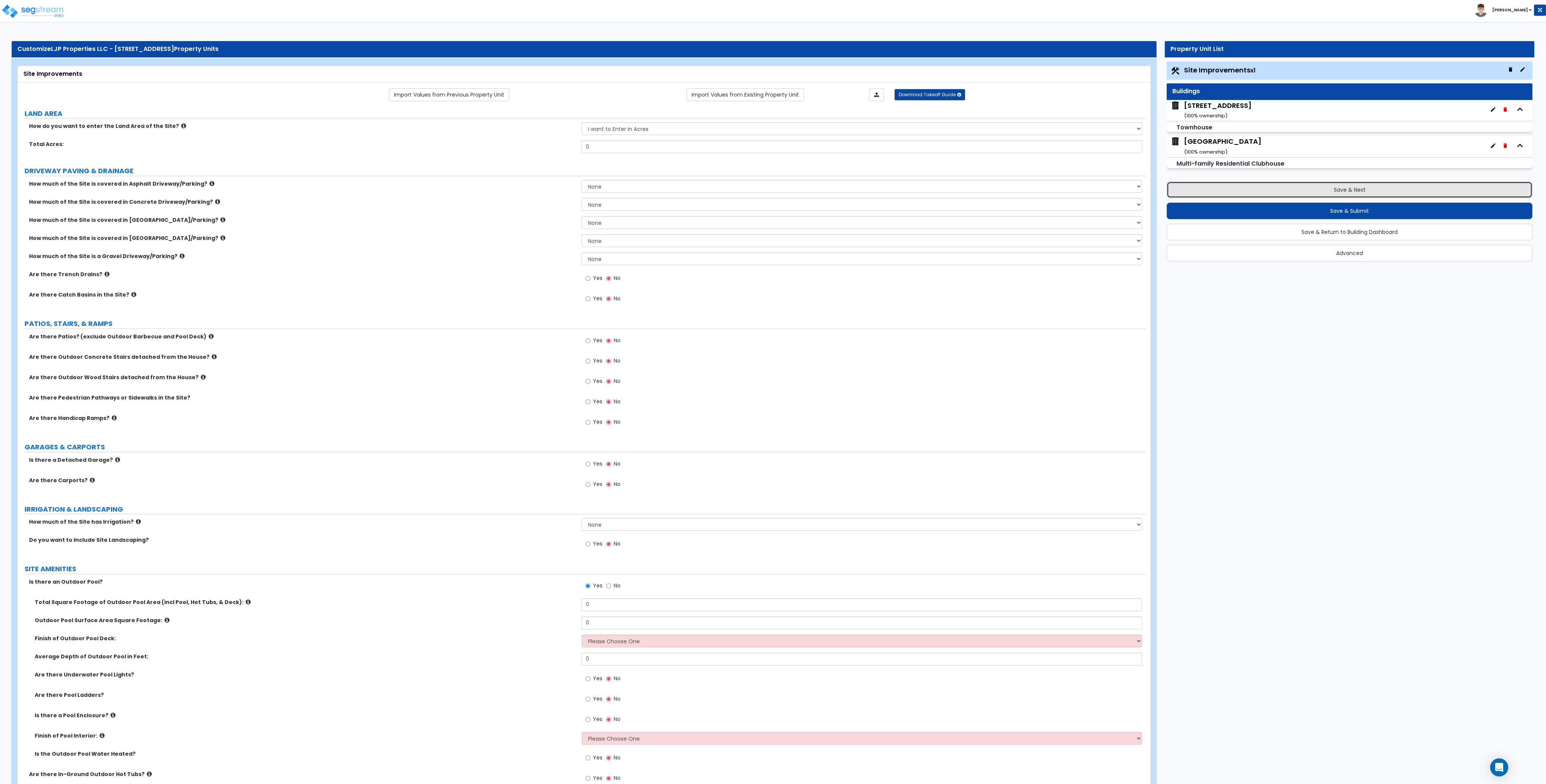
click at [1324, 191] on button "Save & Next" at bounding box center [1349, 190] width 365 height 17
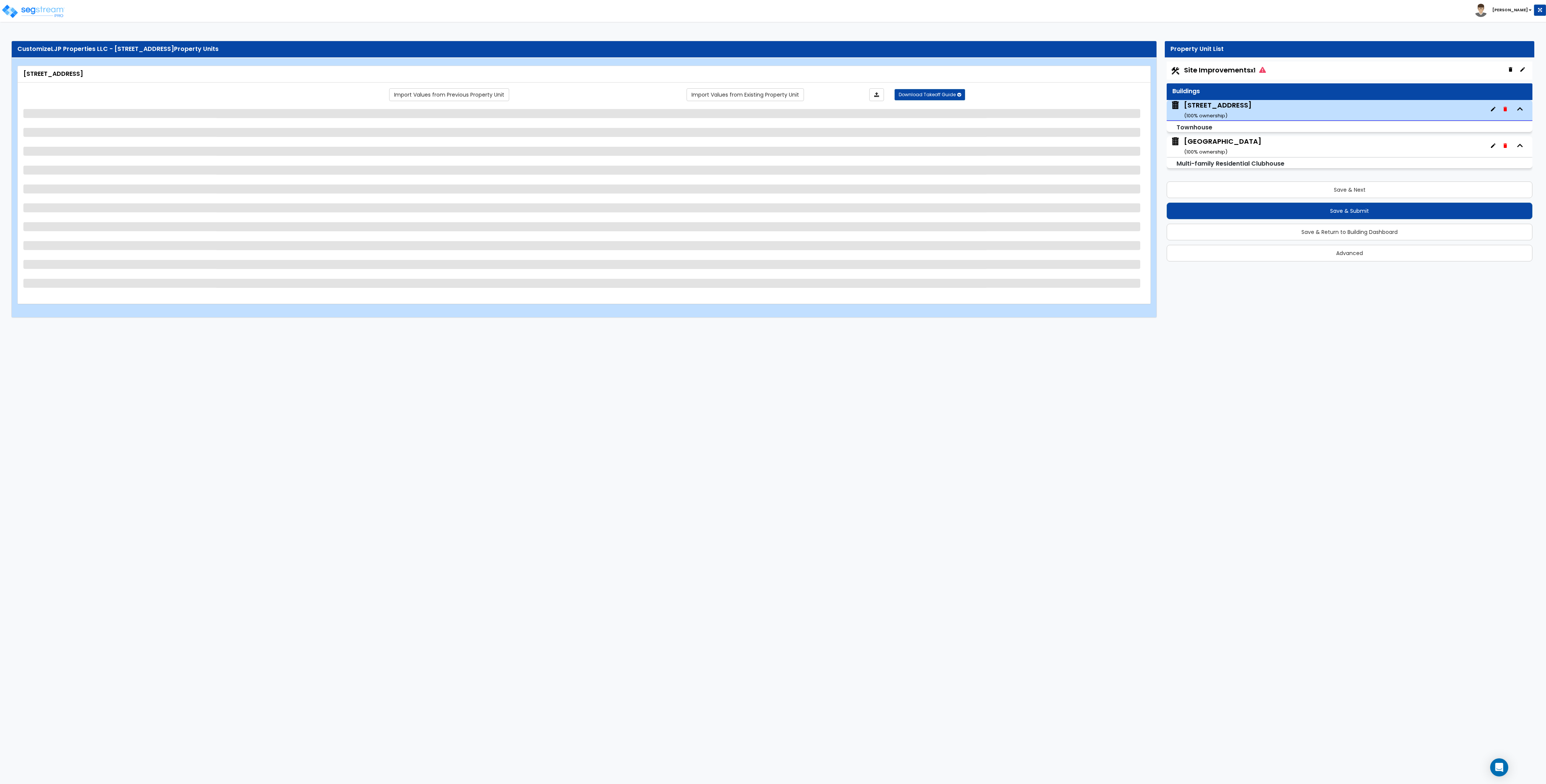
select select "2"
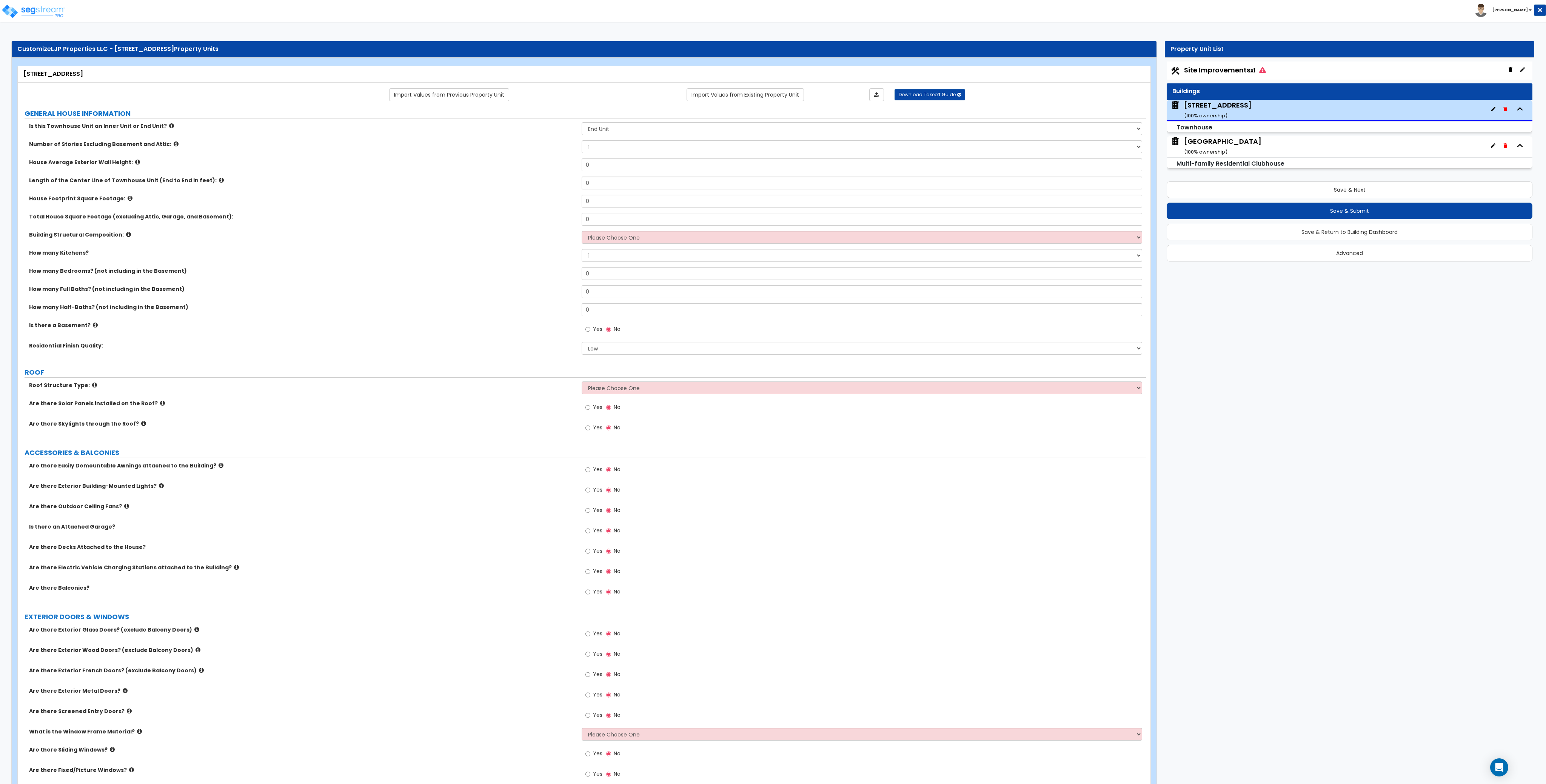
click at [1241, 145] on div "Community Pool House ( 100 % ownership)" at bounding box center [1223, 146] width 77 height 19
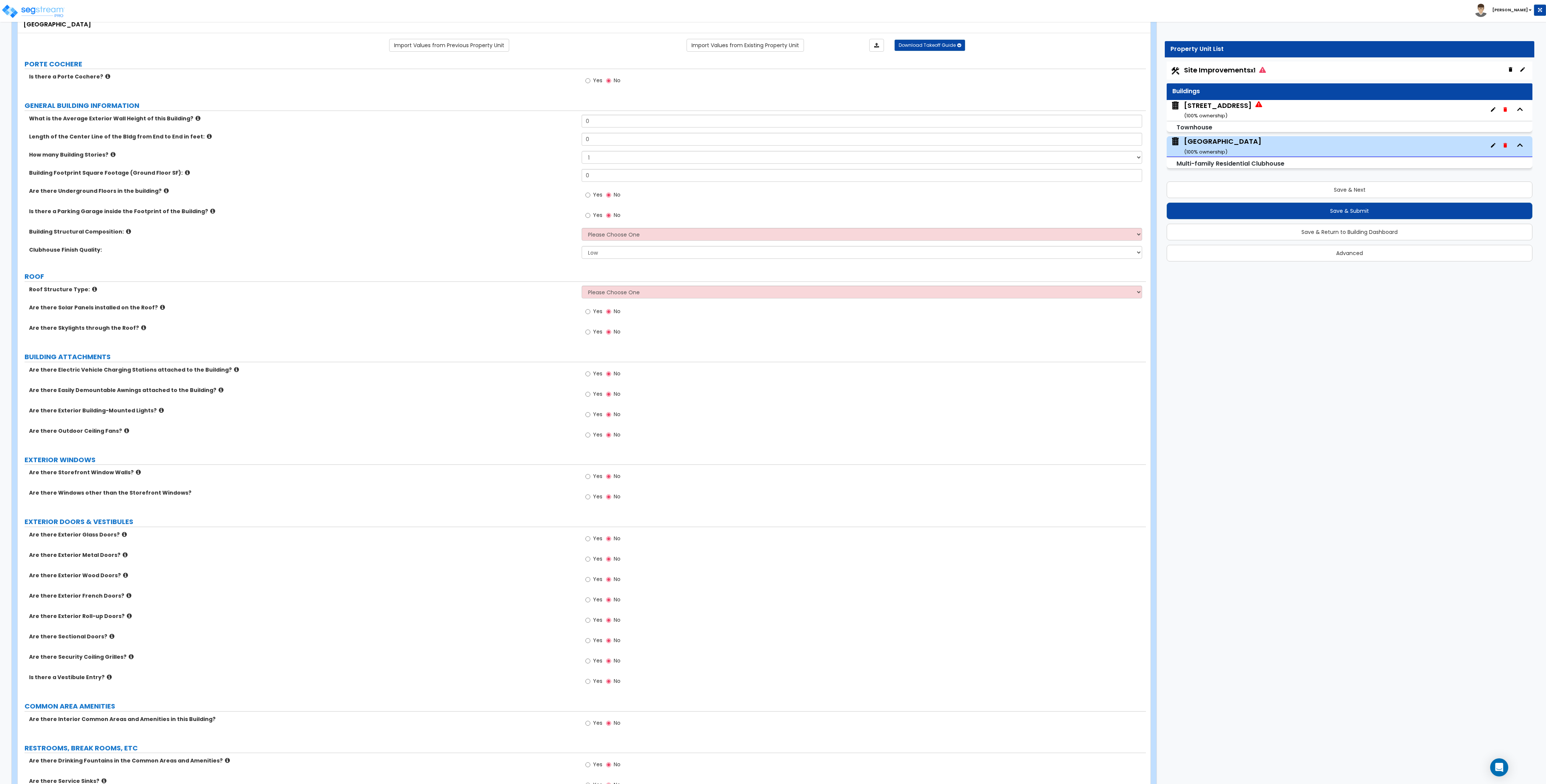
scroll to position [50, 0]
click at [456, 285] on label "Roof Structure Type:" at bounding box center [302, 289] width 547 height 8
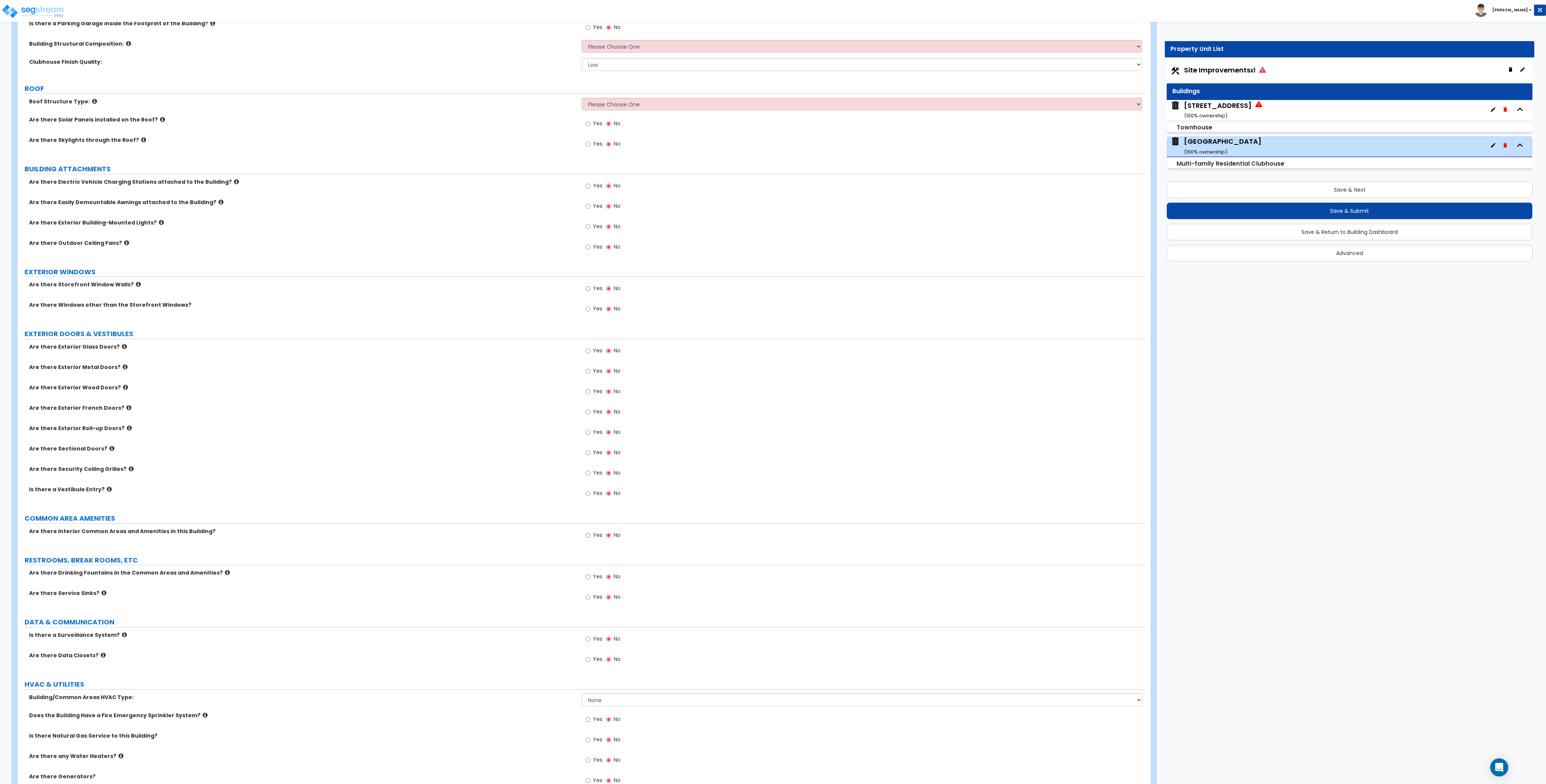
scroll to position [238, 0]
click at [537, 204] on label "Are there Easily Demountable Awnings attached to the Building?" at bounding box center [302, 202] width 547 height 8
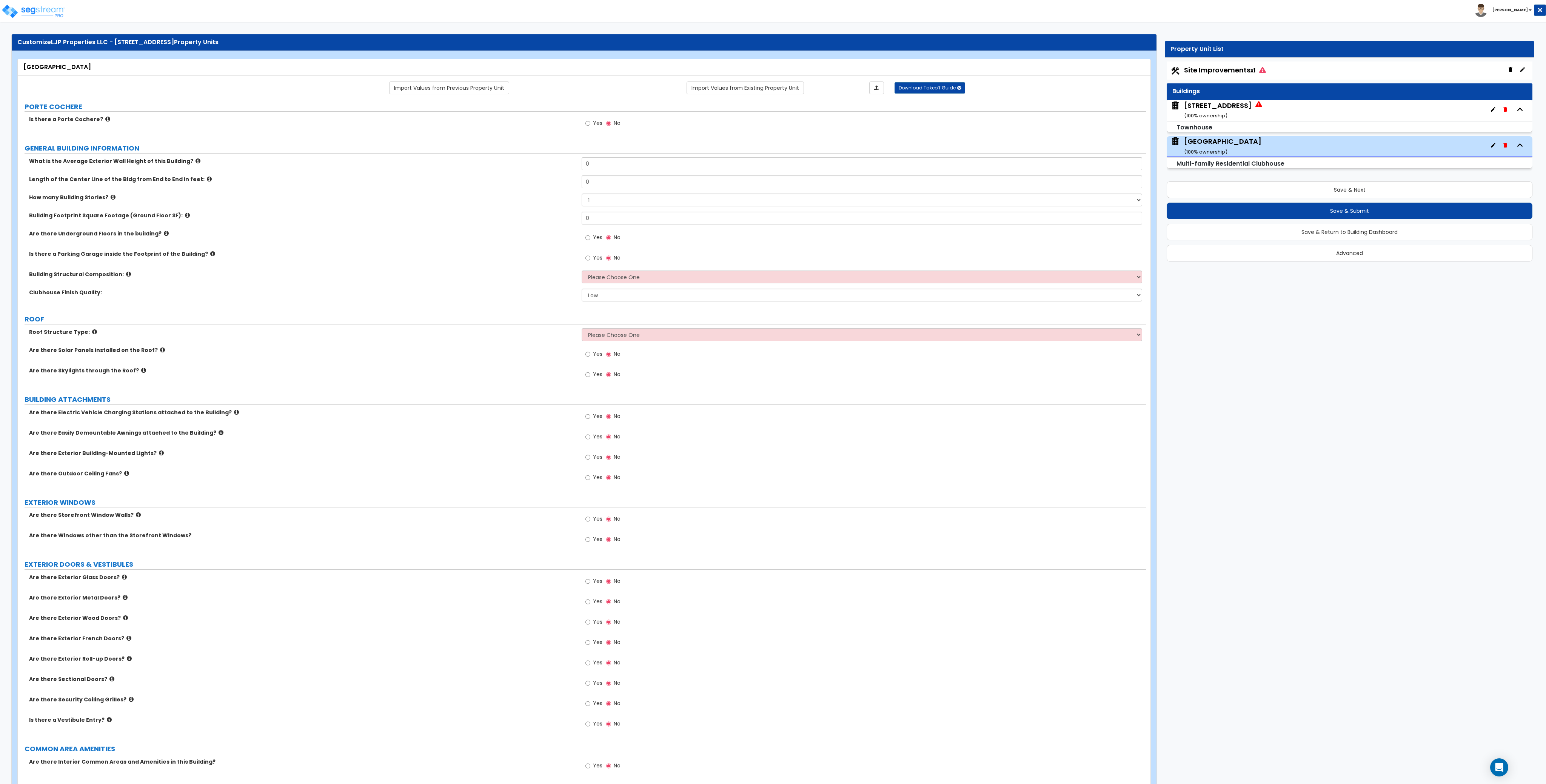
scroll to position [0, 0]
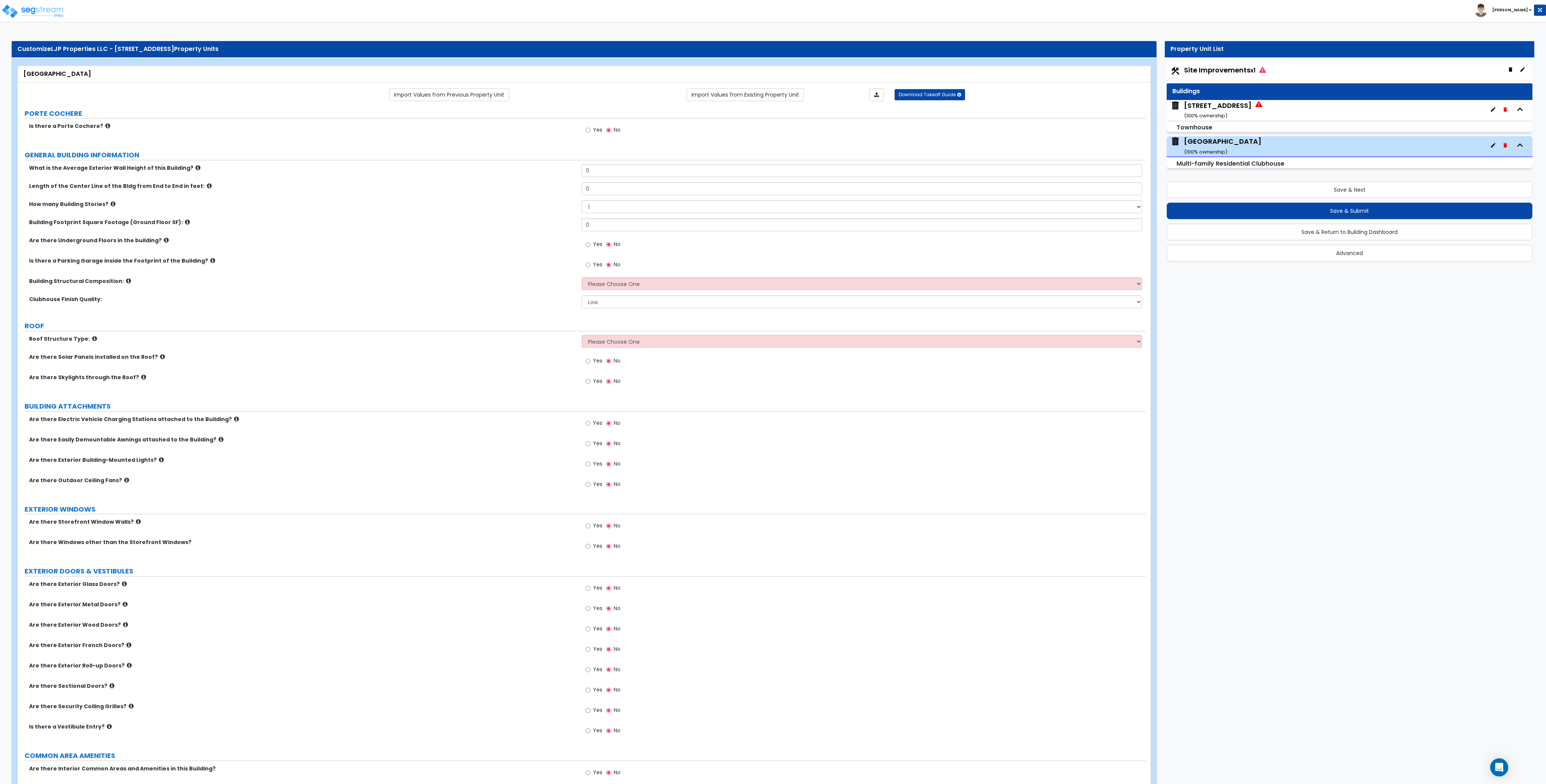
click at [468, 422] on label "Are there Electric Vehicle Charging Stations attached to the Building?" at bounding box center [302, 419] width 547 height 8
